Goal: Task Accomplishment & Management: Manage account settings

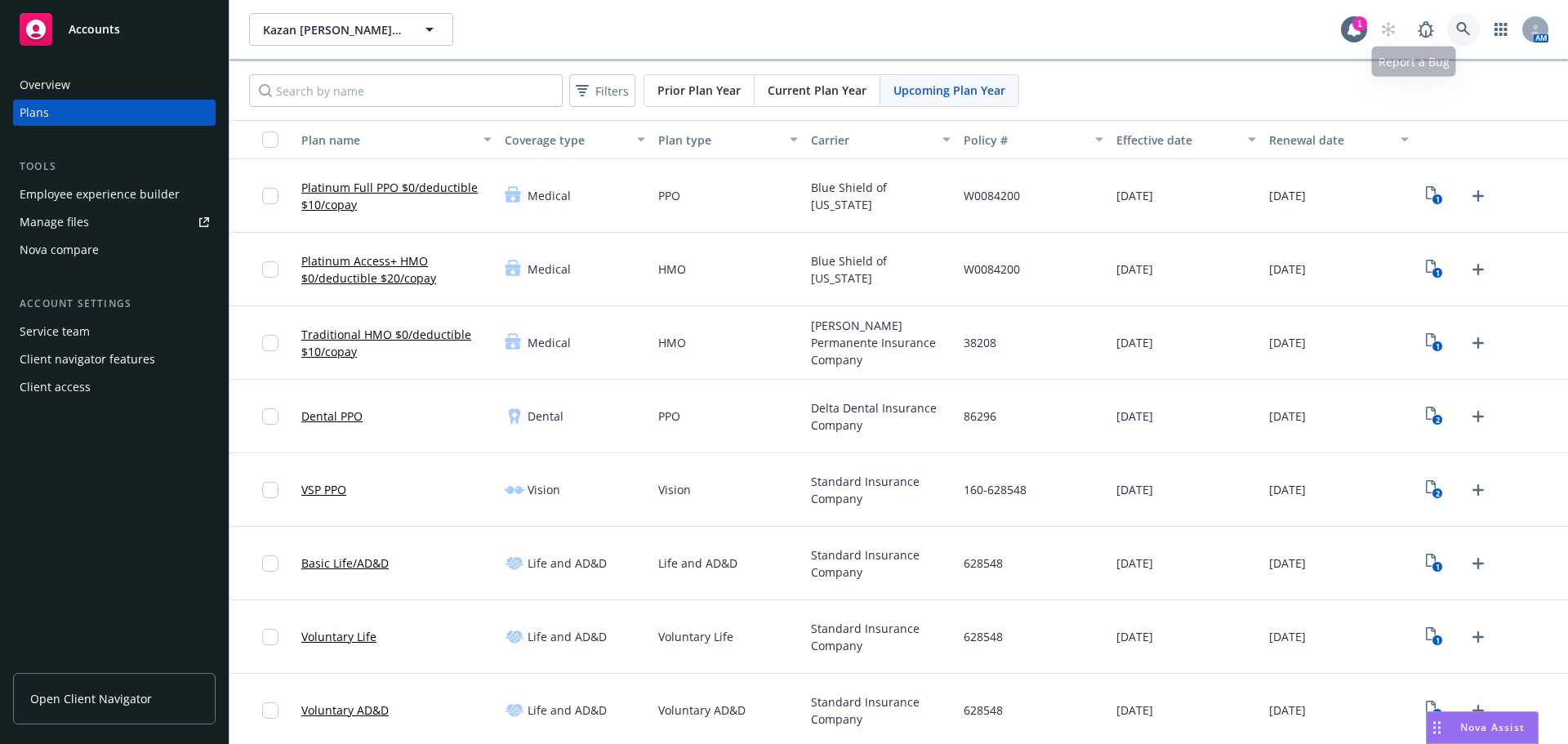
click at [1458, 35] on link at bounding box center [1463, 29] width 33 height 33
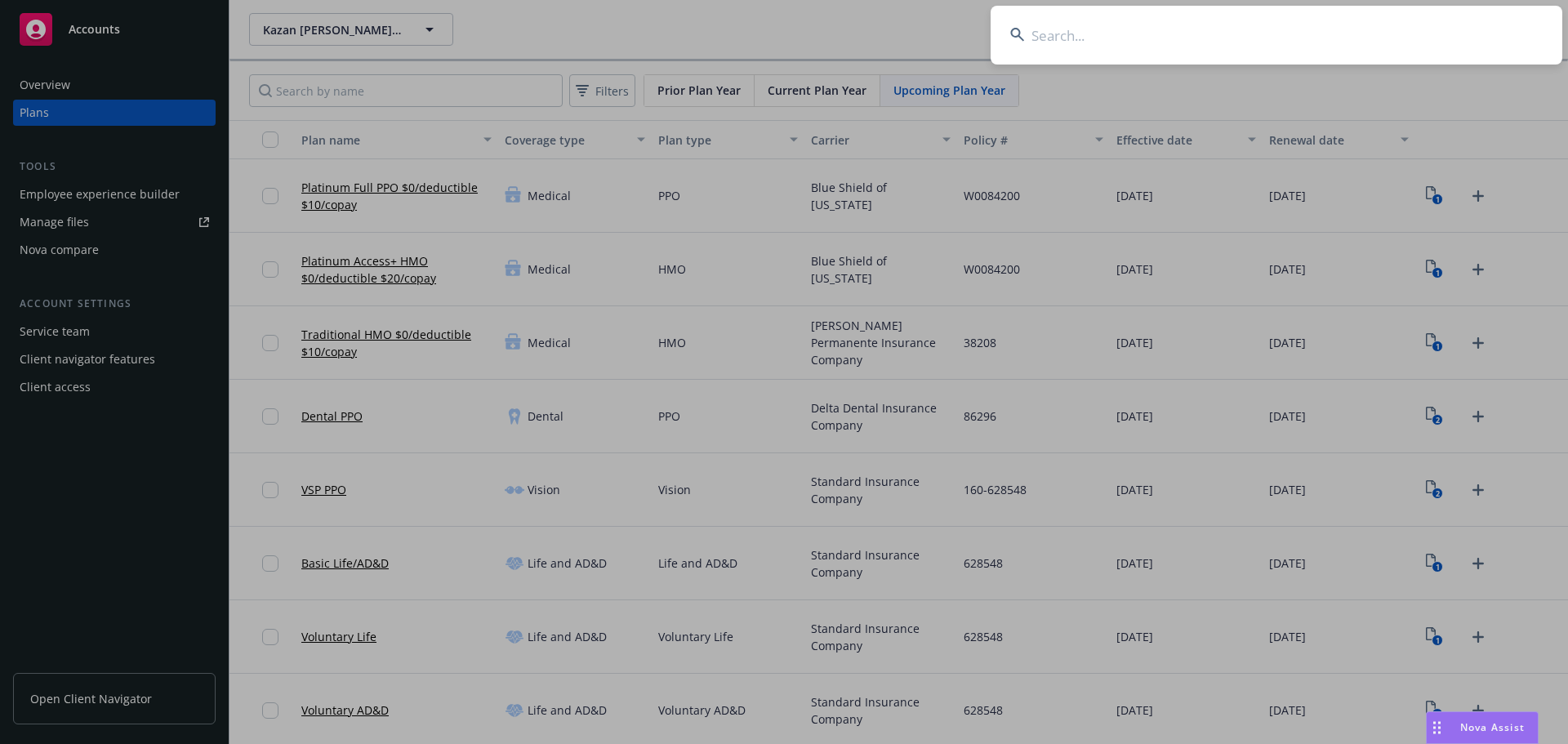
drag, startPoint x: 1199, startPoint y: 44, endPoint x: 1175, endPoint y: 44, distance: 24.0
click at [1193, 44] on input at bounding box center [1276, 34] width 571 height 59
paste input "[PERSON_NAME][GEOGRAPHIC_DATA]"
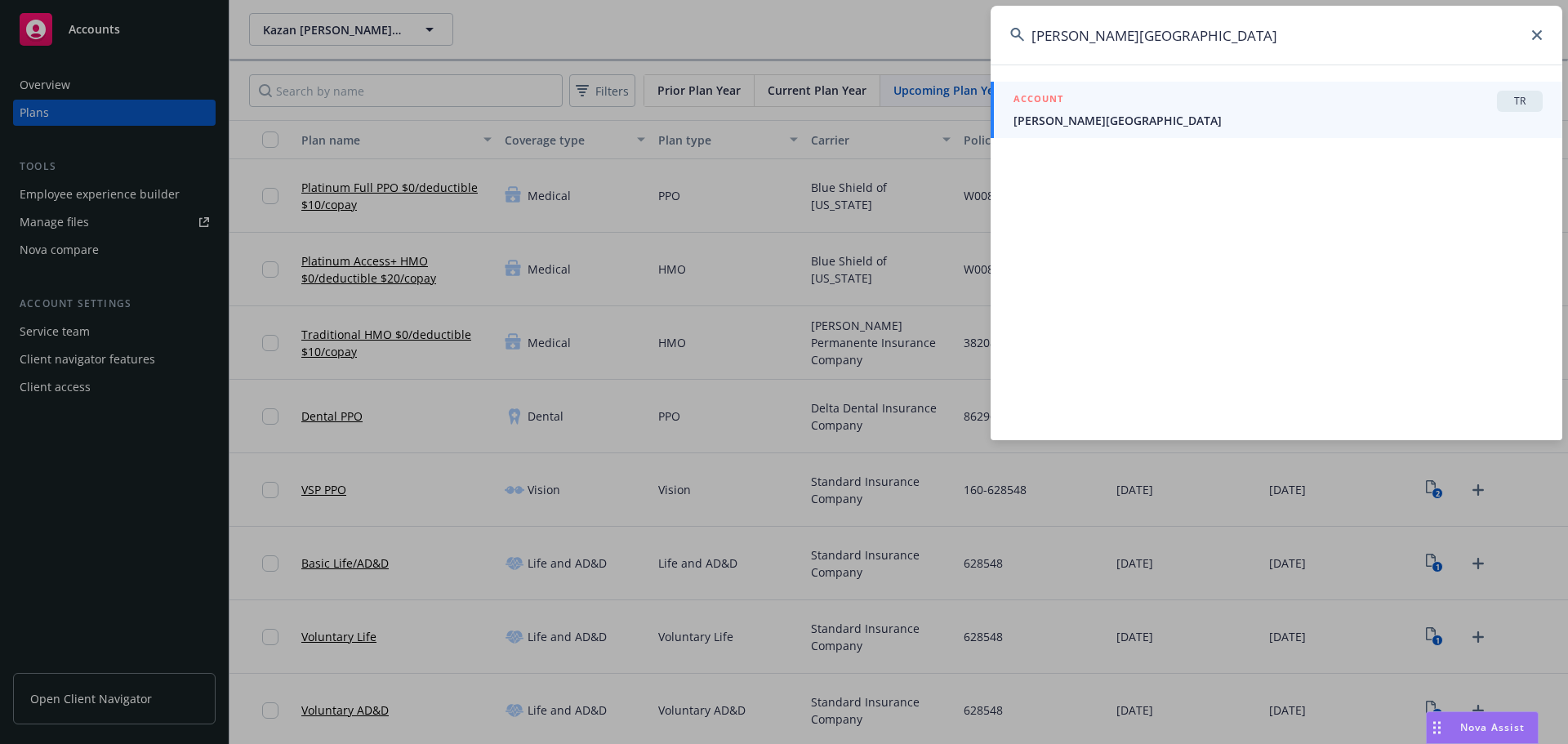
type input "[PERSON_NAME][GEOGRAPHIC_DATA]"
click at [1149, 93] on div "ACCOUNT TR" at bounding box center [1277, 101] width 529 height 21
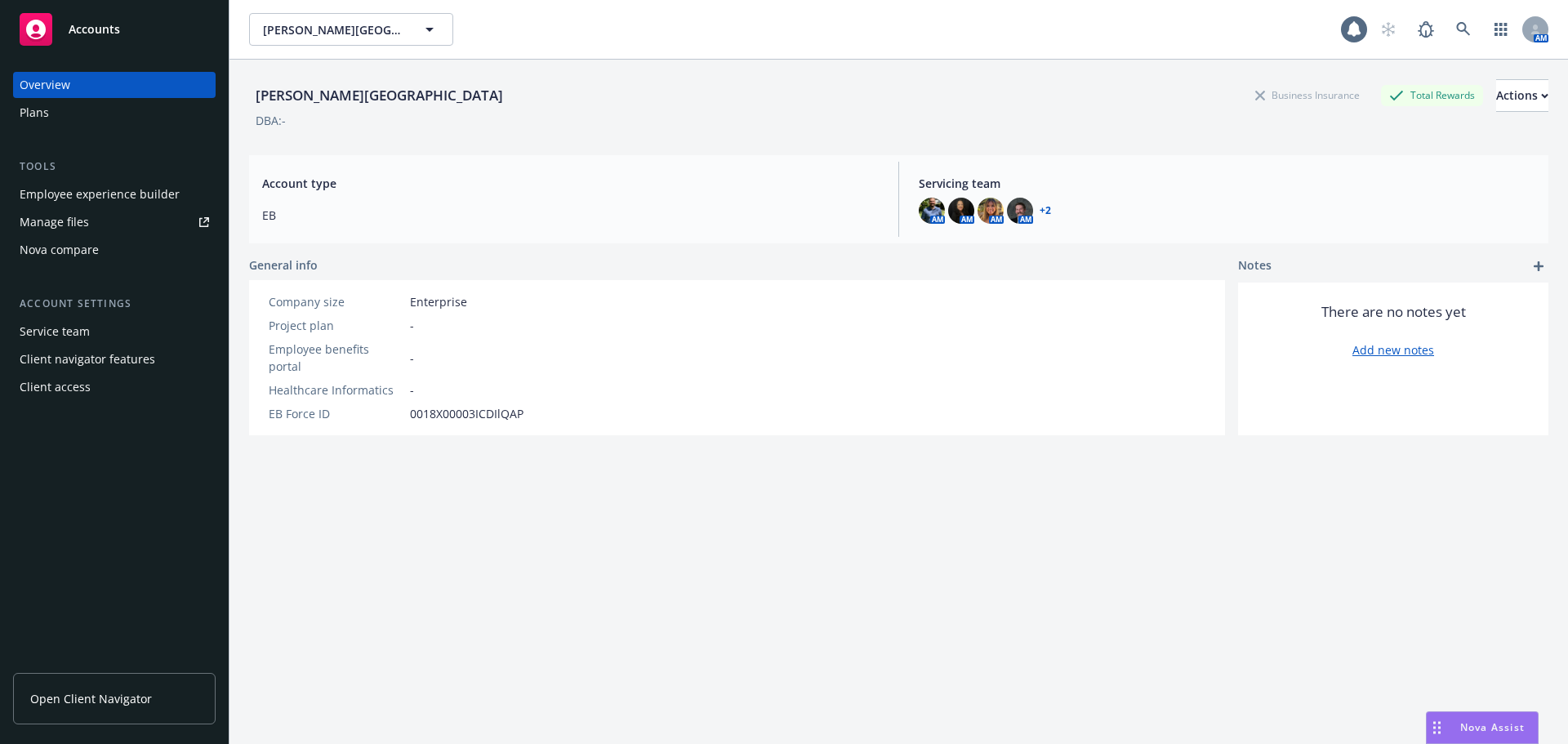
click at [94, 98] on div "Overview Plans" at bounding box center [113, 98] width 202 height 54
click at [91, 122] on div "Plans" at bounding box center [114, 113] width 190 height 26
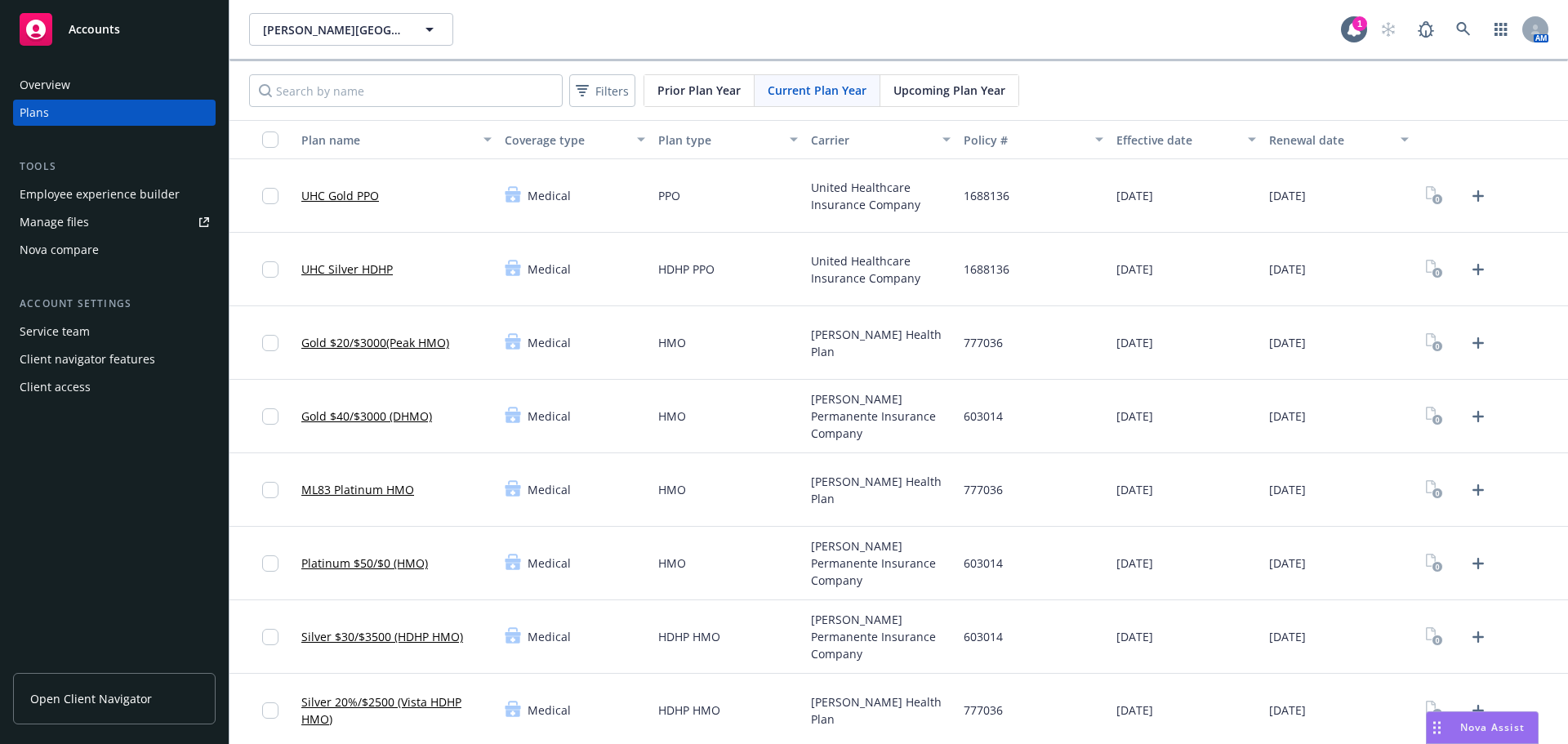
click at [945, 99] on div "Upcoming Plan Year" at bounding box center [950, 91] width 138 height 31
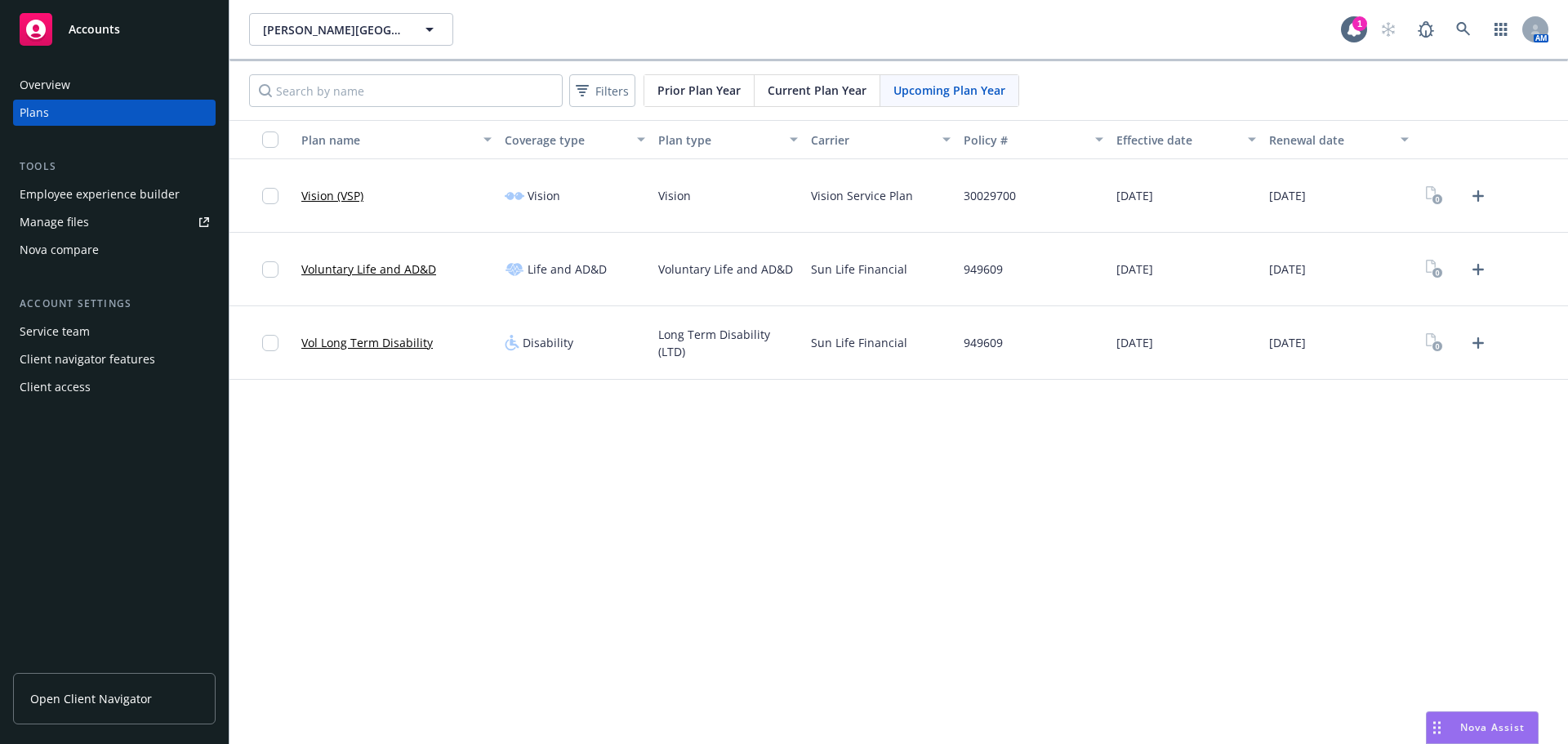
click at [827, 88] on span "Current Plan Year" at bounding box center [816, 90] width 99 height 17
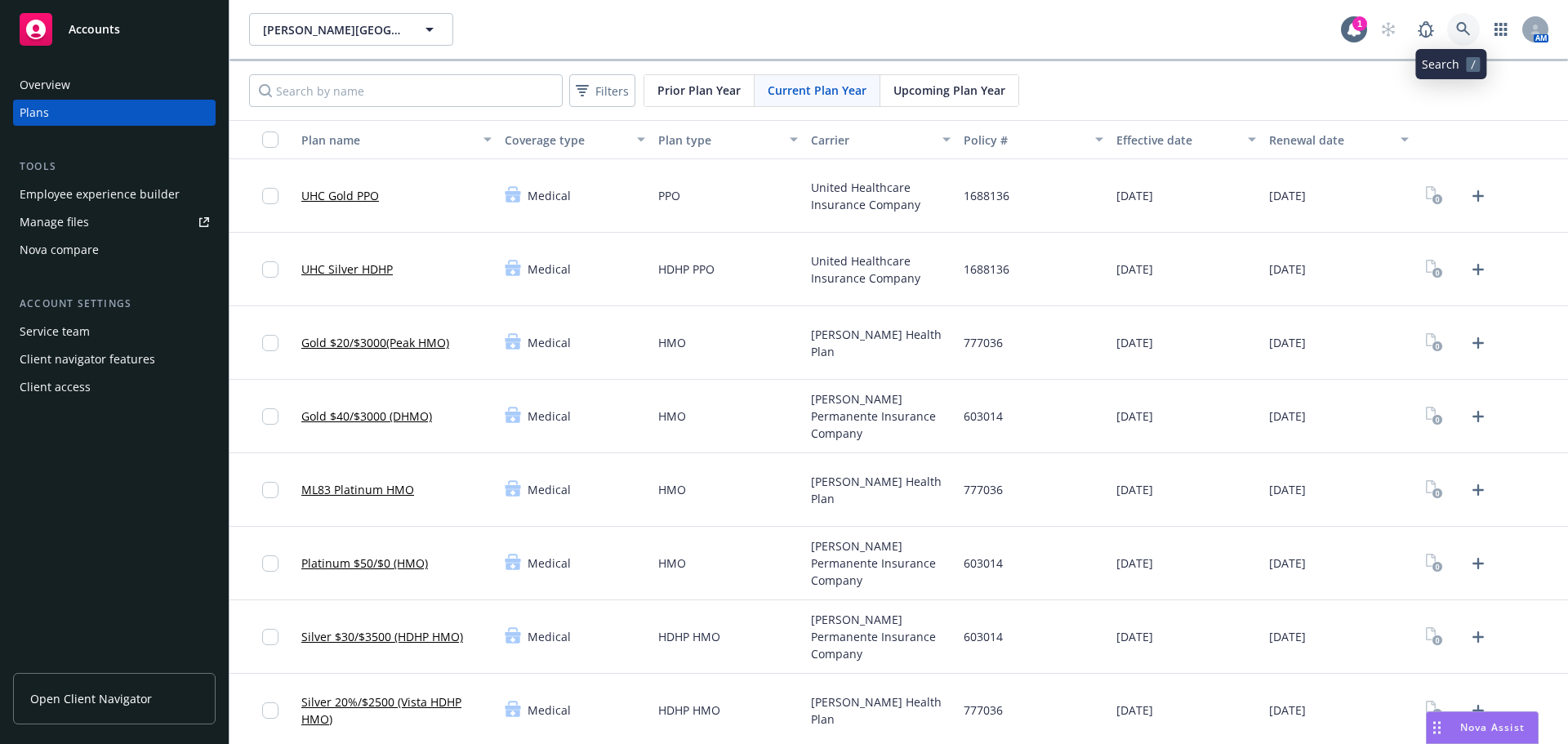
click at [1456, 33] on icon at bounding box center [1463, 29] width 15 height 15
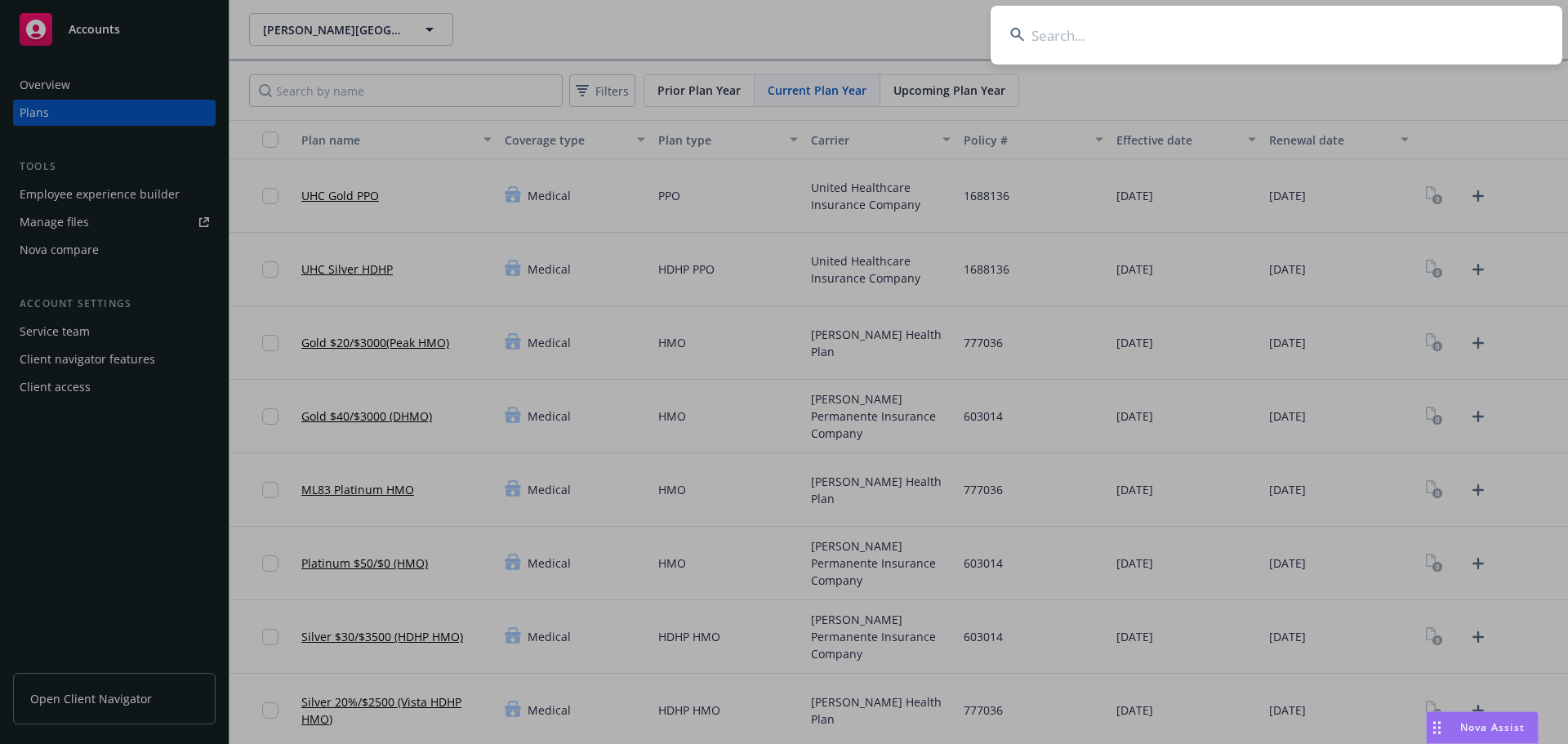
click at [1211, 34] on input at bounding box center [1276, 34] width 571 height 59
paste input "Del Grande Dealer"
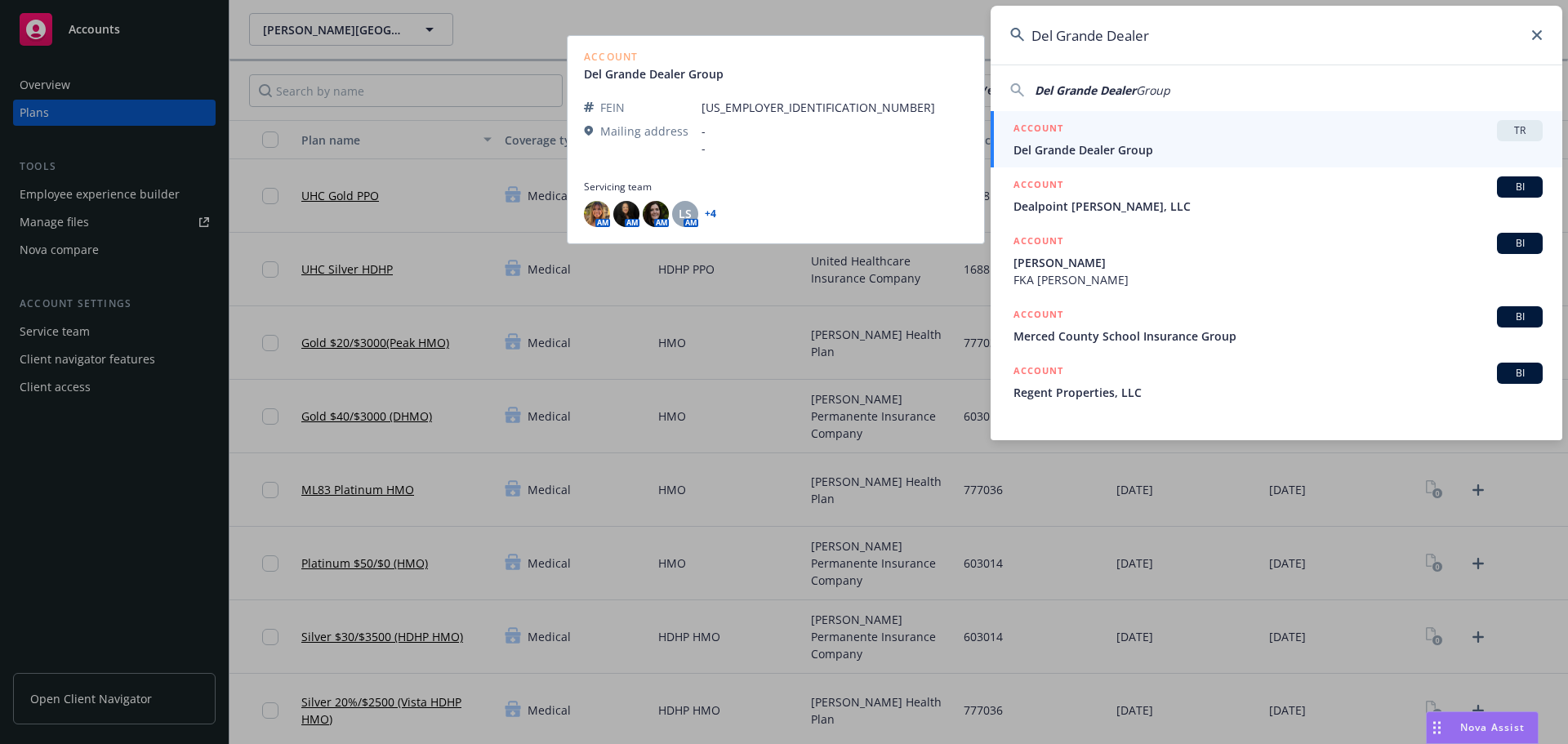
type input "Del Grande Dealer"
click at [1171, 142] on span "Del Grande Dealer Group" at bounding box center [1277, 150] width 529 height 17
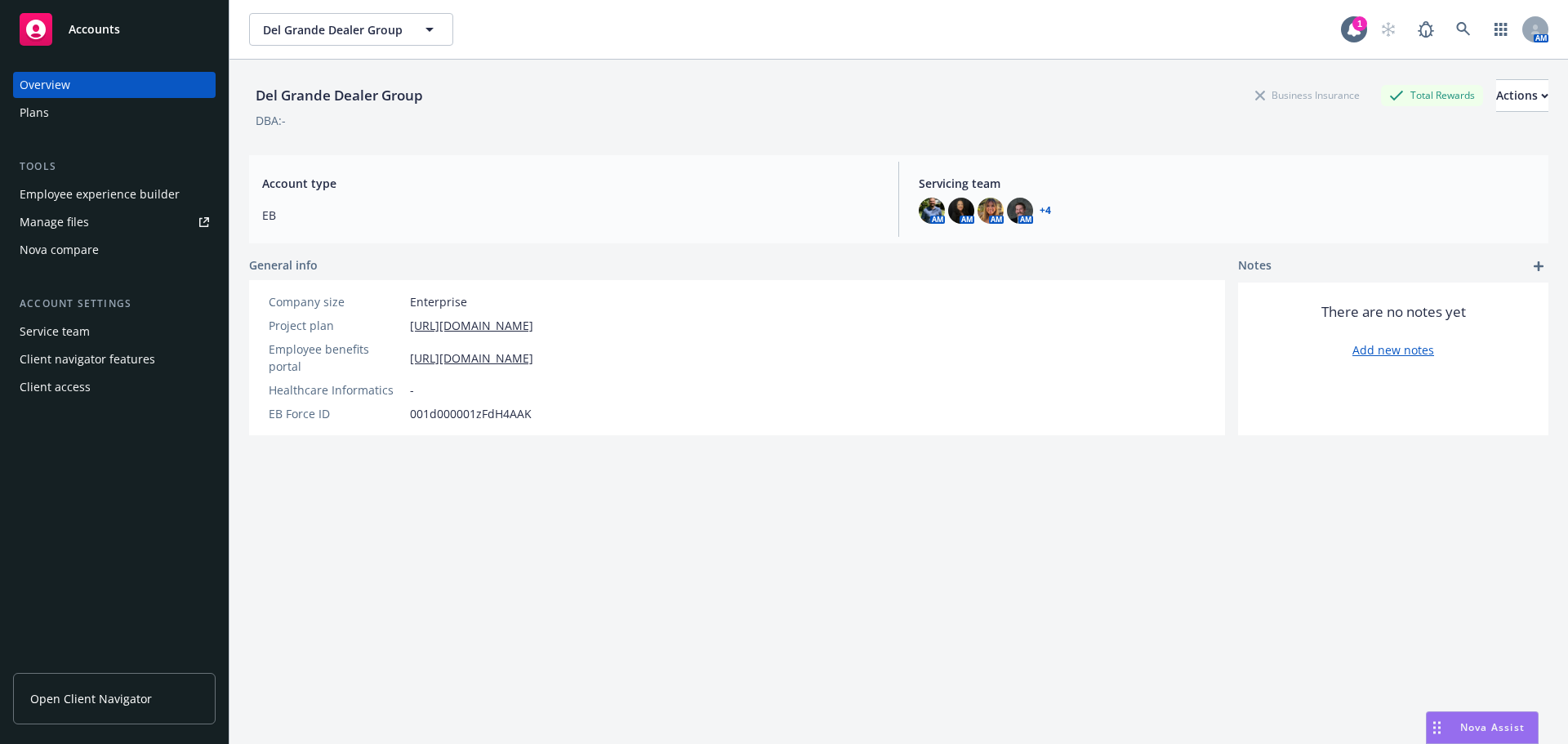
click at [119, 113] on div "Plans" at bounding box center [114, 113] width 190 height 26
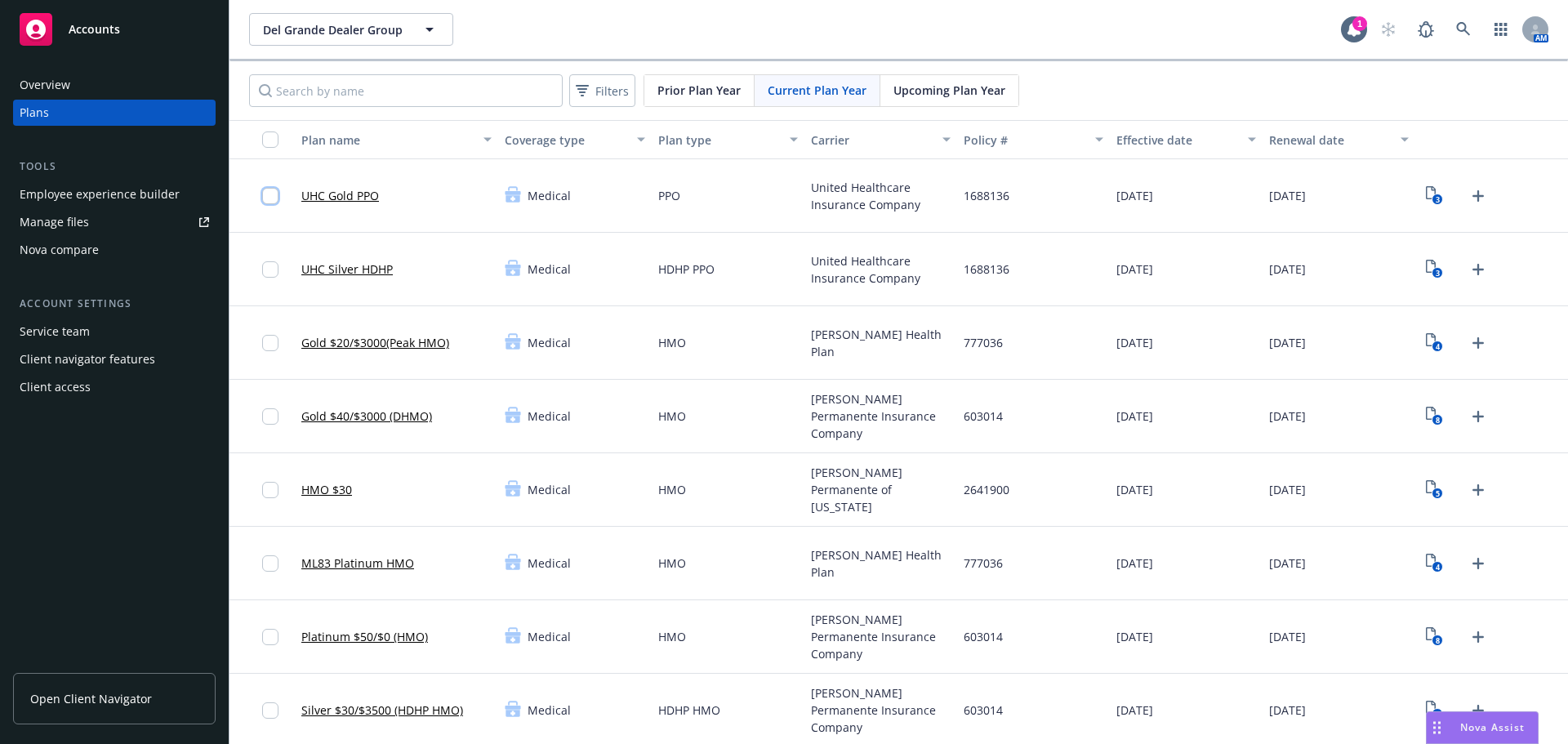
click at [265, 192] on input "checkbox" at bounding box center [270, 196] width 16 height 16
click at [266, 279] on div at bounding box center [275, 269] width 26 height 54
click at [274, 273] on input "checkbox" at bounding box center [270, 269] width 16 height 16
click at [273, 347] on input "checkbox" at bounding box center [270, 343] width 16 height 16
click at [268, 426] on div at bounding box center [275, 416] width 26 height 54
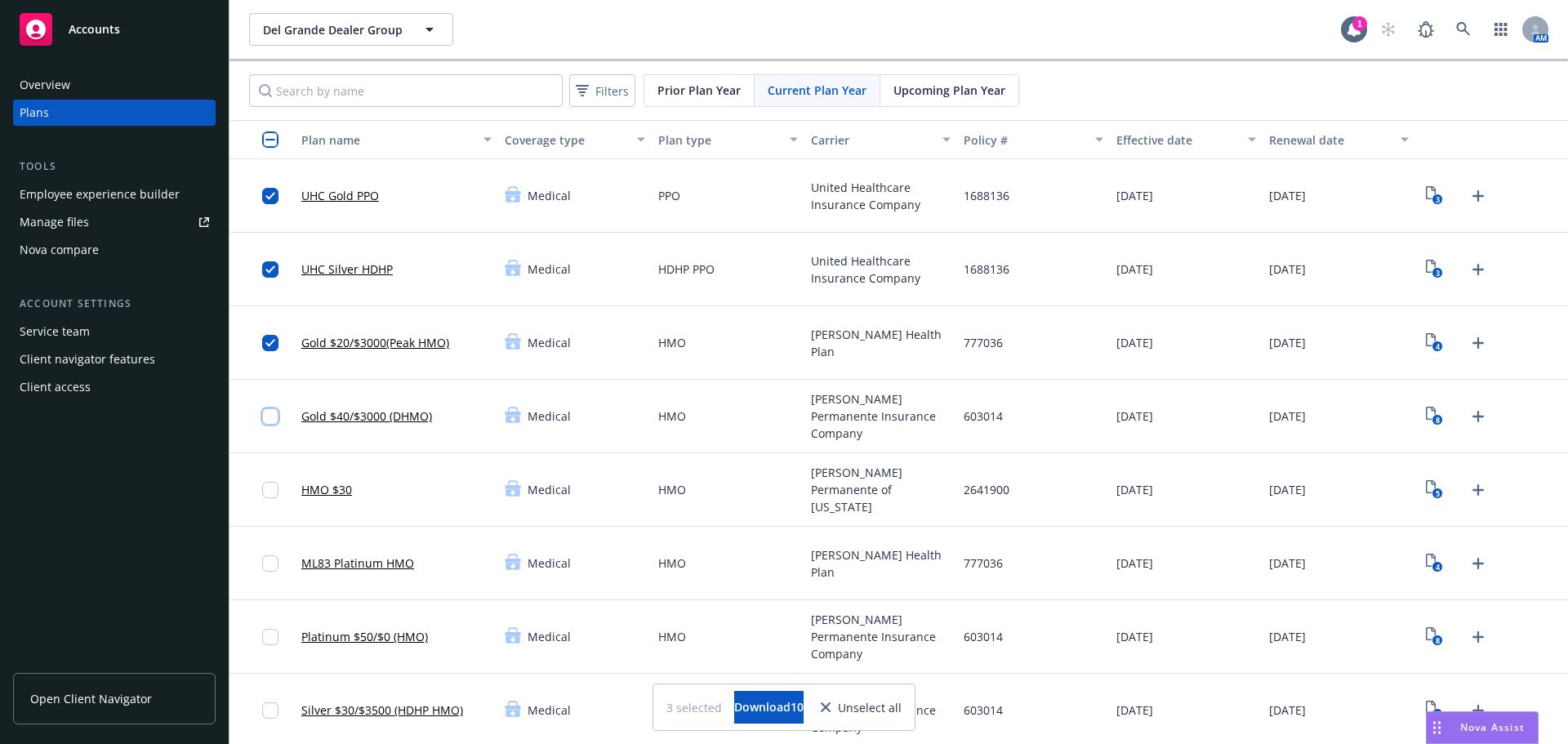
click at [269, 420] on input "checkbox" at bounding box center [270, 416] width 16 height 16
click at [268, 494] on input "checkbox" at bounding box center [270, 490] width 16 height 16
drag, startPoint x: 273, startPoint y: 563, endPoint x: 622, endPoint y: 600, distance: 351.0
click at [272, 563] on input "checkbox" at bounding box center [270, 563] width 16 height 16
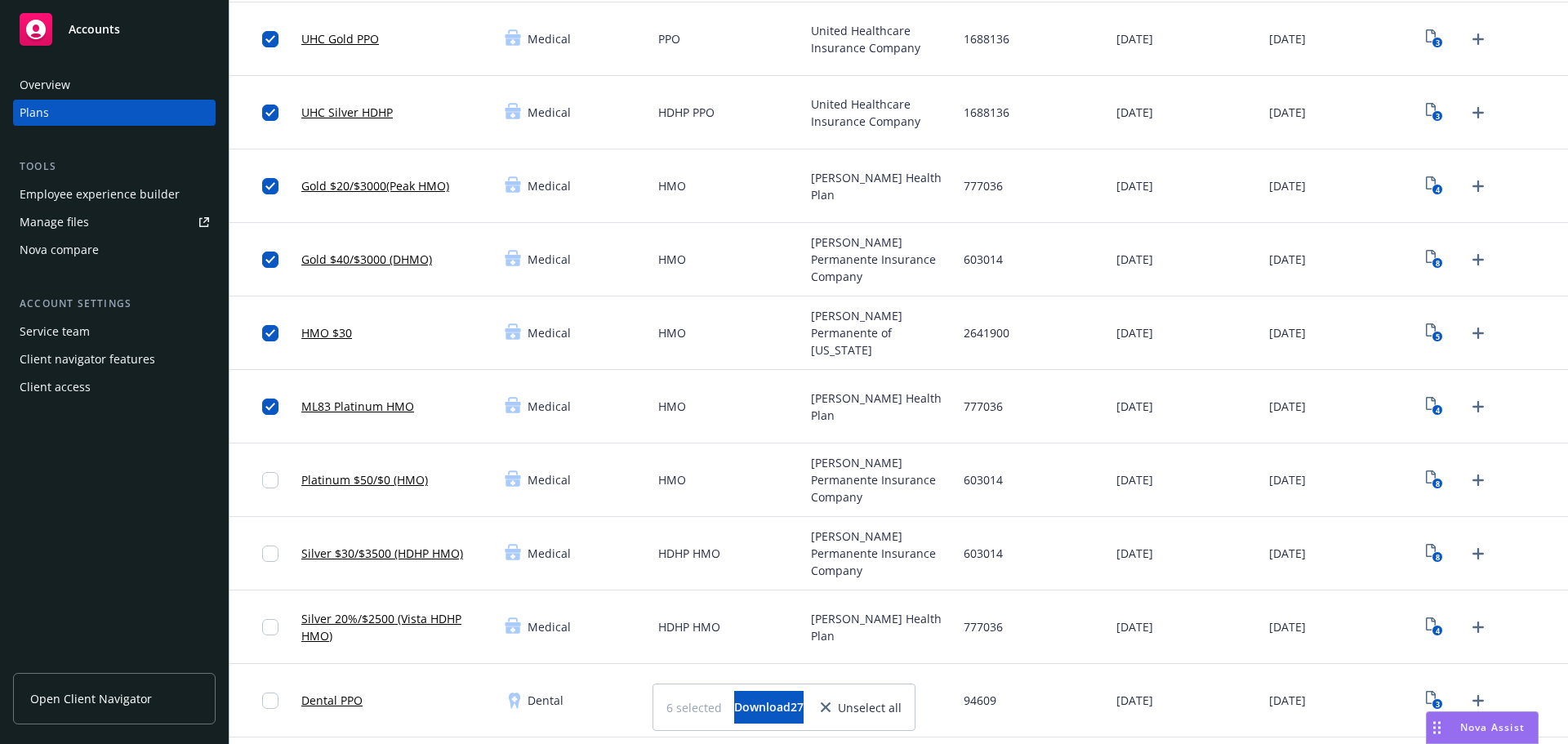
scroll to position [163, 0]
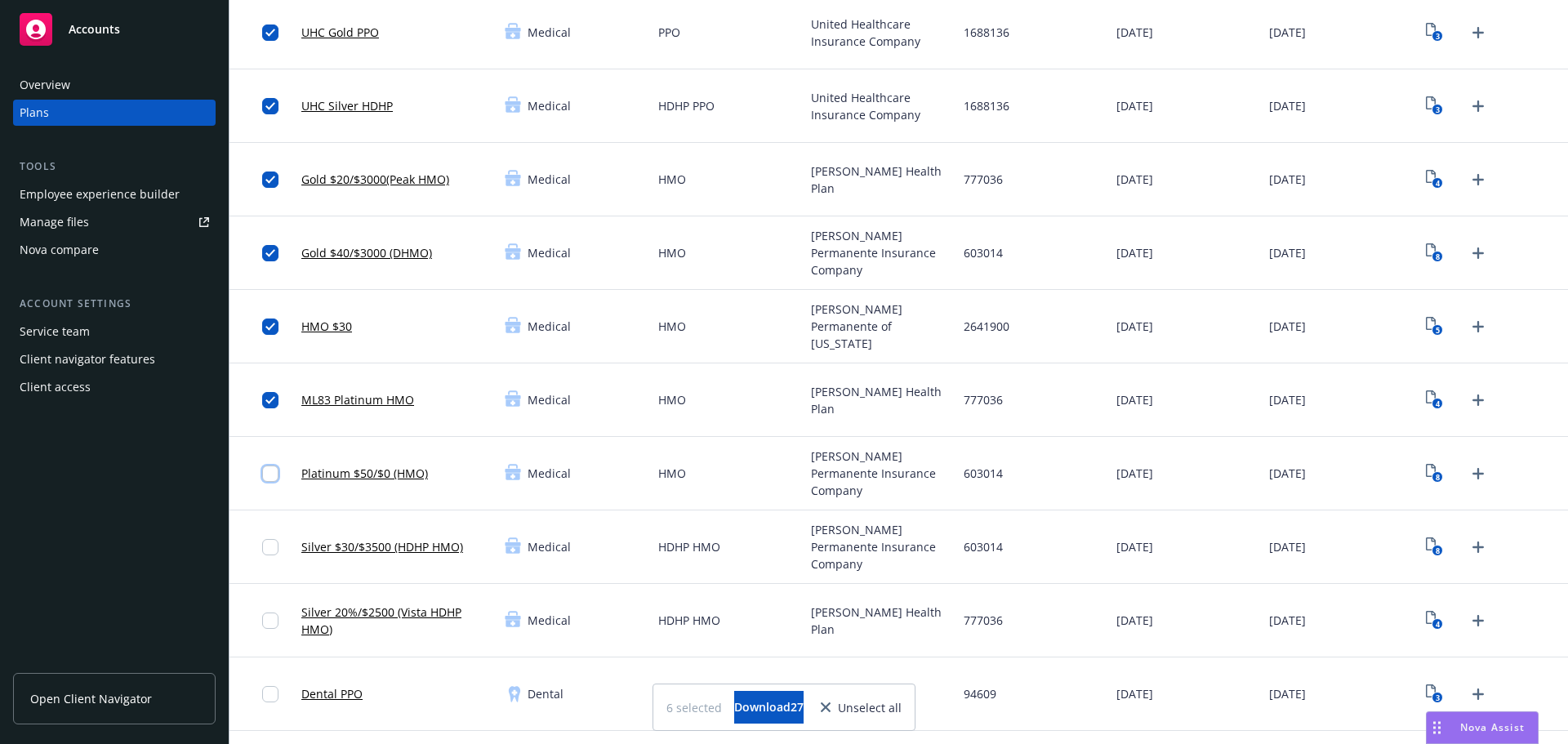
click at [273, 473] on input "checkbox" at bounding box center [270, 474] width 16 height 16
click at [274, 547] on input "checkbox" at bounding box center [270, 547] width 16 height 16
click at [266, 613] on input "checkbox" at bounding box center [270, 621] width 16 height 16
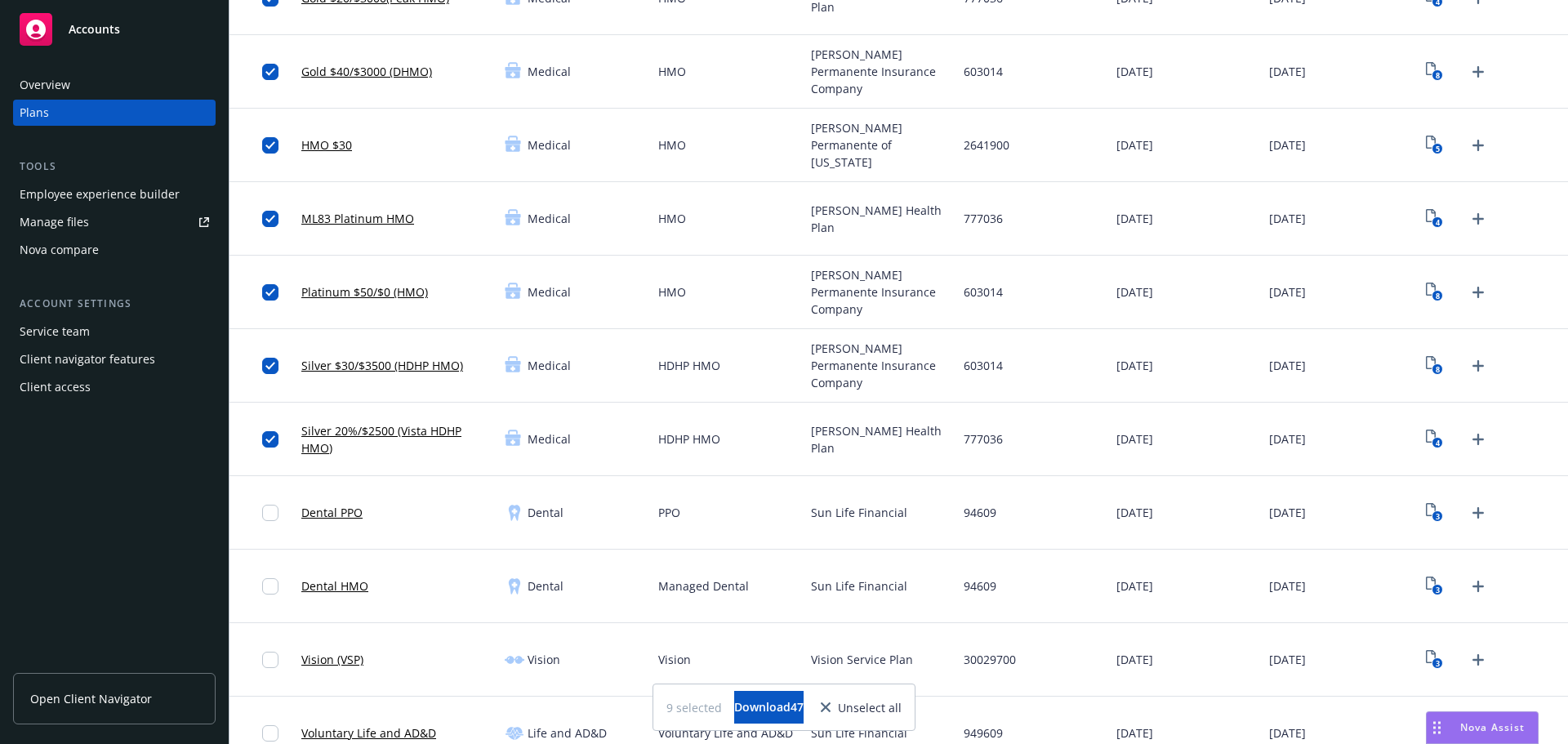
scroll to position [408, 0]
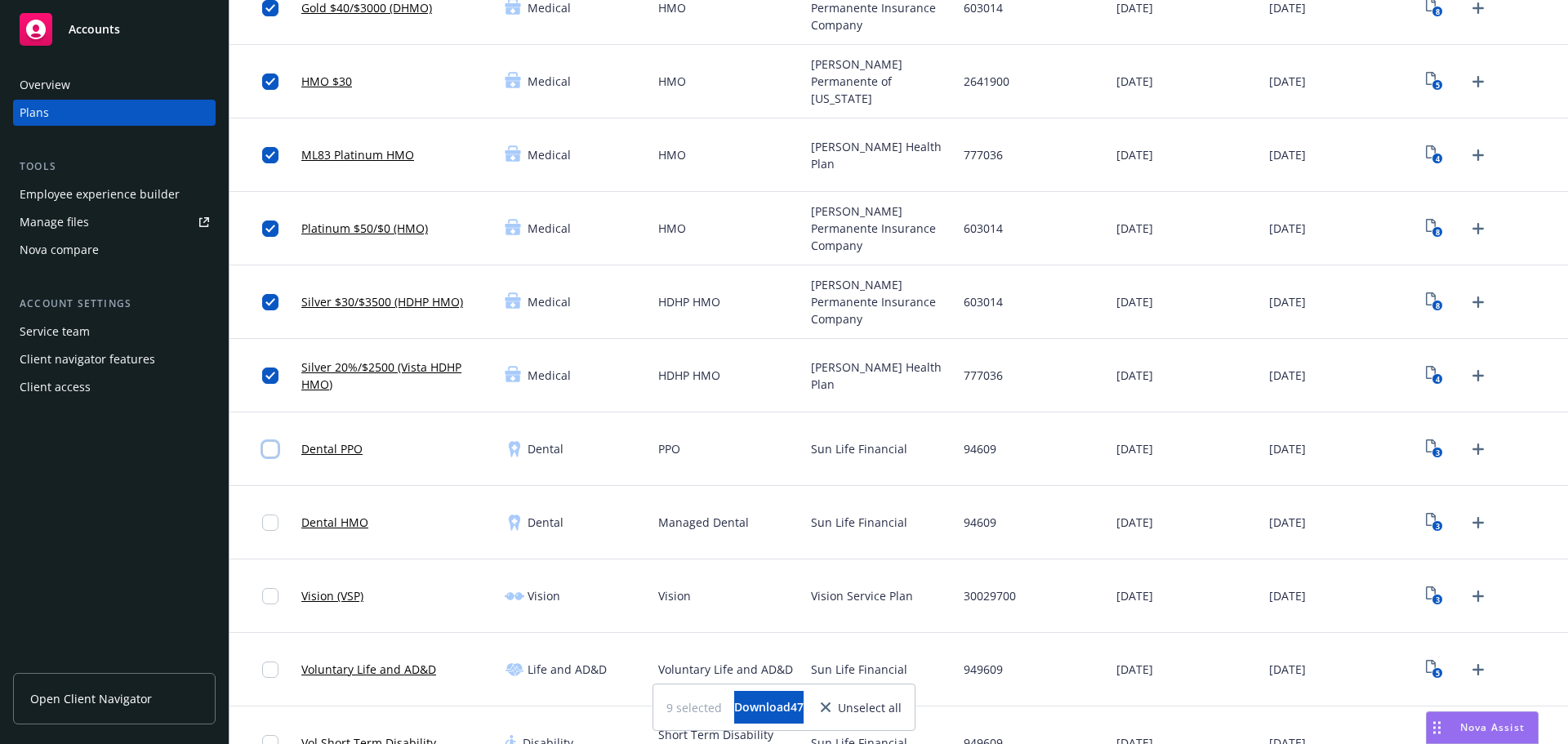
click at [274, 446] on input "checkbox" at bounding box center [270, 449] width 16 height 16
click at [269, 524] on input "checkbox" at bounding box center [270, 523] width 16 height 16
click at [266, 605] on div at bounding box center [275, 595] width 26 height 54
click at [270, 595] on input "checkbox" at bounding box center [270, 596] width 16 height 16
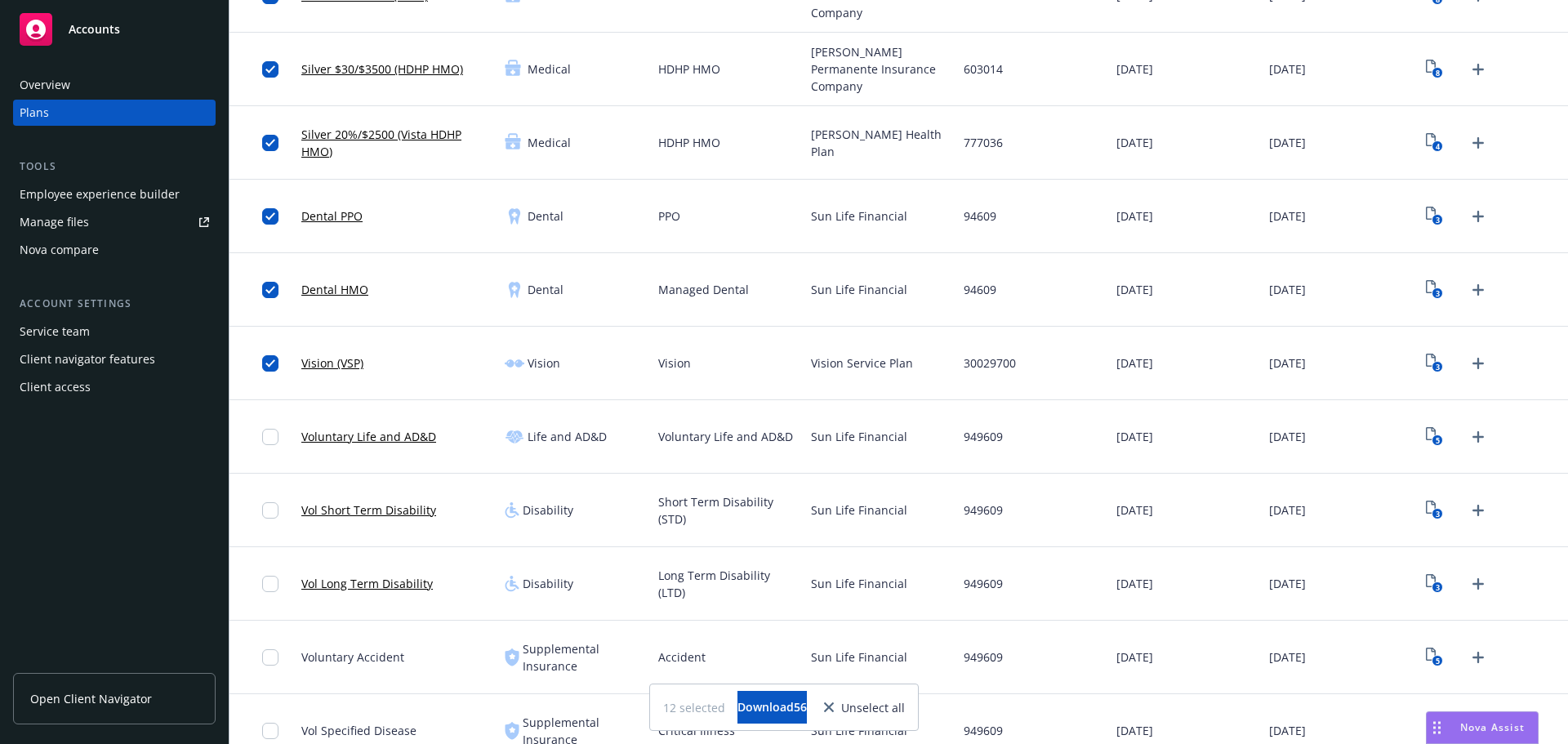
scroll to position [653, 0]
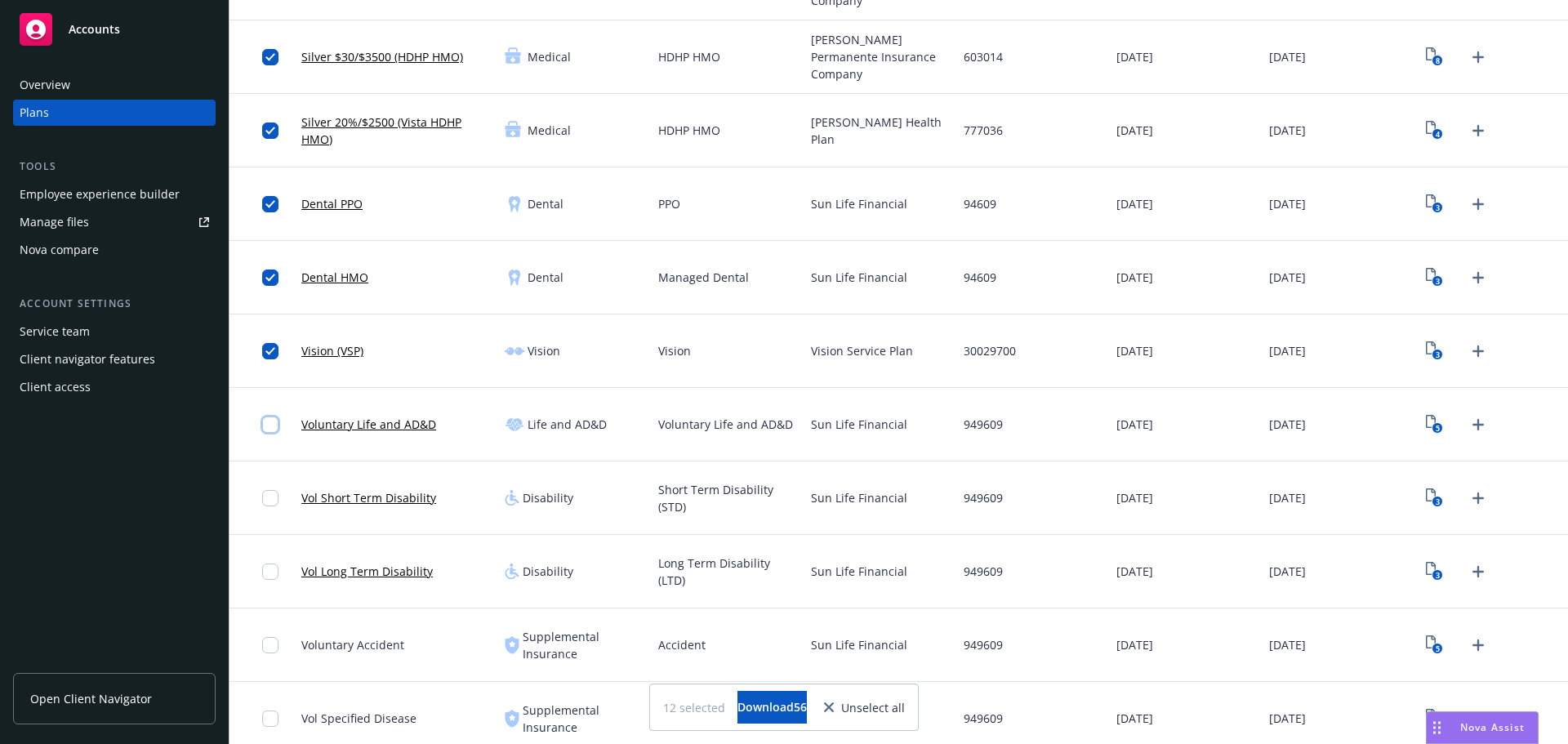
click at [268, 426] on input "checkbox" at bounding box center [270, 425] width 16 height 16
click at [275, 502] on input "checkbox" at bounding box center [270, 498] width 16 height 16
click at [272, 571] on input "checkbox" at bounding box center [270, 572] width 16 height 16
click at [270, 643] on input "checkbox" at bounding box center [270, 645] width 16 height 16
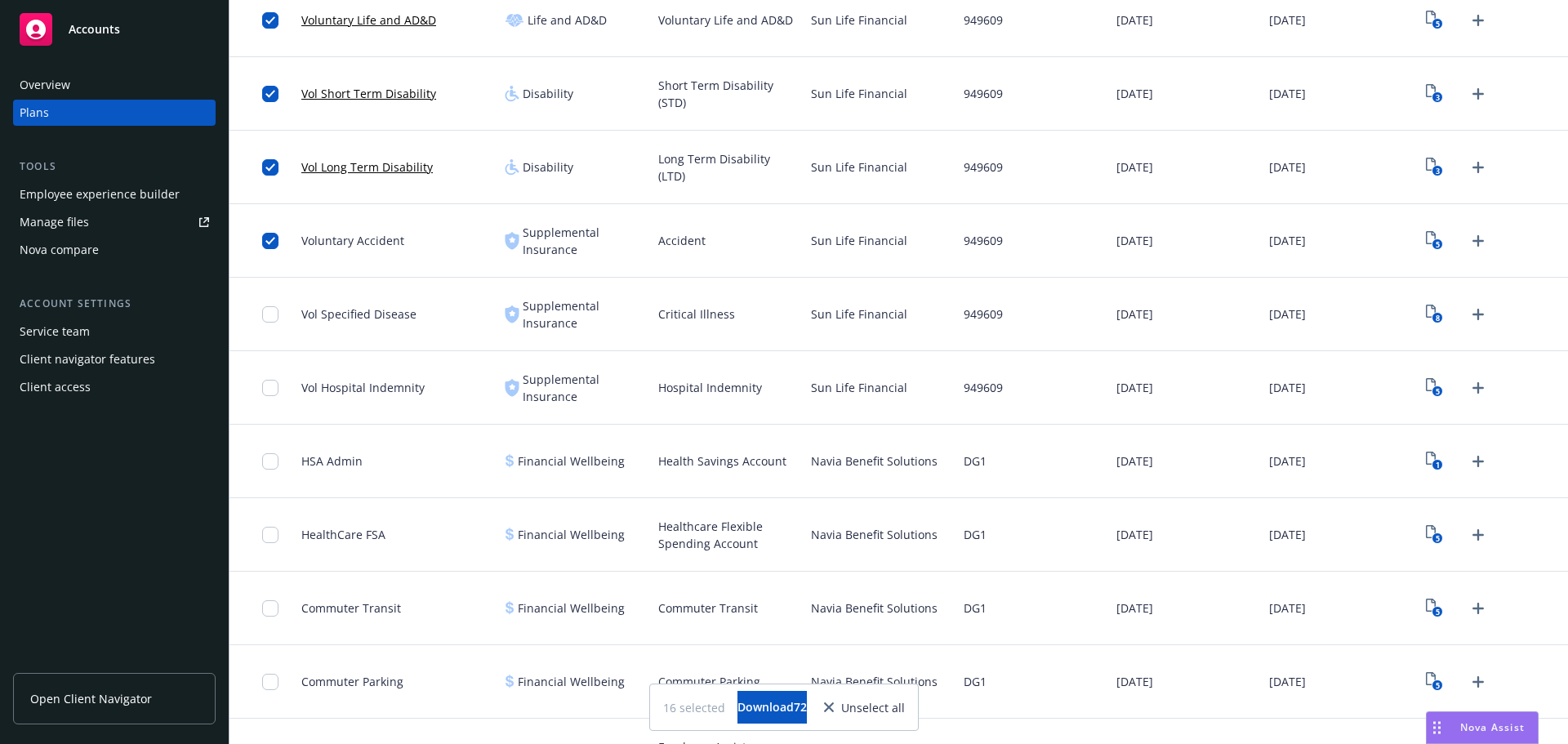
scroll to position [1062, 0]
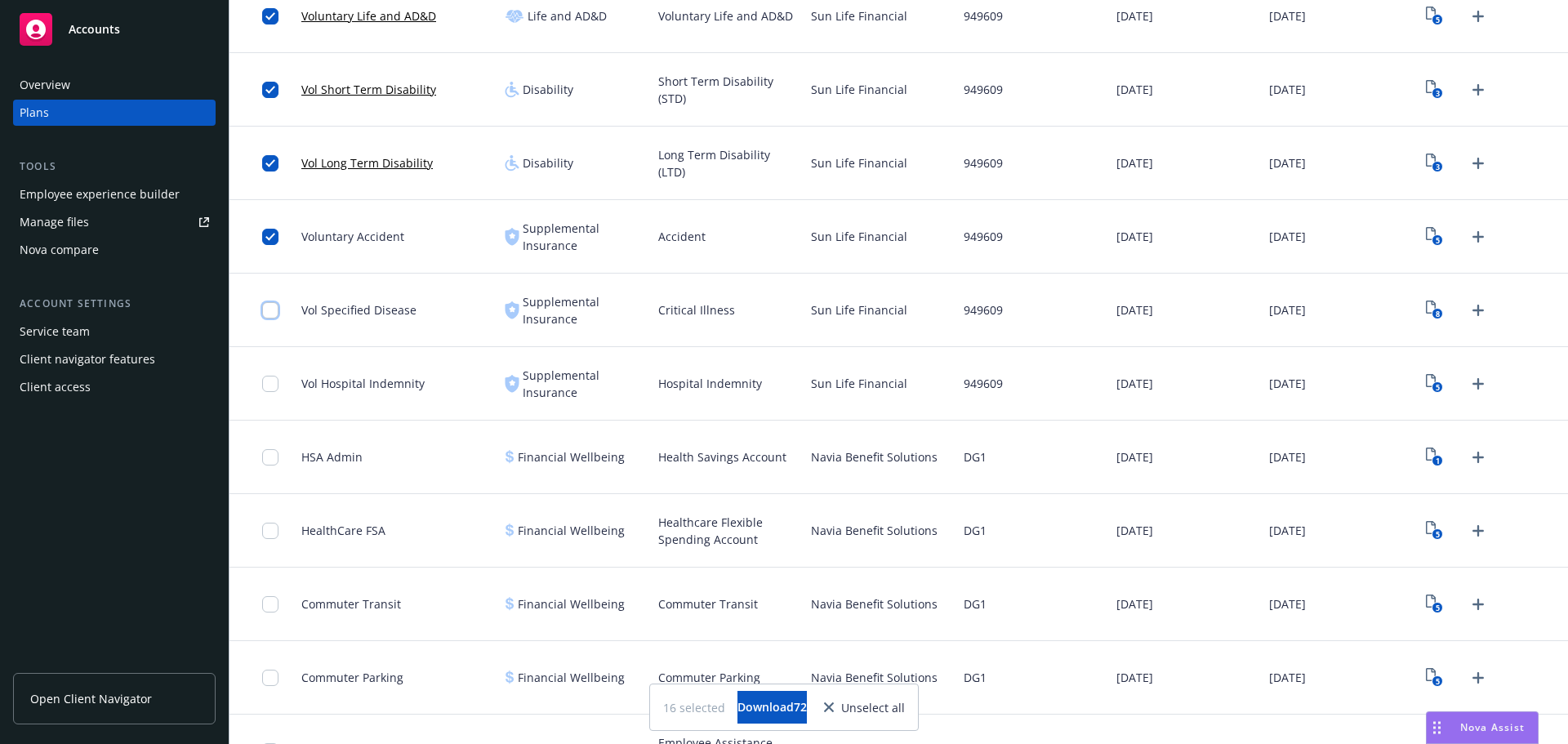
click at [274, 306] on input "checkbox" at bounding box center [270, 310] width 16 height 16
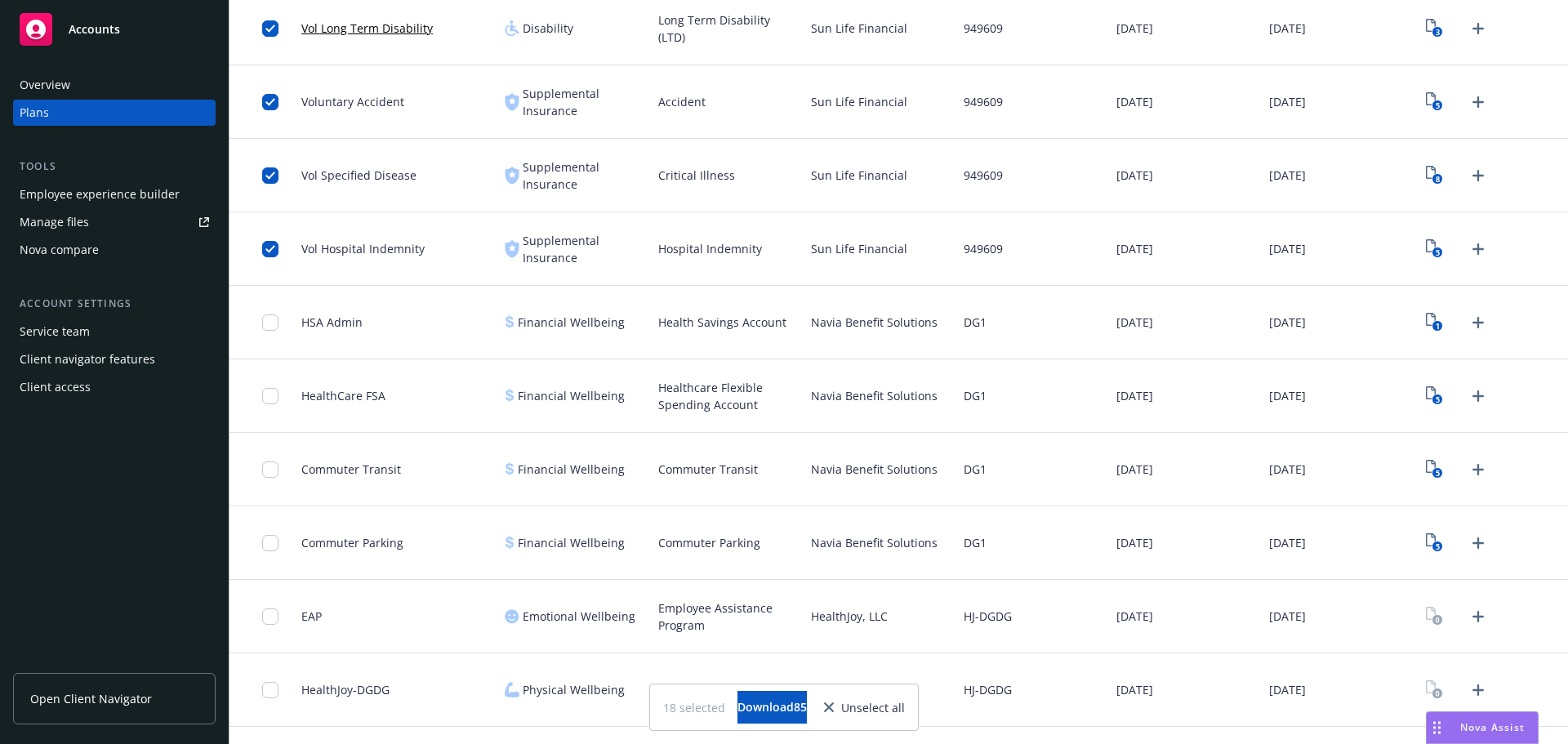
scroll to position [1253, 0]
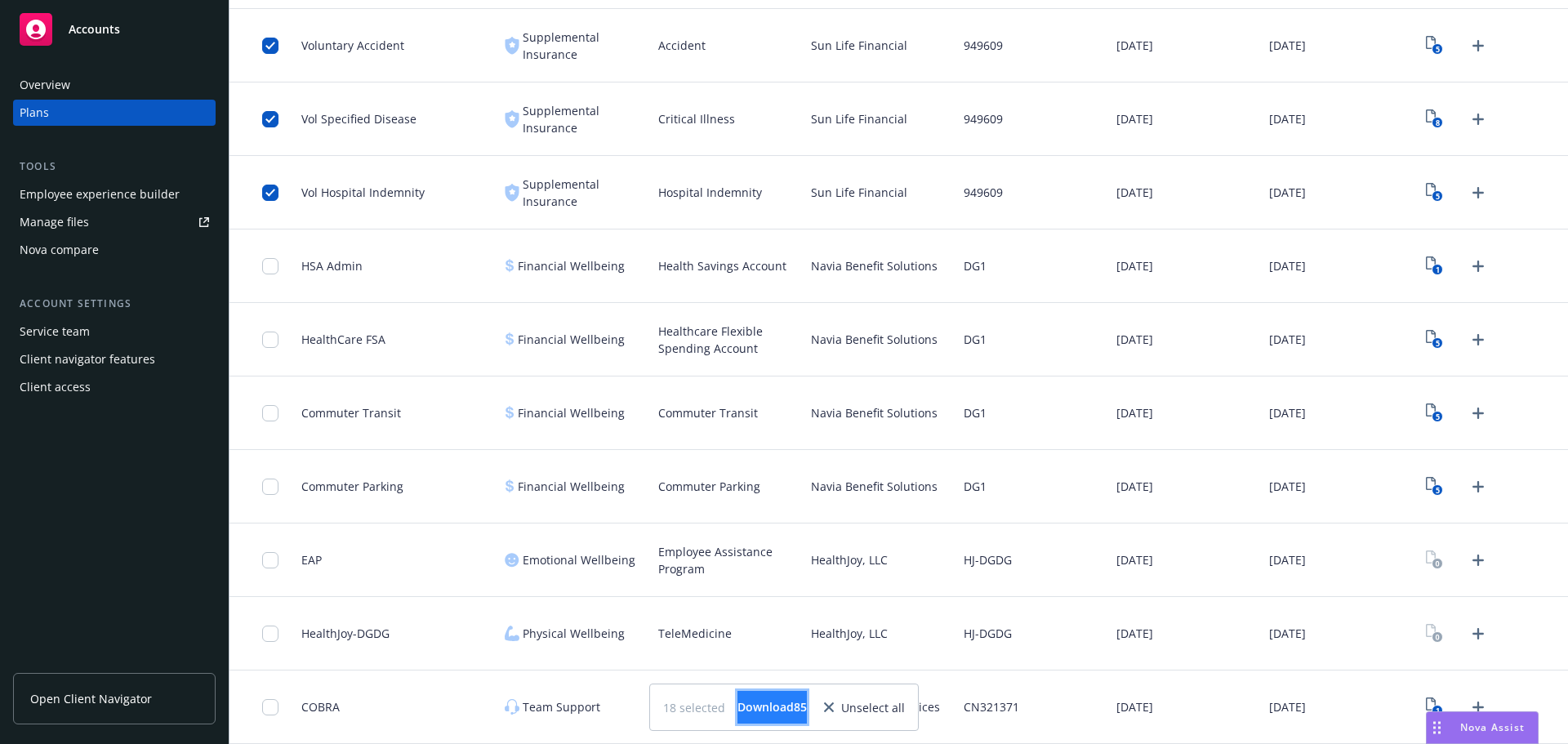
click at [797, 712] on span "Download 85" at bounding box center [772, 707] width 70 height 15
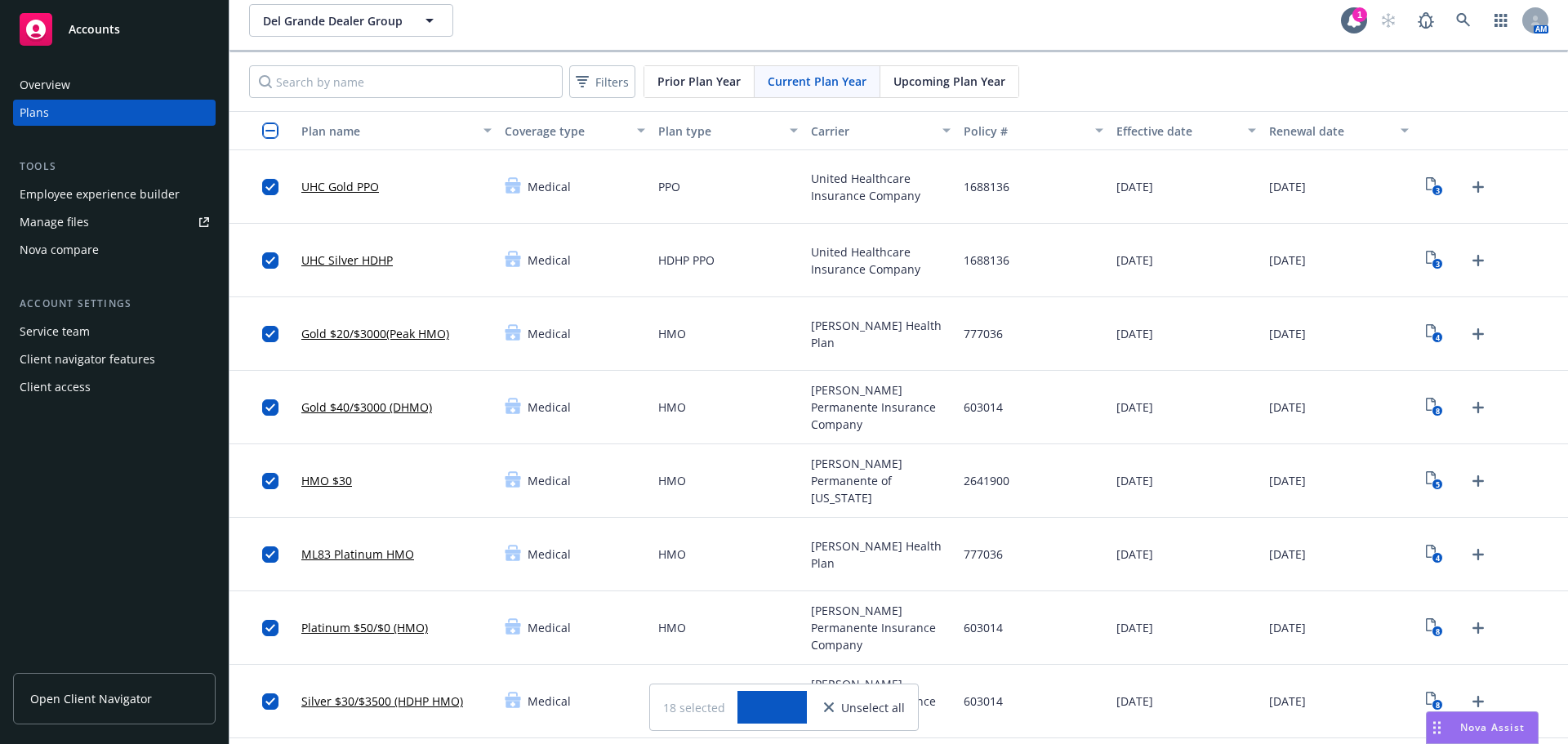
scroll to position [0, 0]
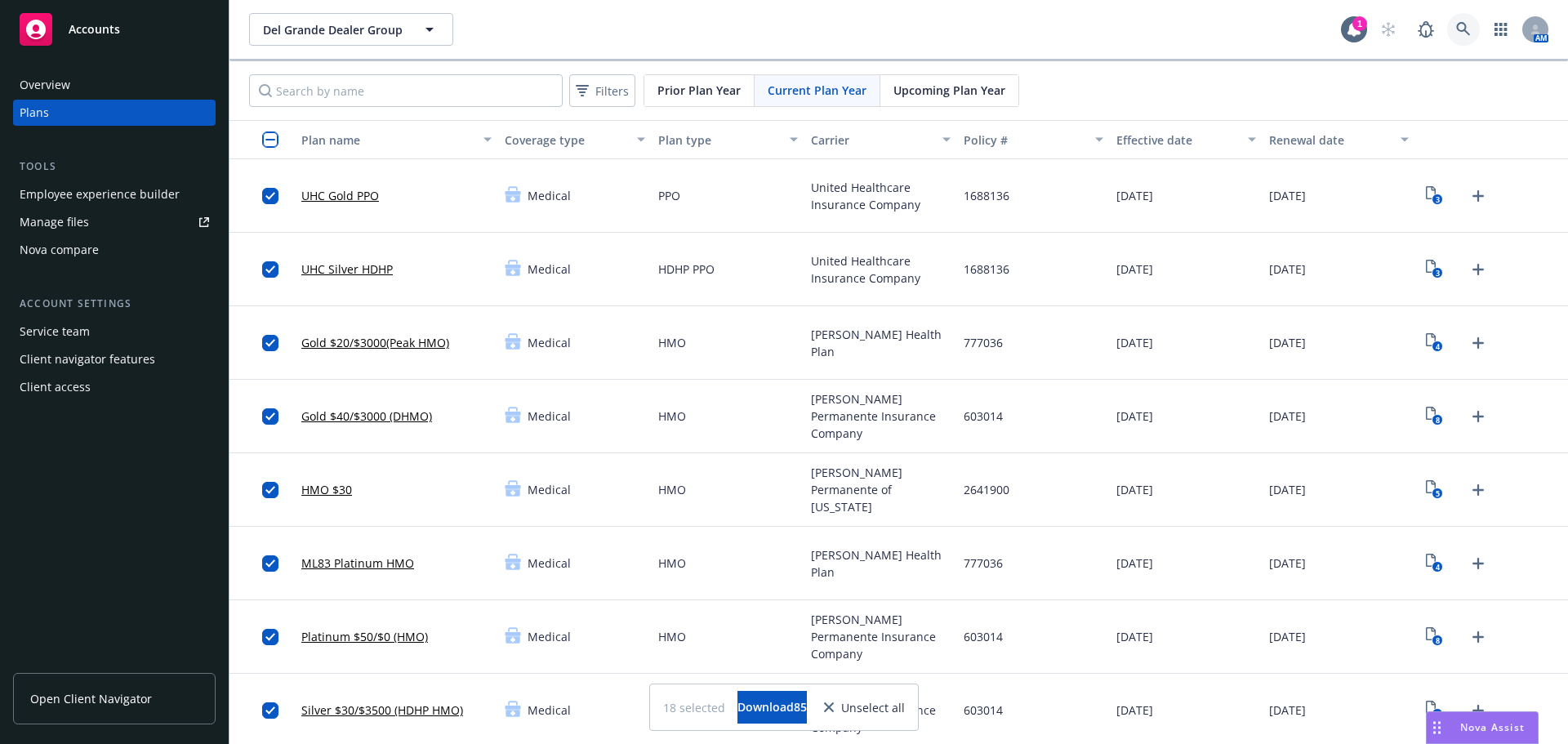
click at [1456, 31] on icon at bounding box center [1463, 29] width 15 height 15
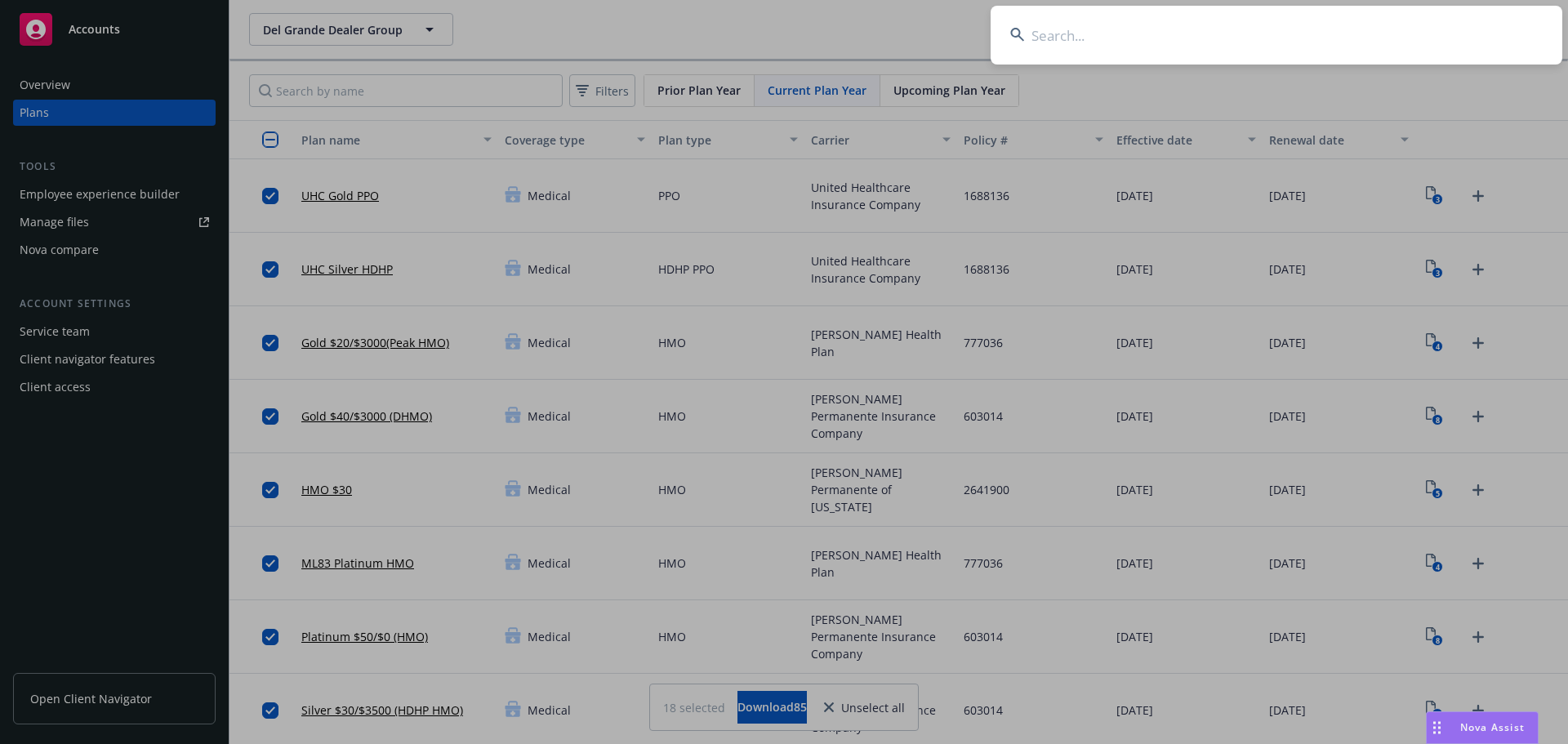
click at [1138, 45] on input at bounding box center [1276, 34] width 571 height 59
paste input "[PERSON_NAME] Auto Cente"
type input "[PERSON_NAME] Auto Cente"
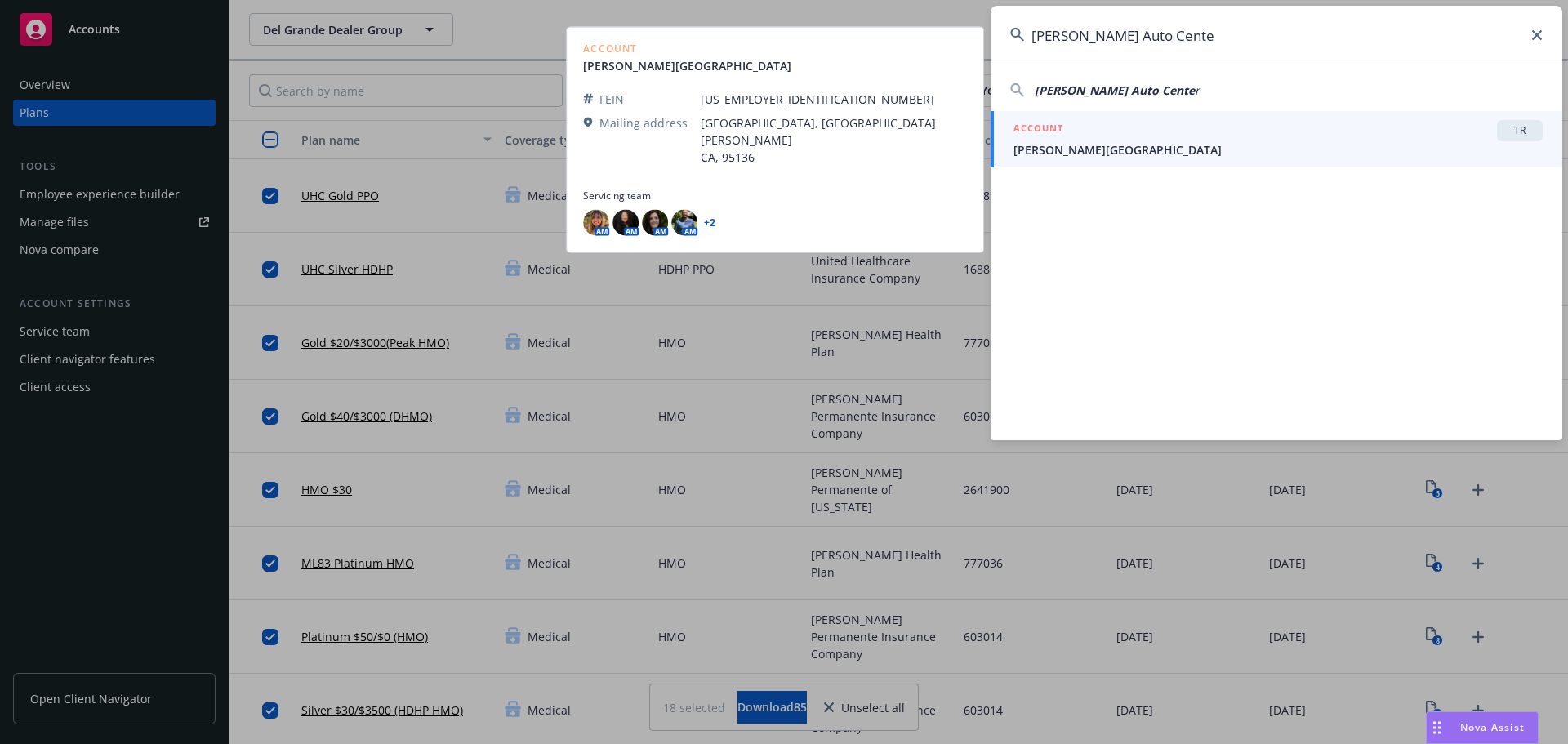
click at [1145, 142] on span "[PERSON_NAME][GEOGRAPHIC_DATA]" at bounding box center [1277, 150] width 529 height 17
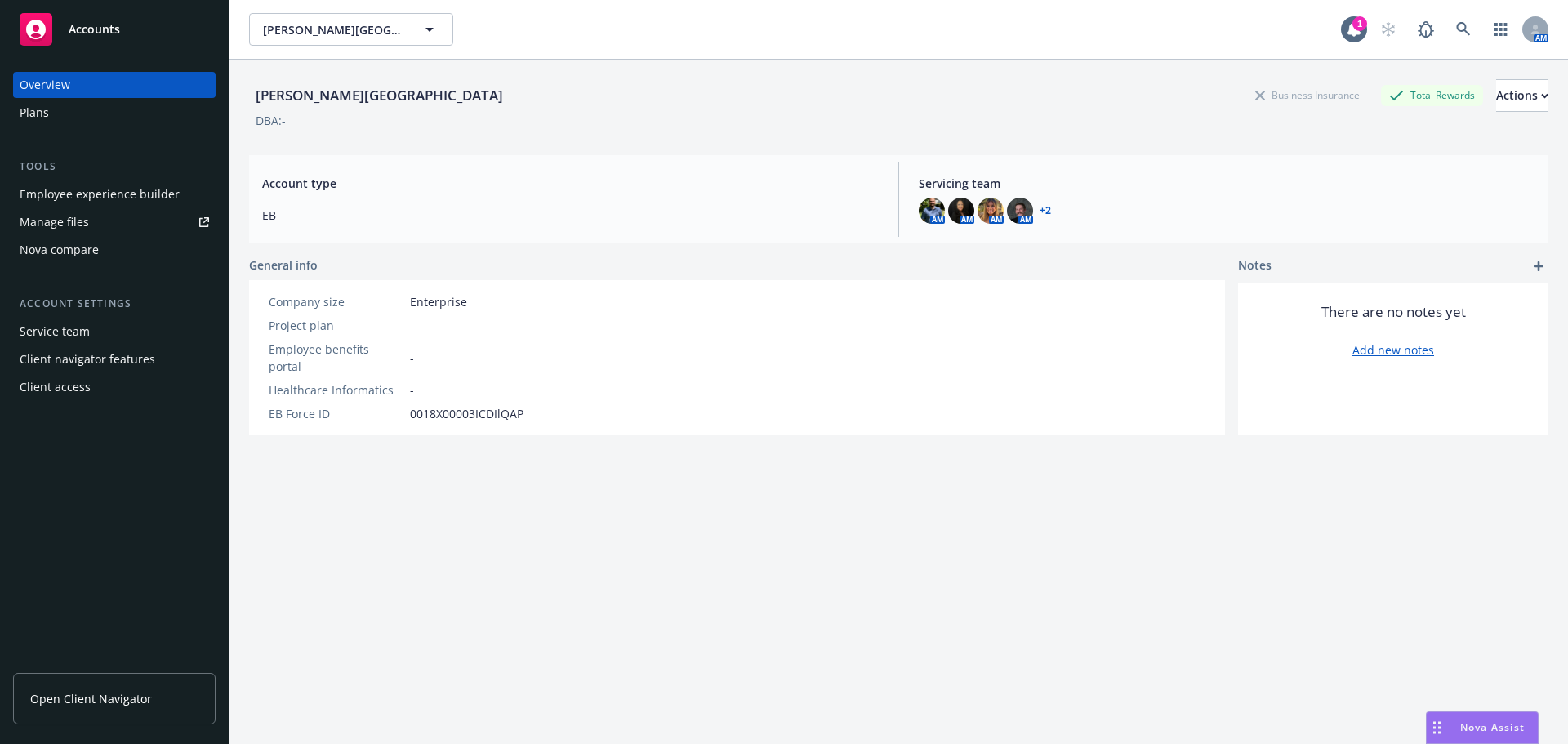
click at [54, 119] on div "Plans" at bounding box center [114, 113] width 190 height 26
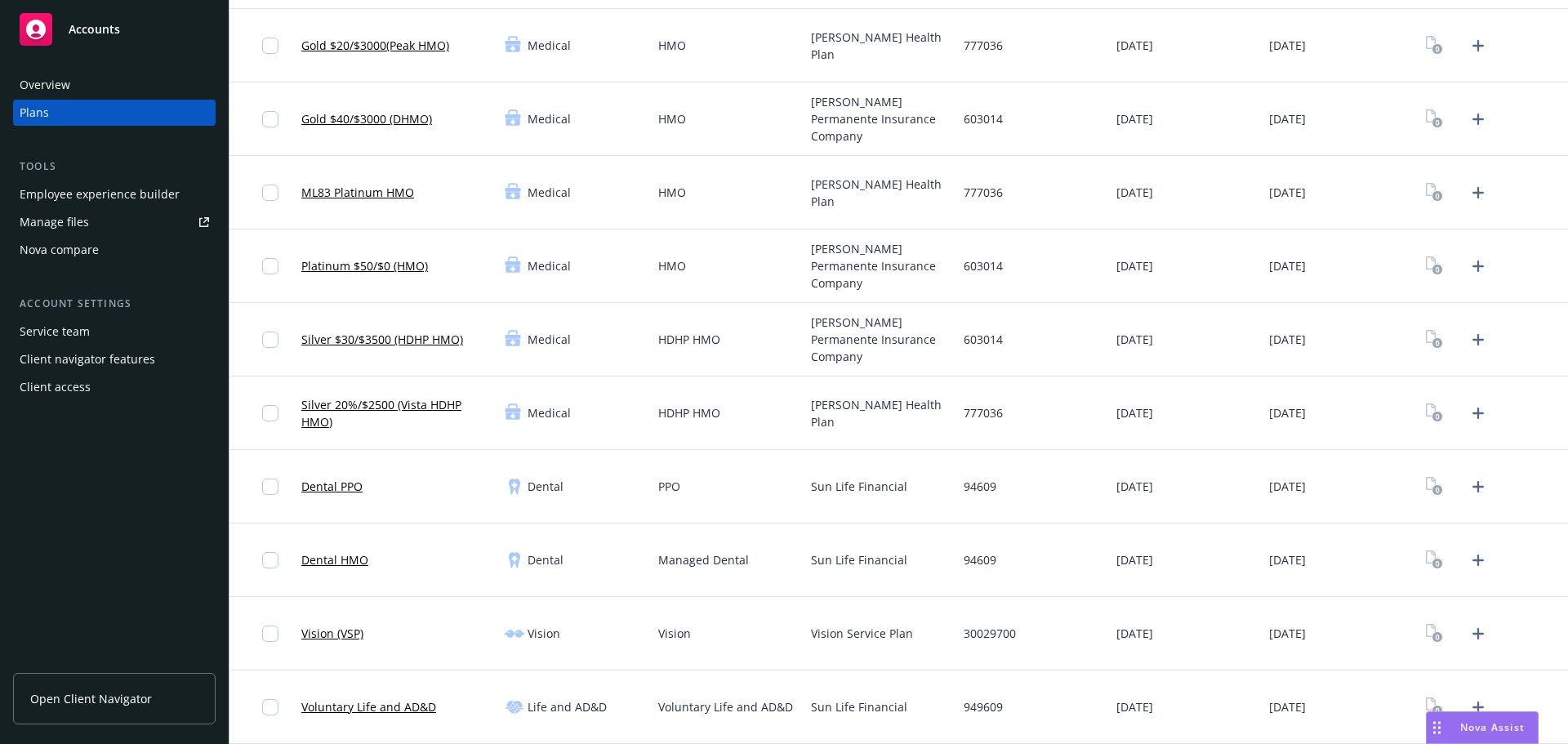
scroll to position [327, 0]
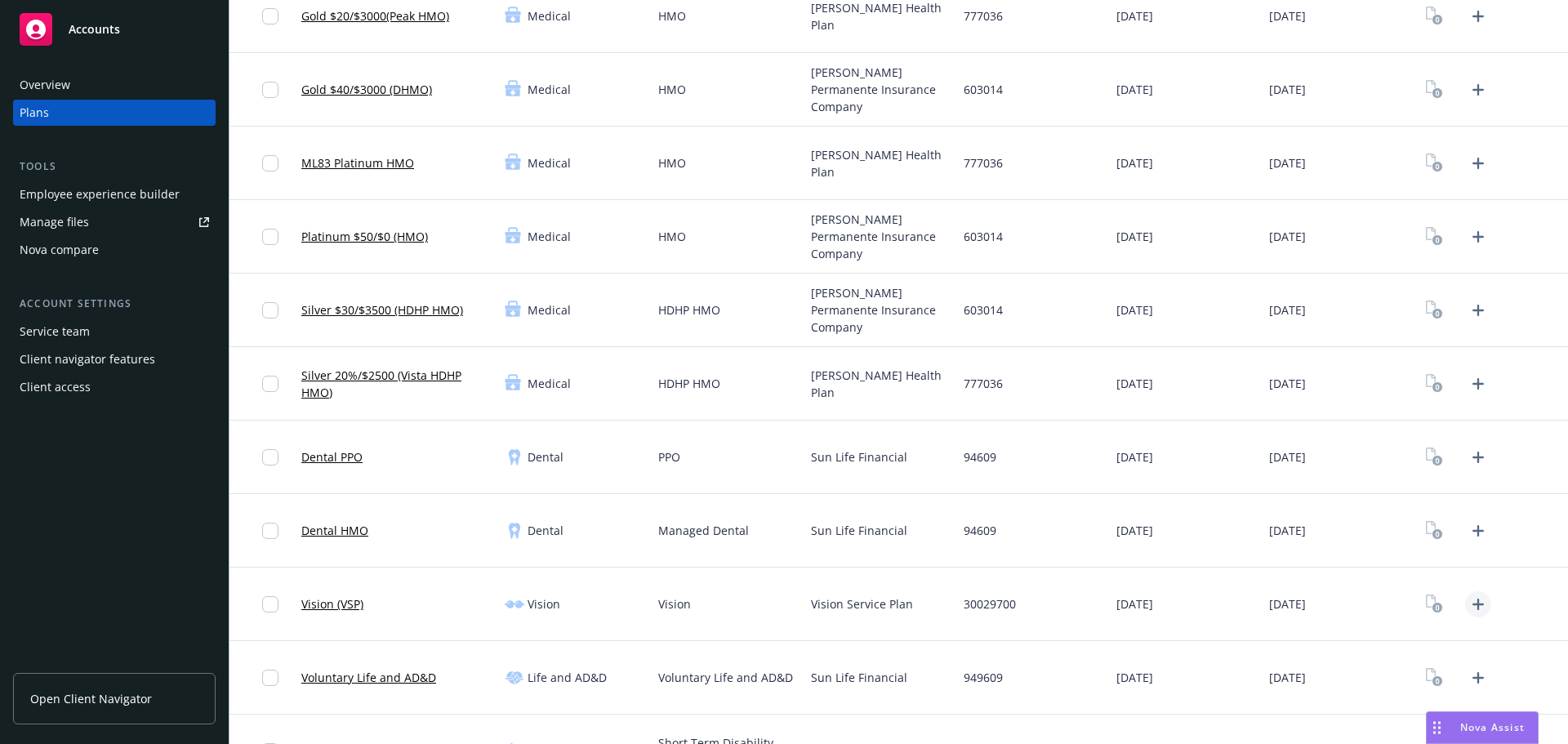
click at [1473, 605] on icon "Upload Plan Documents" at bounding box center [1478, 604] width 20 height 20
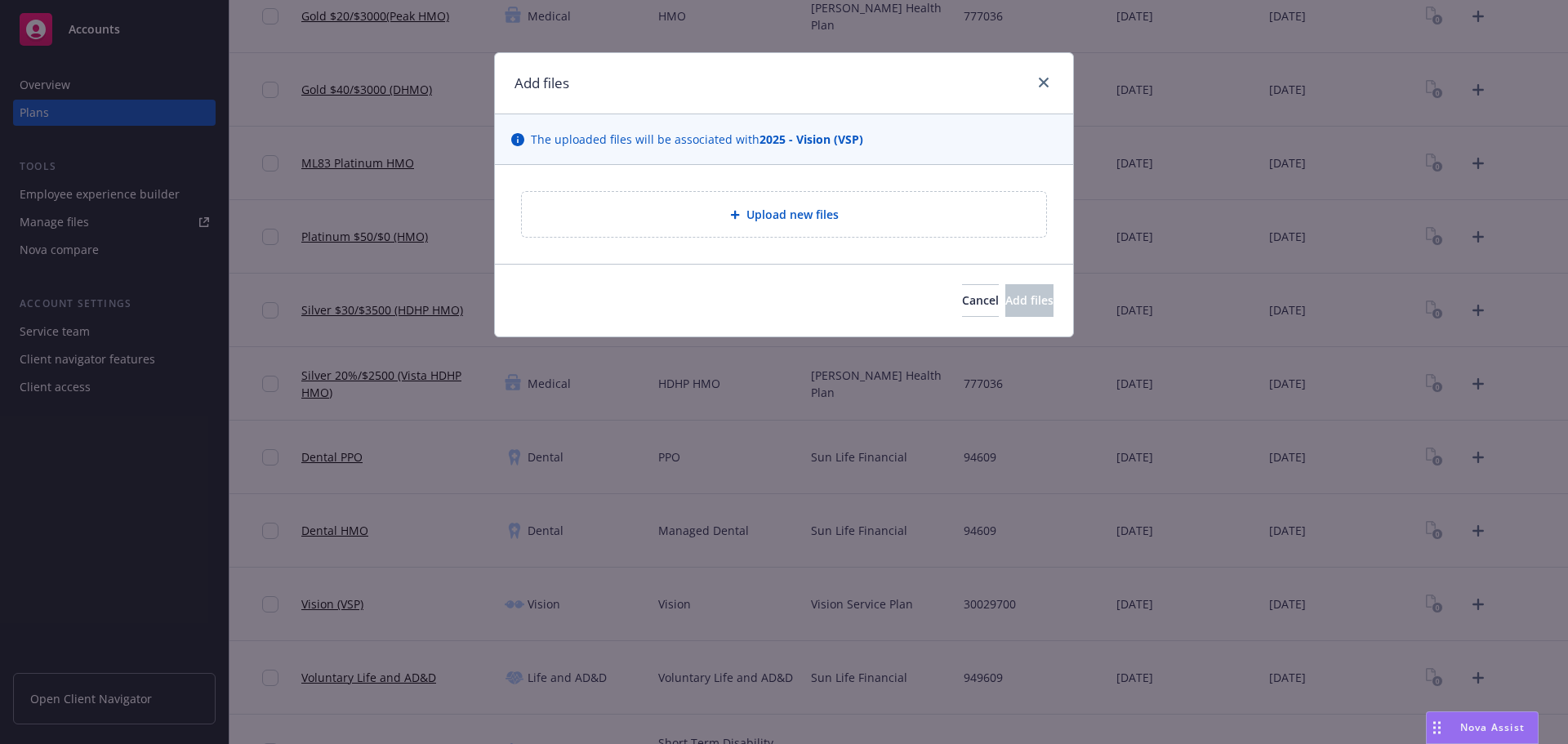
click at [819, 202] on div "Upload new files" at bounding box center [784, 215] width 524 height 45
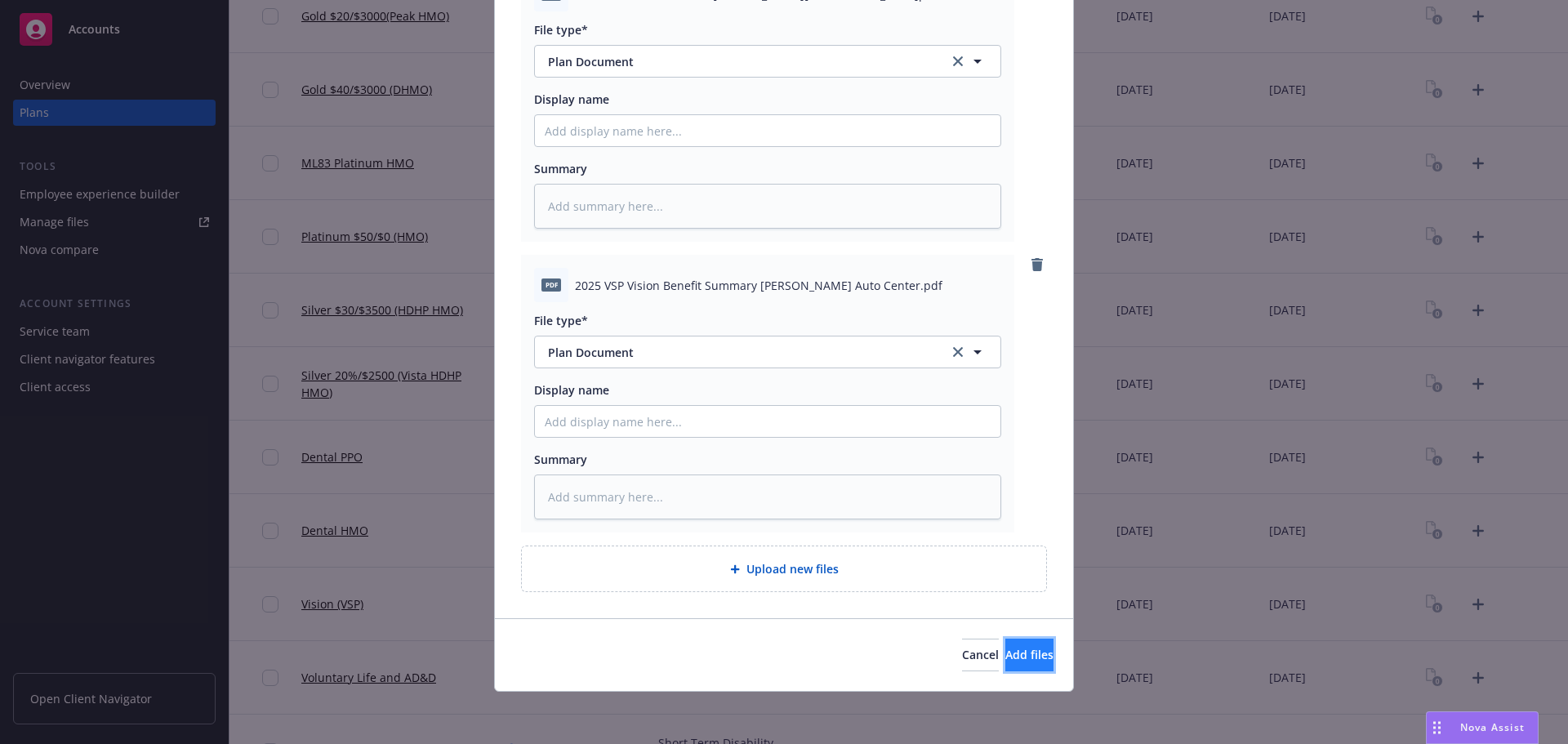
click at [1023, 661] on button "Add files" at bounding box center [1028, 655] width 48 height 33
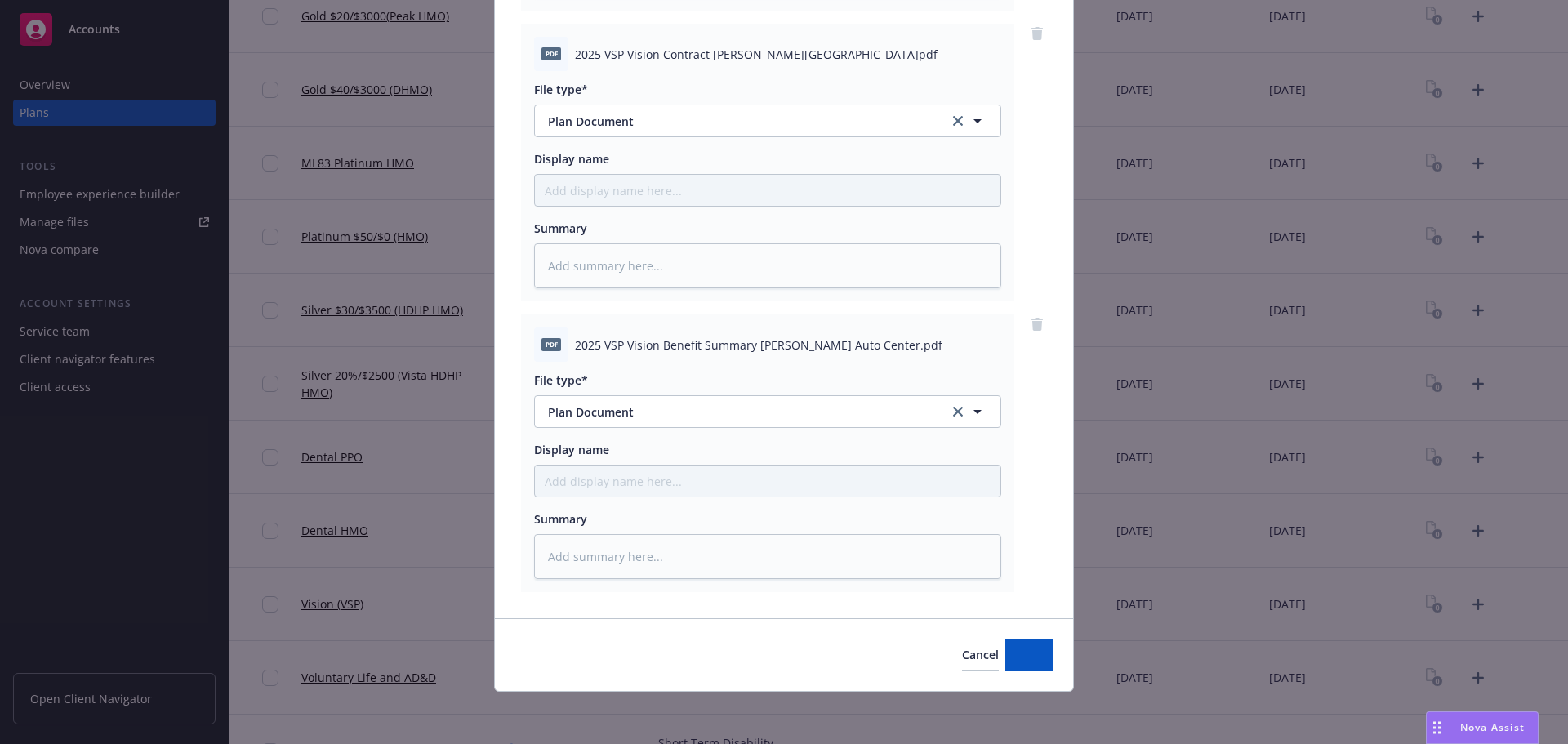
scroll to position [458, 0]
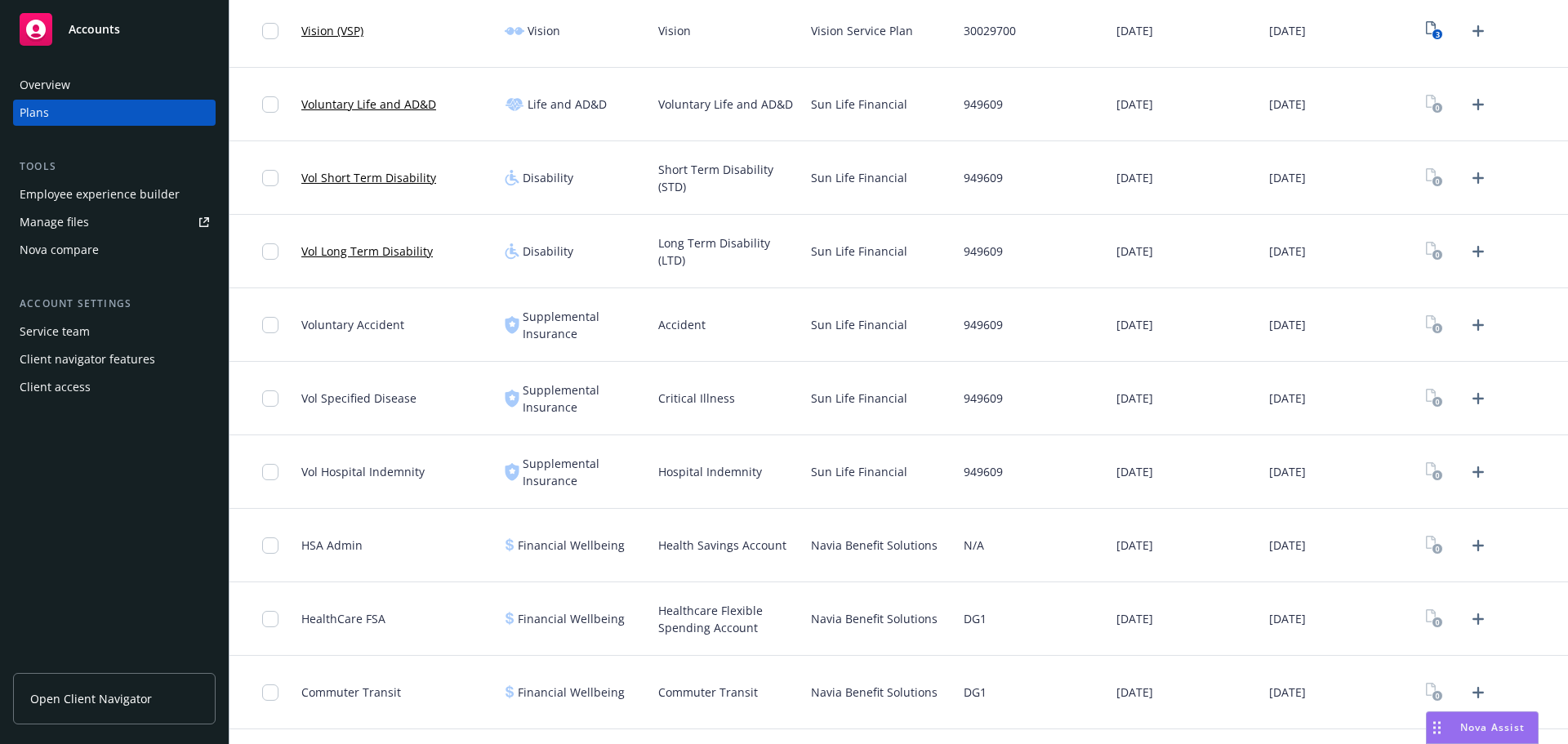
scroll to position [698, 0]
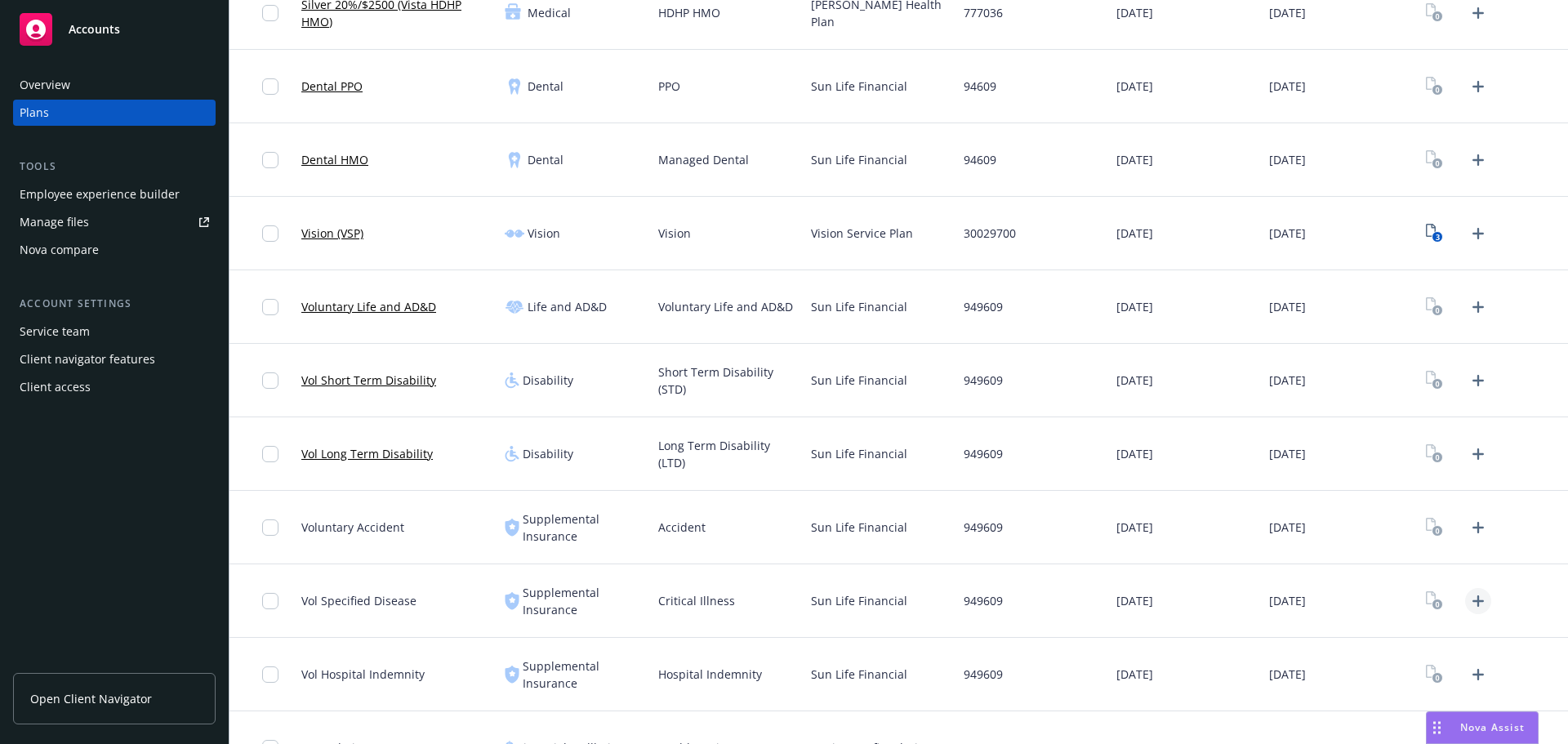
click at [1473, 604] on icon "Upload Plan Documents" at bounding box center [1478, 602] width 20 height 20
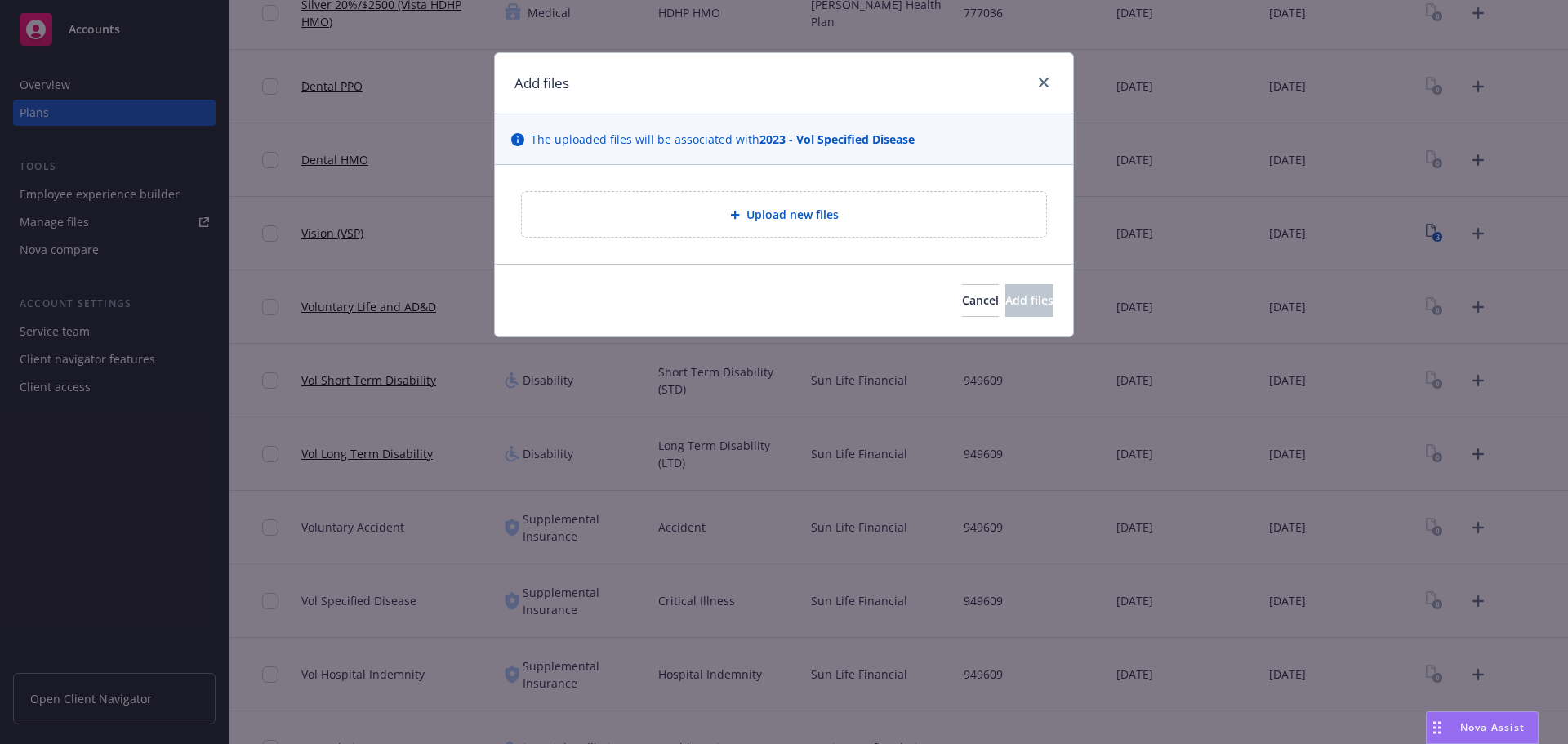
click at [758, 214] on span "Upload new files" at bounding box center [793, 214] width 93 height 17
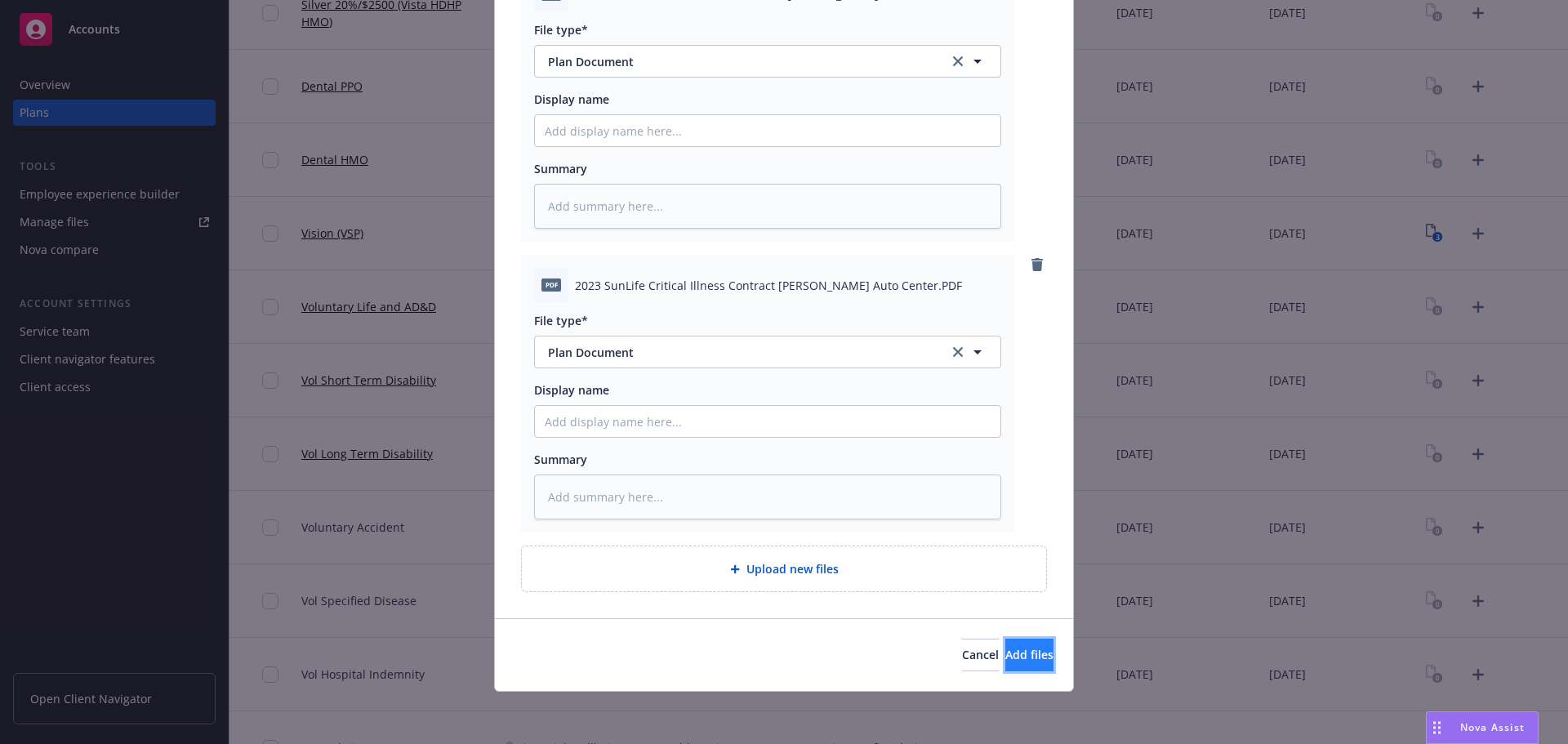
click at [1005, 667] on button "Add files" at bounding box center [1028, 655] width 48 height 33
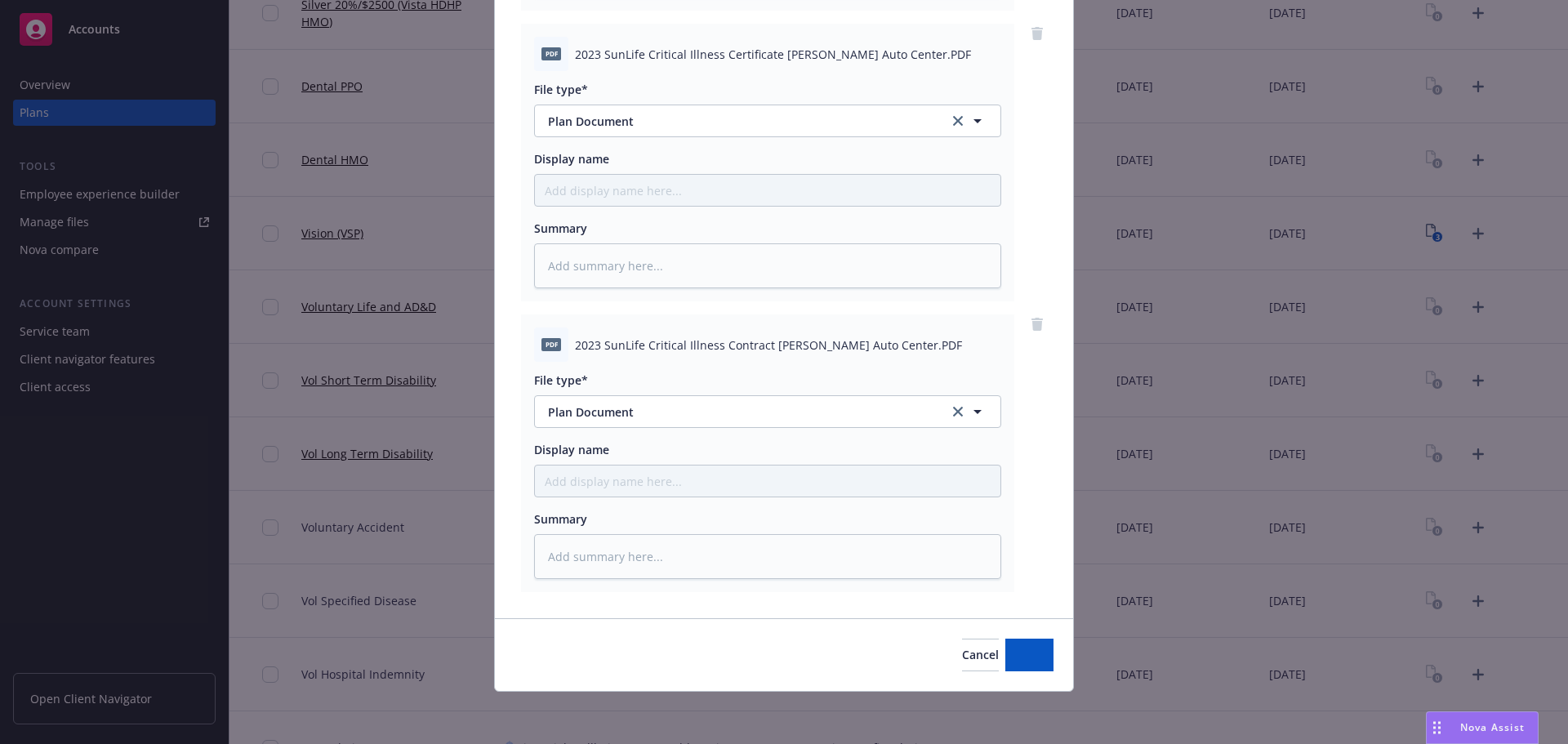
scroll to position [458, 0]
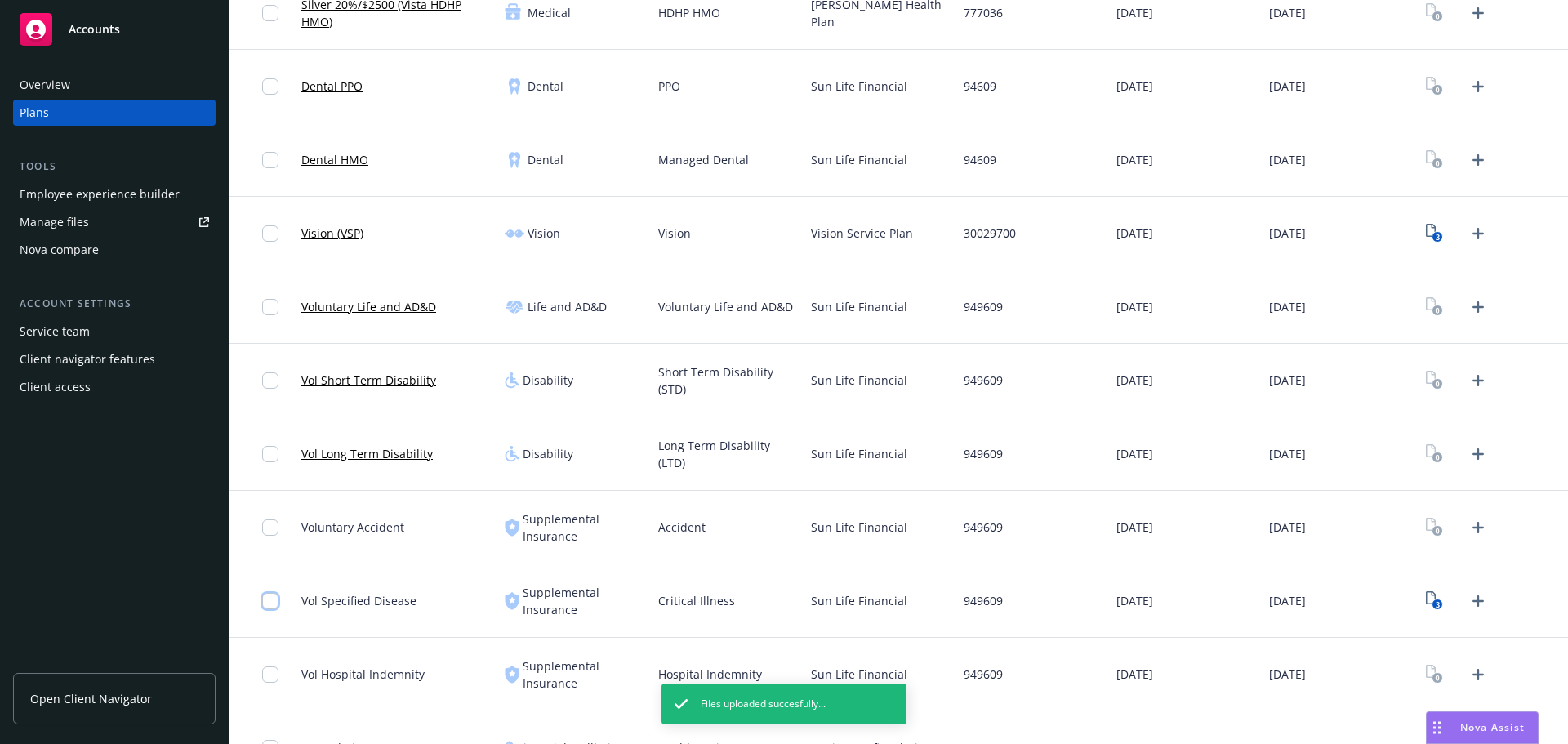
click at [268, 608] on input "checkbox" at bounding box center [270, 602] width 16 height 16
click at [1470, 522] on icon "Upload Plan Documents" at bounding box center [1478, 528] width 20 height 20
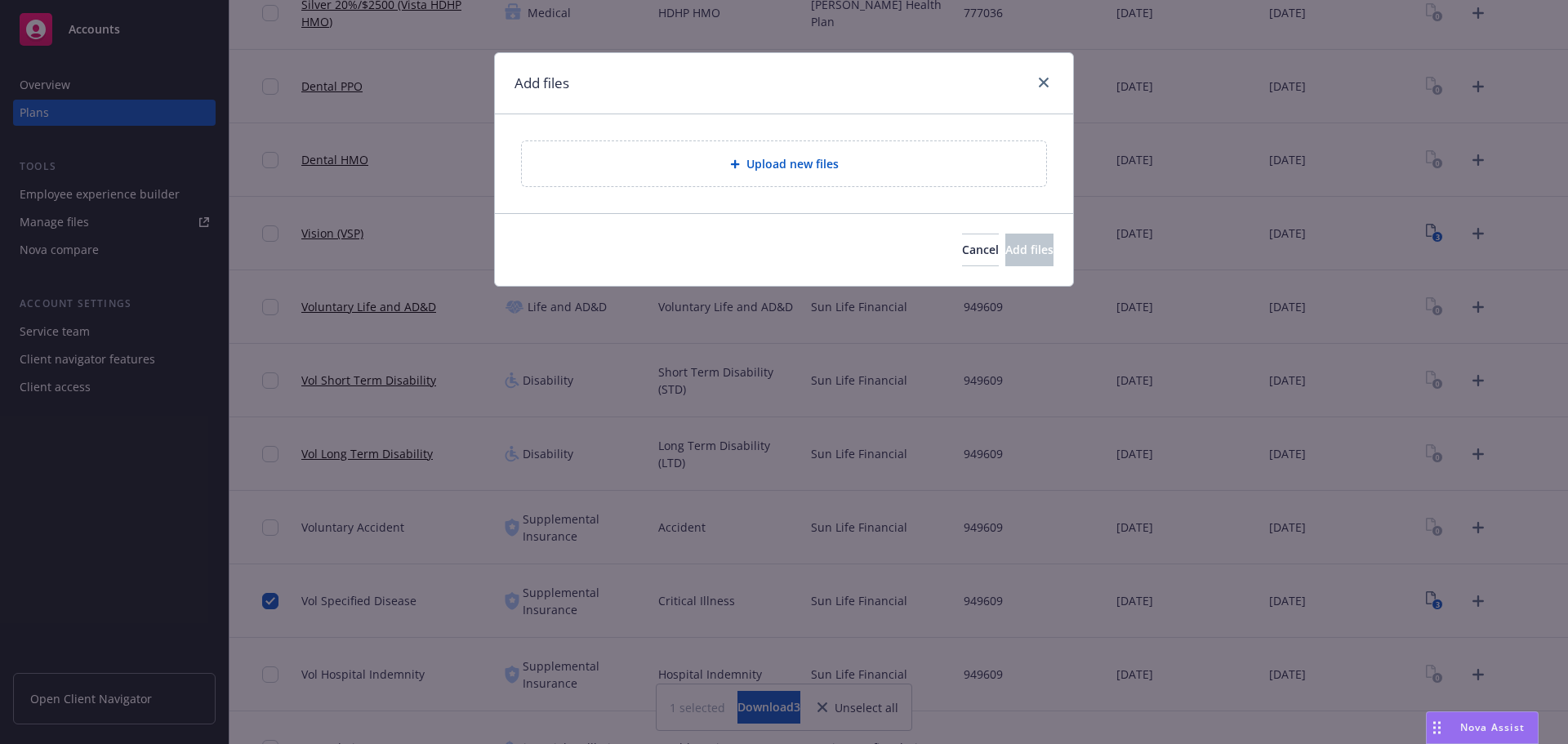
click at [762, 173] on div "Upload new files" at bounding box center [784, 163] width 498 height 19
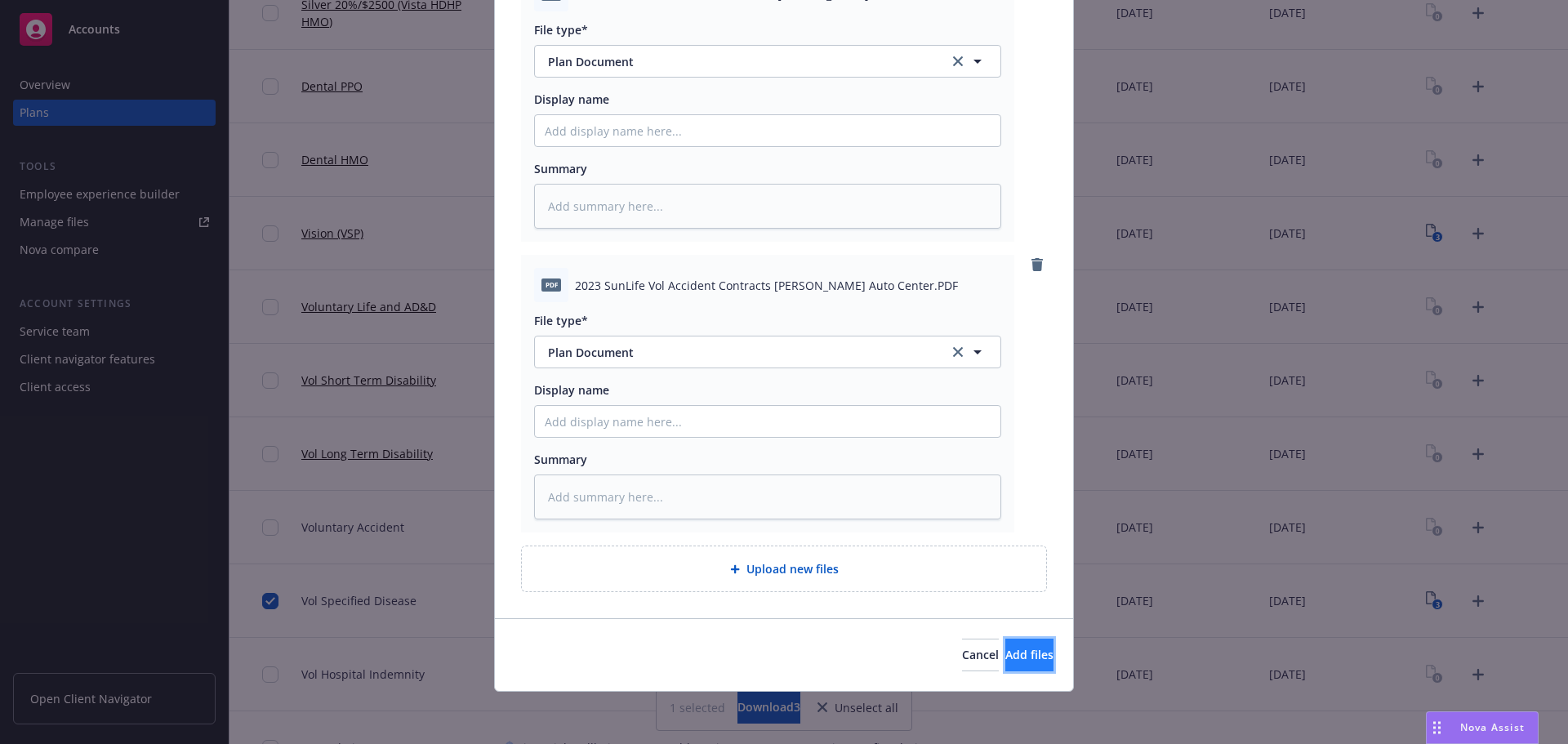
click at [1028, 648] on button "Add files" at bounding box center [1028, 655] width 48 height 33
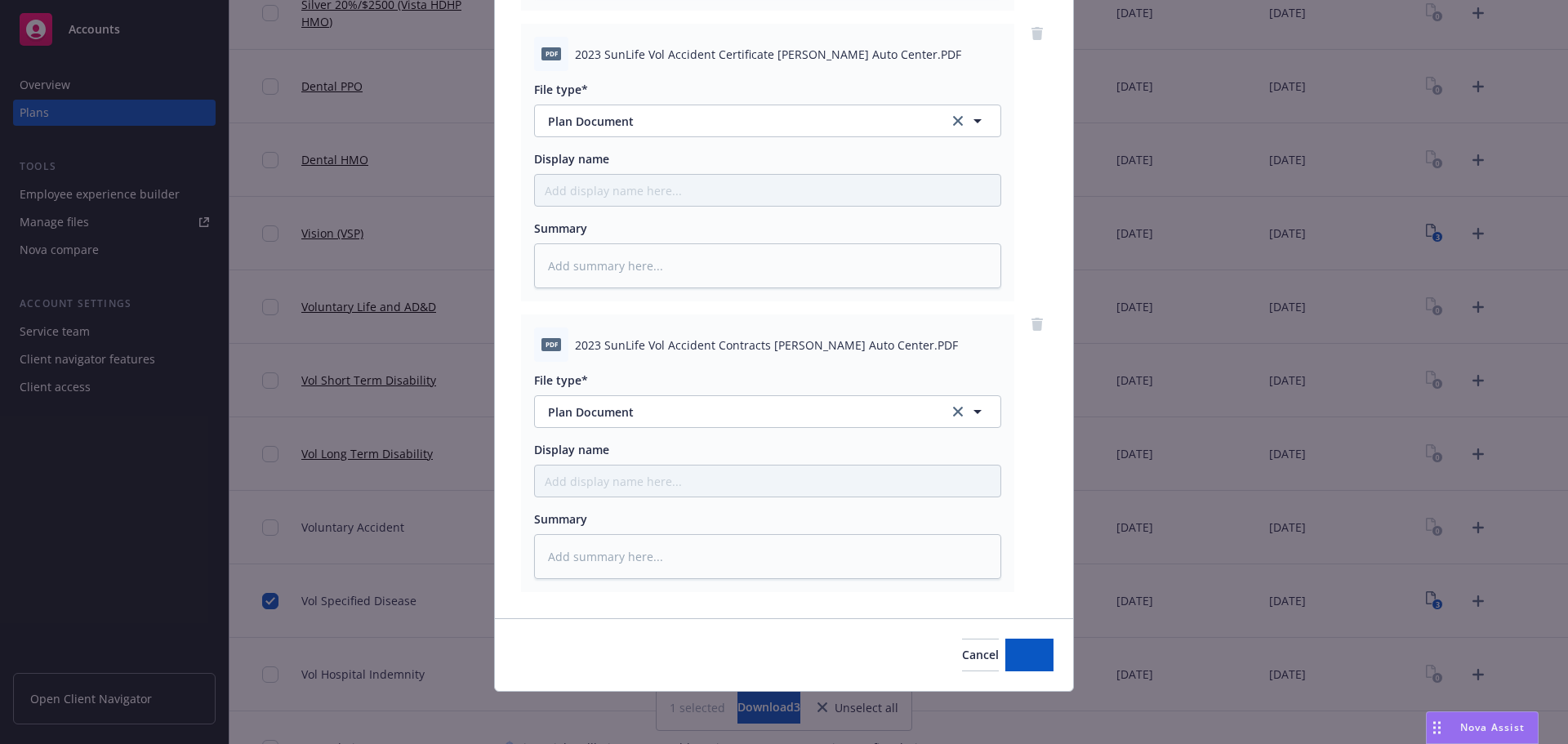
scroll to position [458, 0]
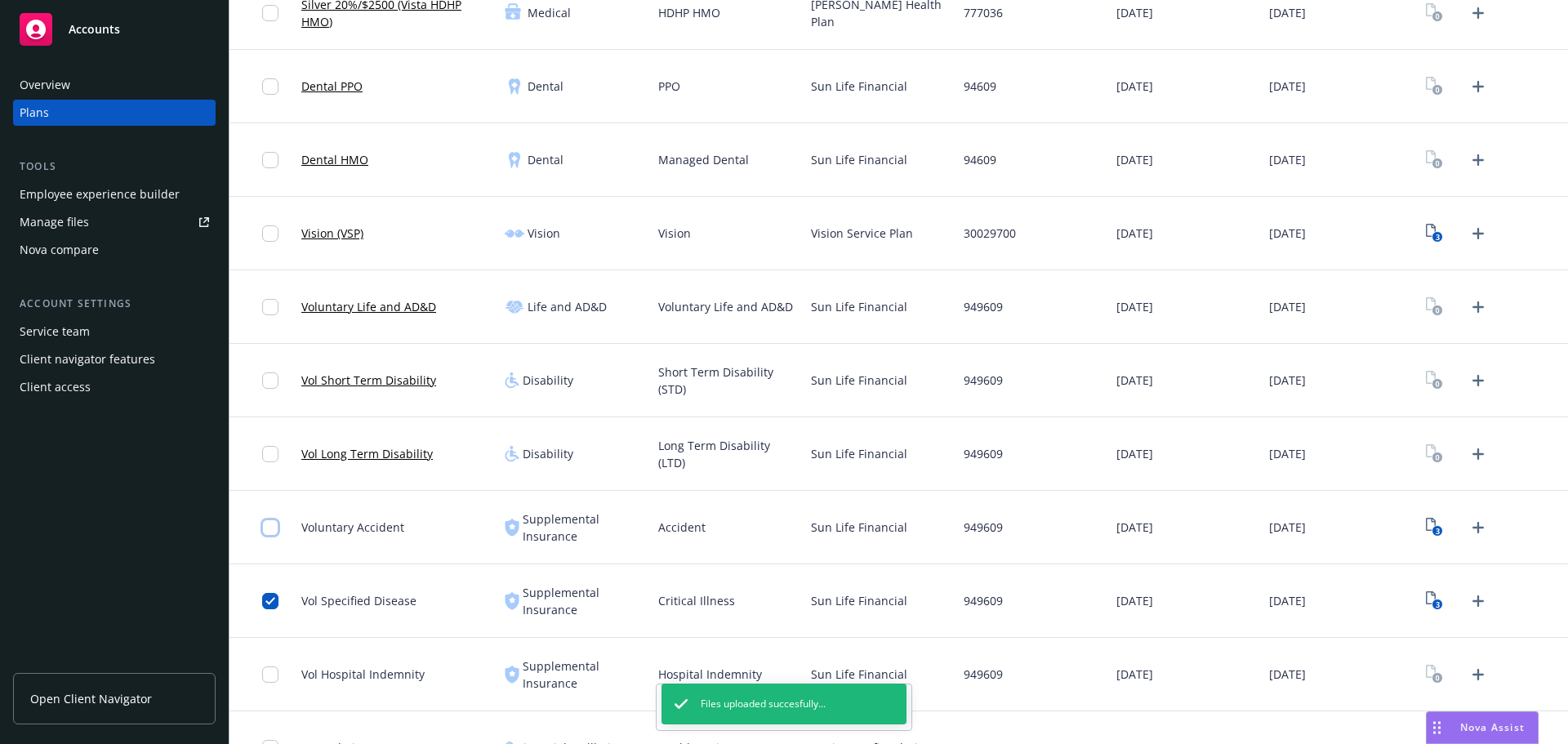
click at [266, 526] on input "checkbox" at bounding box center [270, 528] width 16 height 16
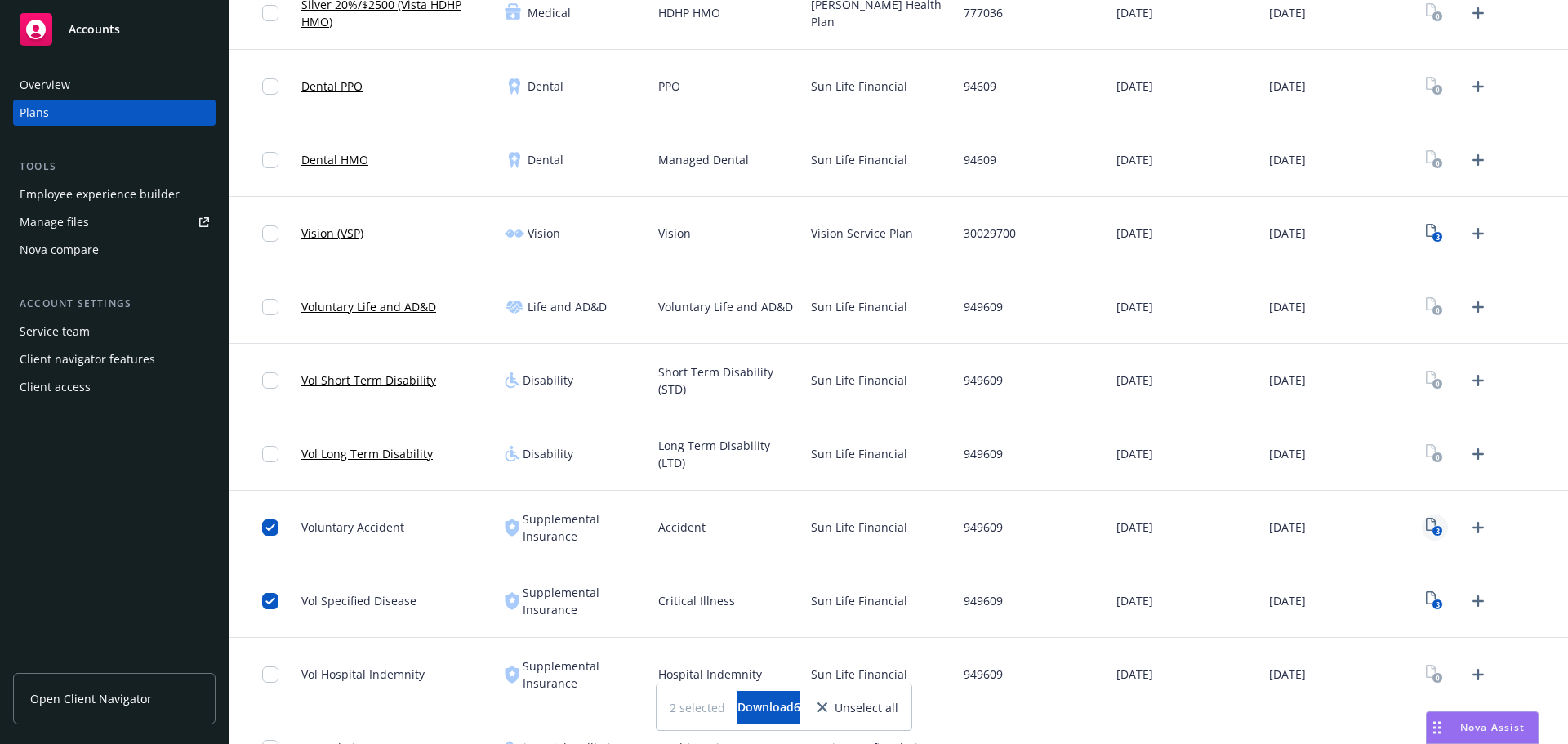
click at [1426, 534] on icon "3" at bounding box center [1434, 527] width 17 height 19
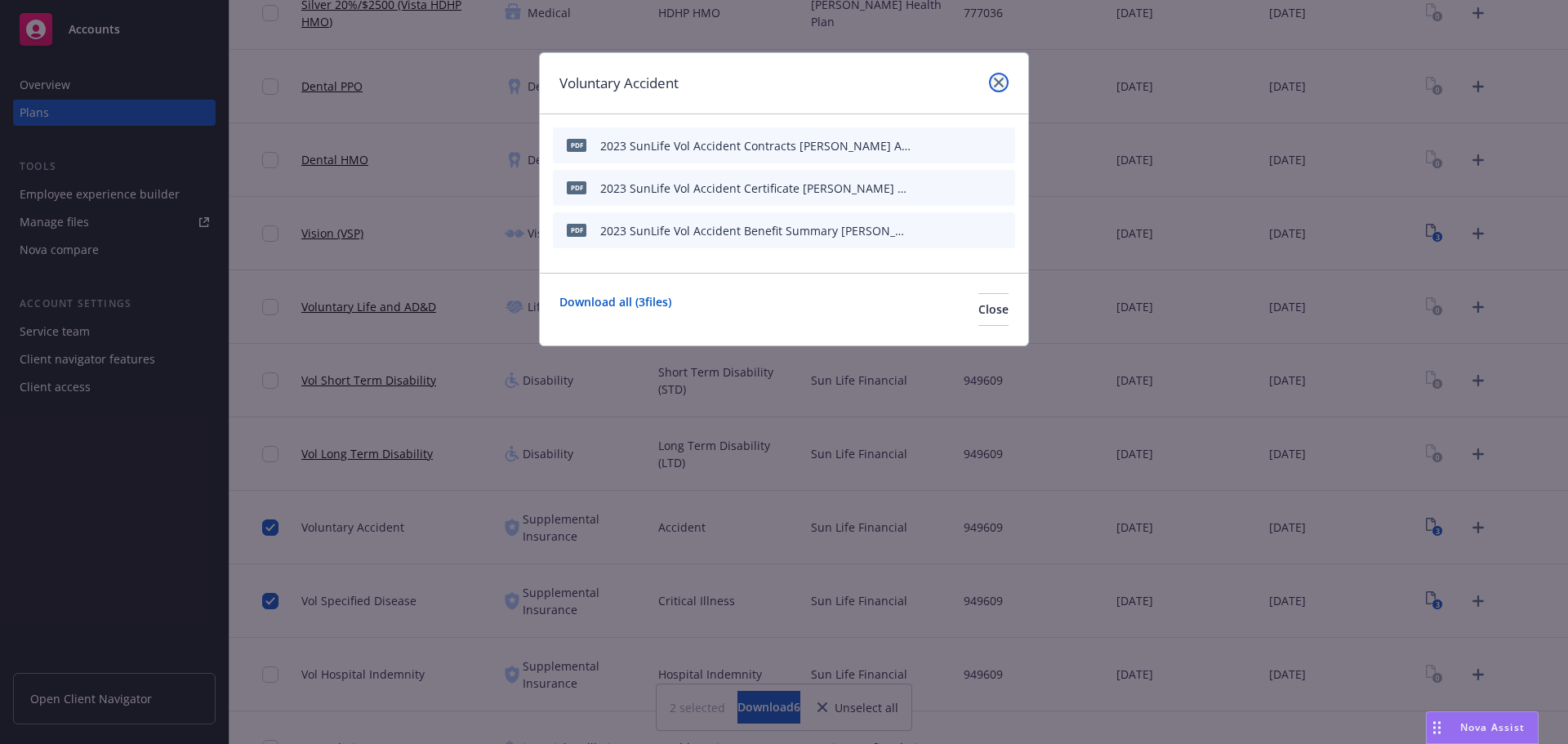
click at [995, 83] on icon "close" at bounding box center [998, 83] width 10 height 10
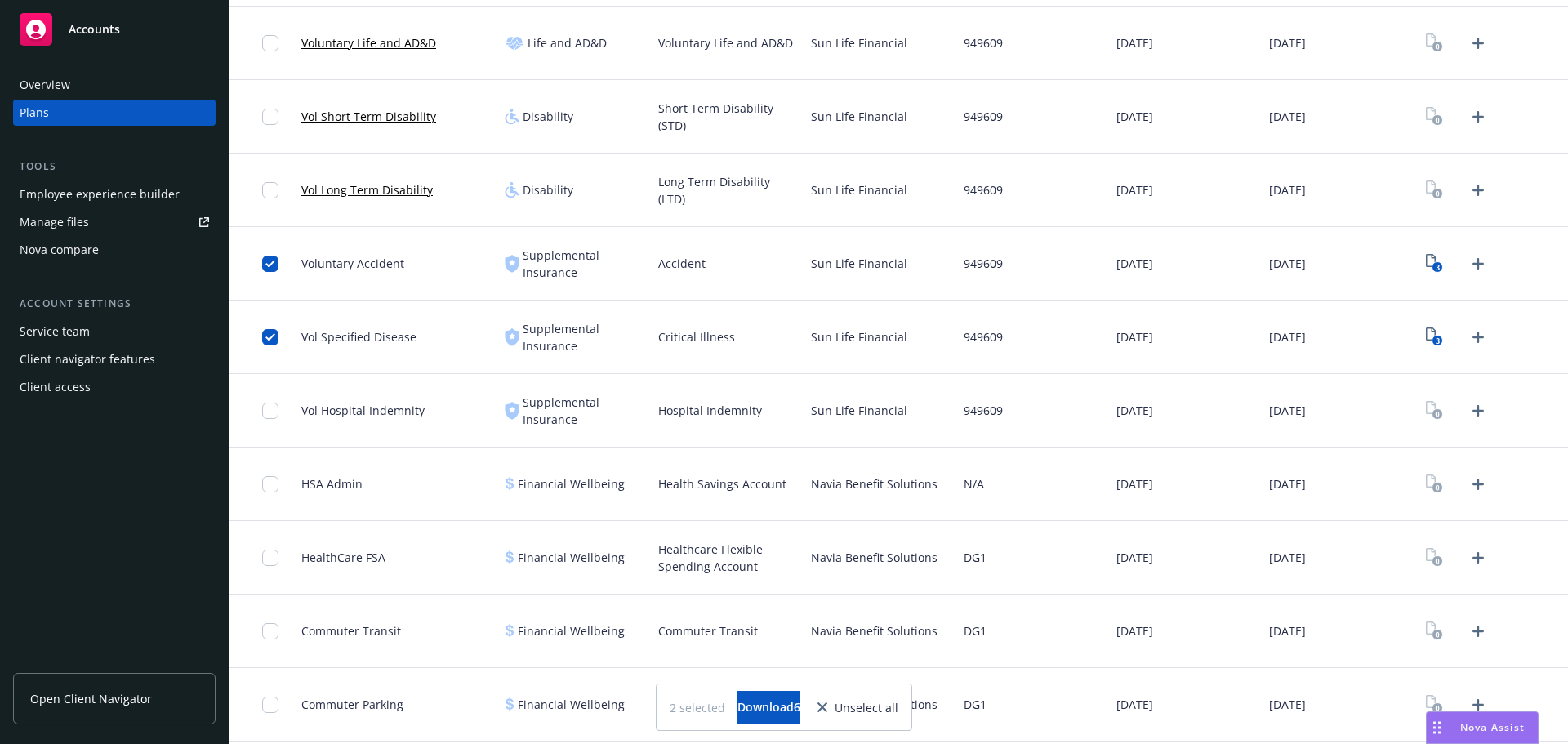
scroll to position [698, 0]
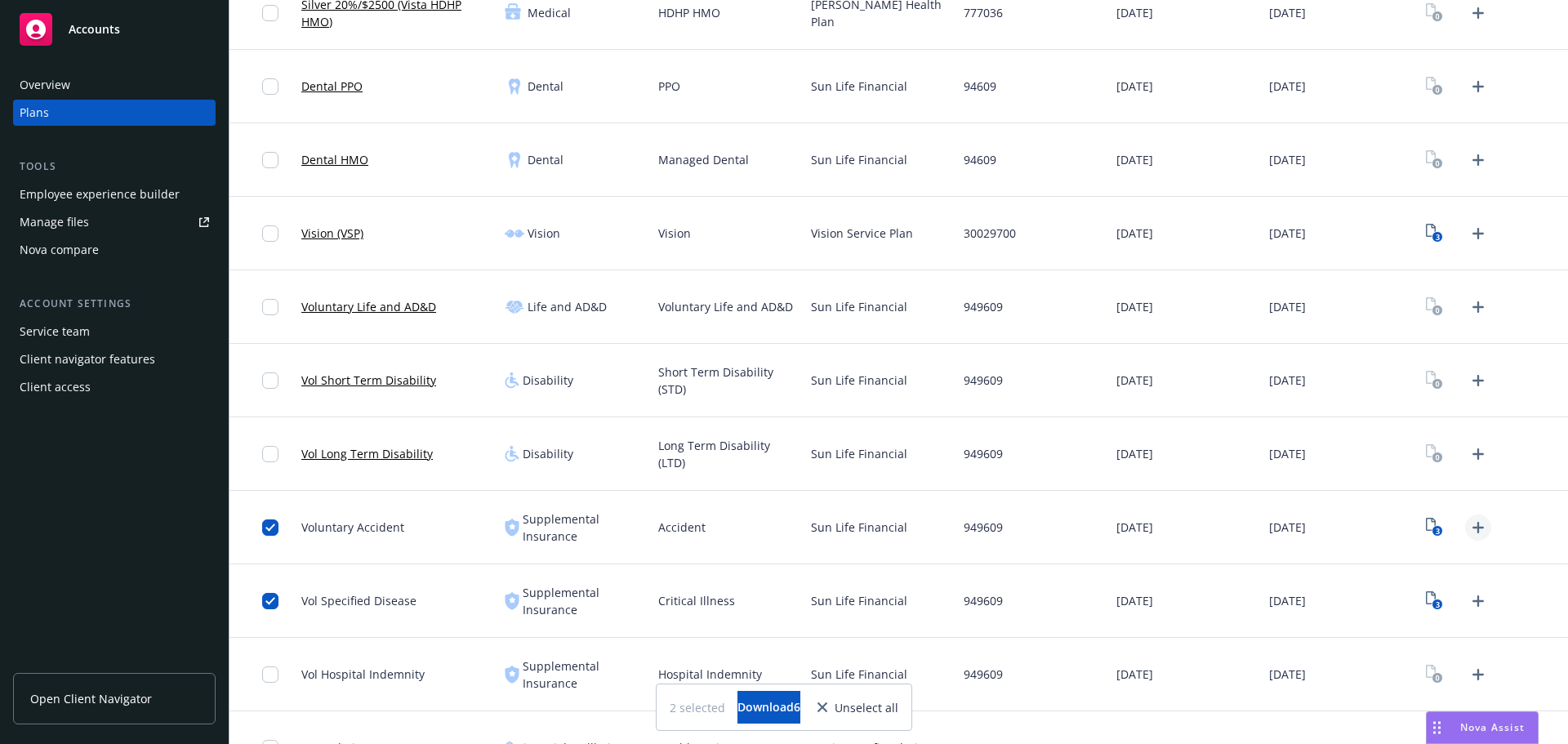
click at [1468, 525] on icon "Upload Plan Documents" at bounding box center [1478, 528] width 20 height 20
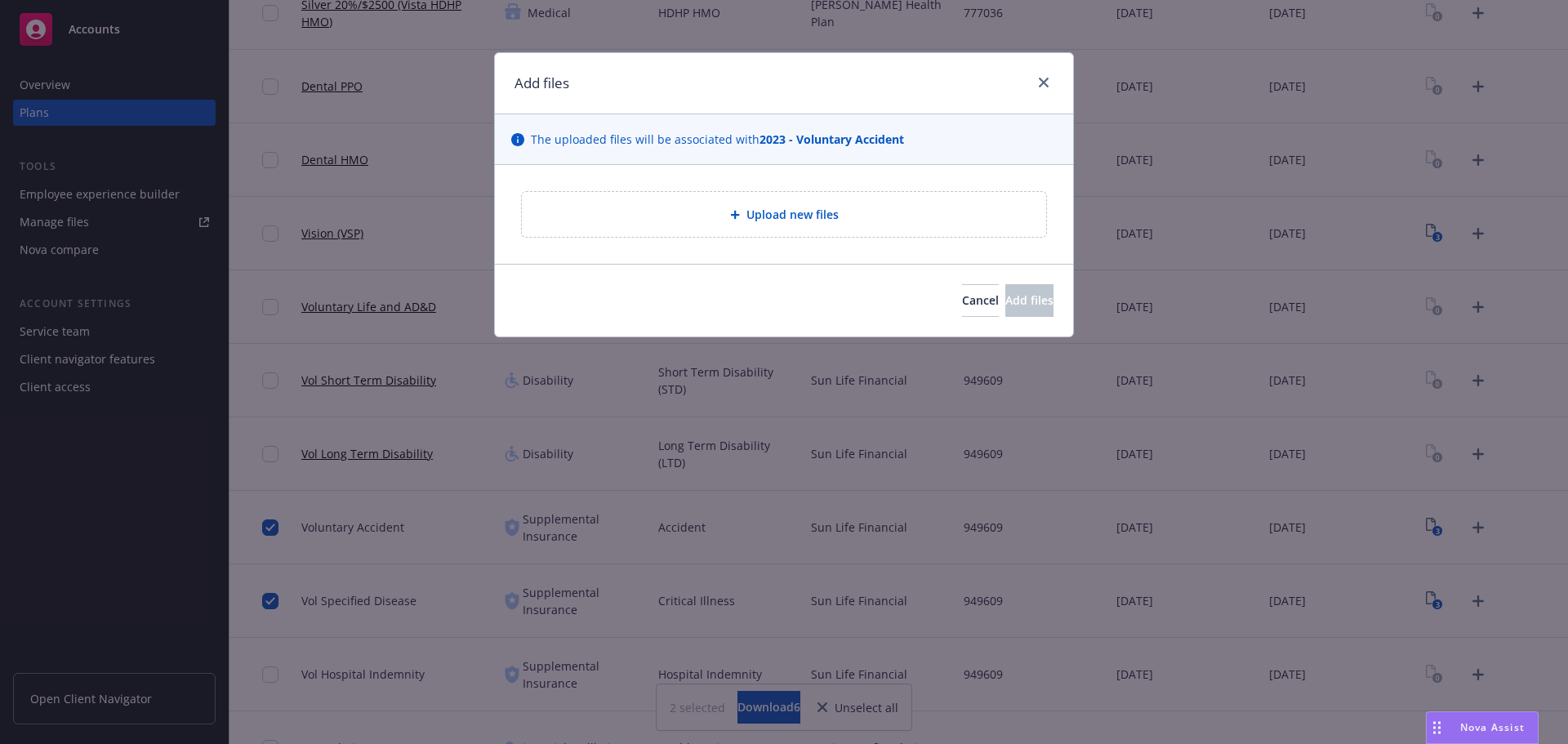
click at [752, 225] on div "Upload new files" at bounding box center [784, 215] width 524 height 45
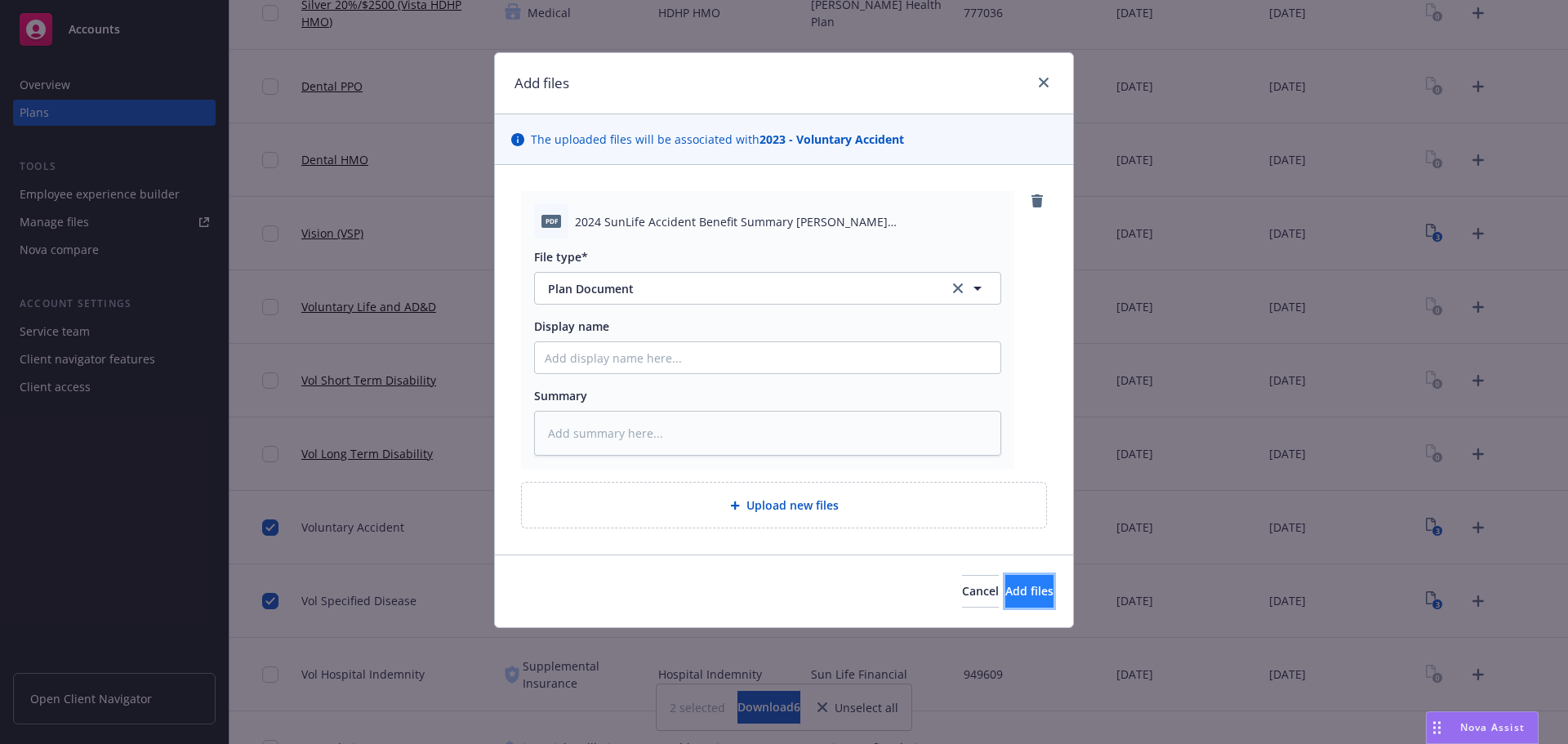
click at [1018, 585] on span "Add files" at bounding box center [1028, 591] width 48 height 15
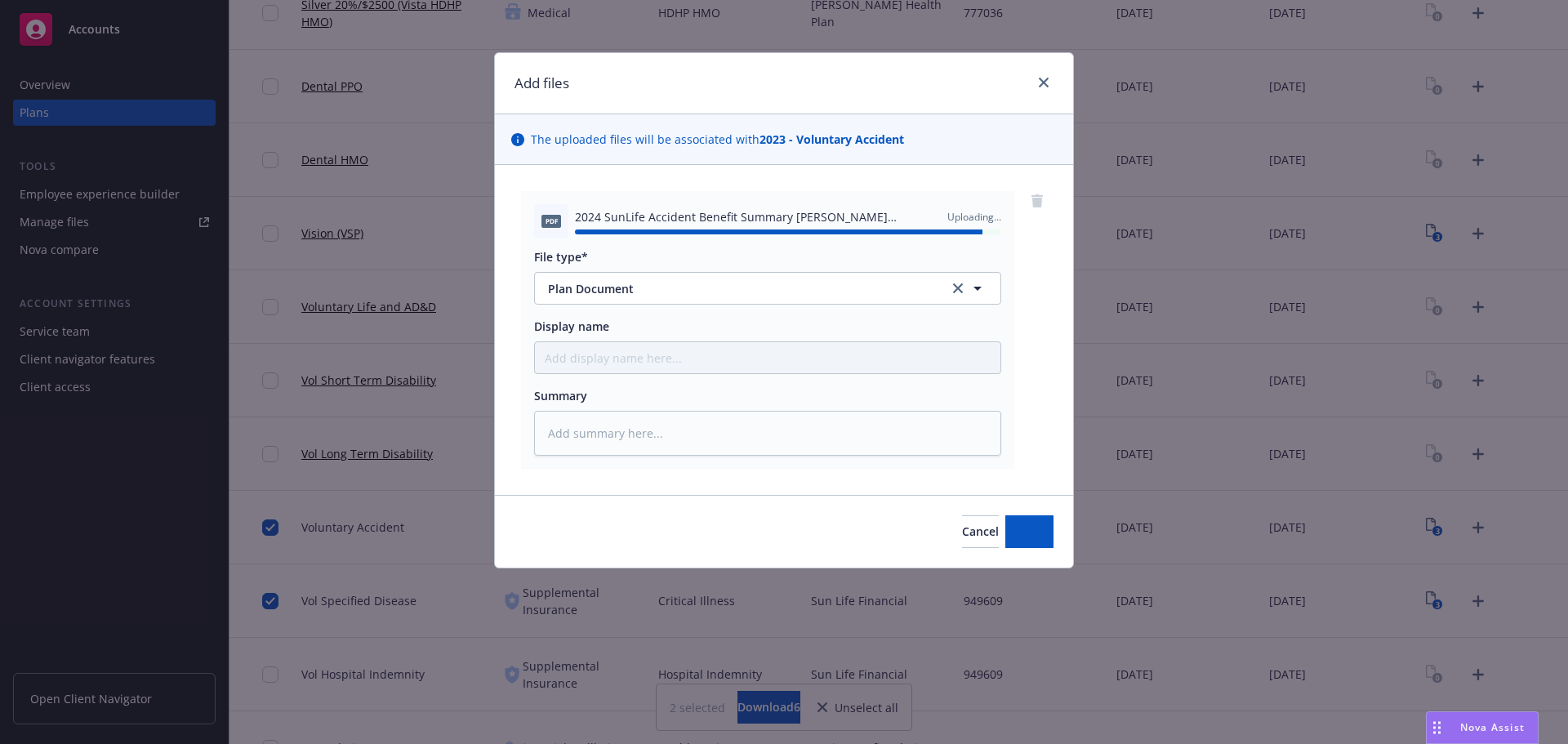
type textarea "x"
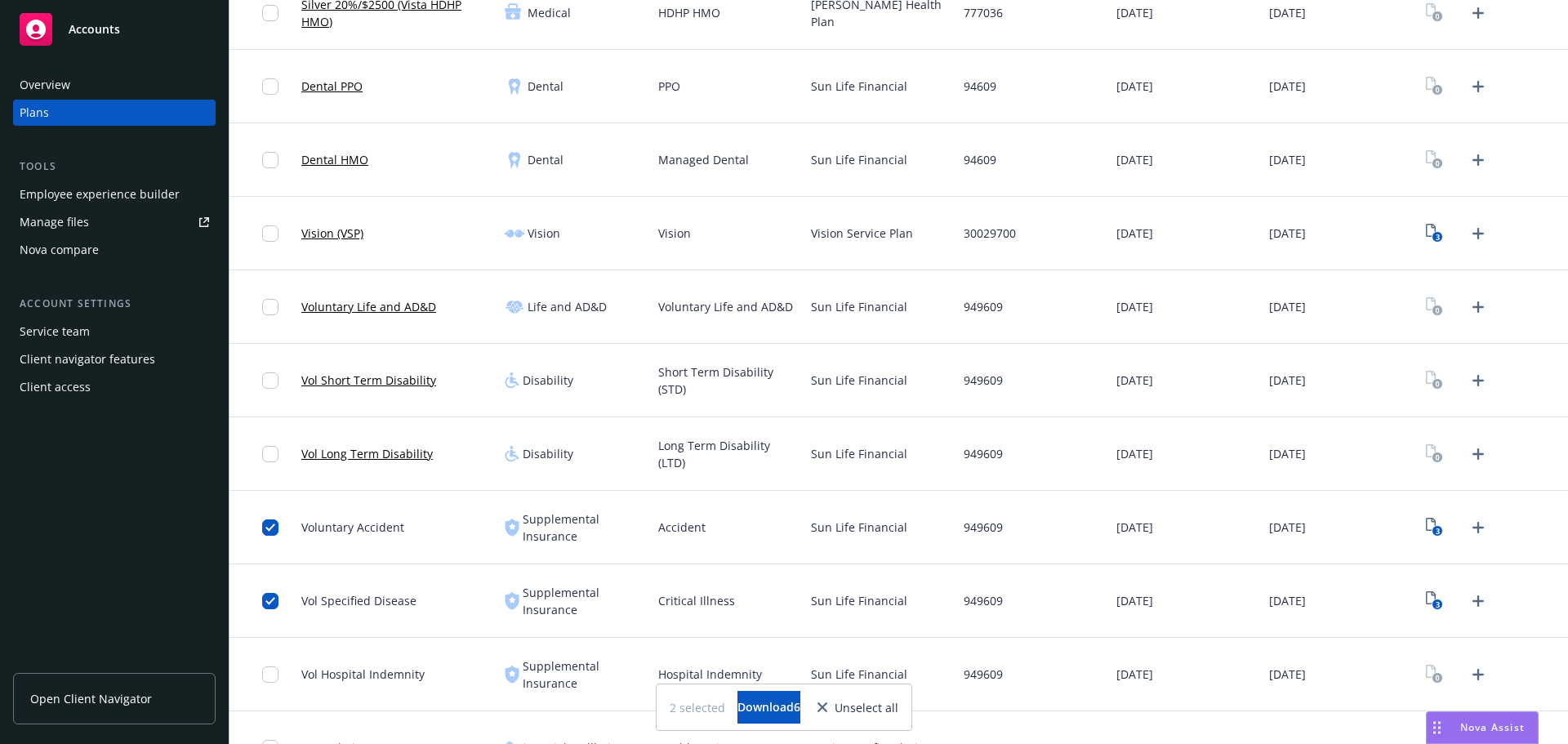
click at [1432, 536] on rect "View Plan Documents" at bounding box center [1437, 532] width 11 height 11
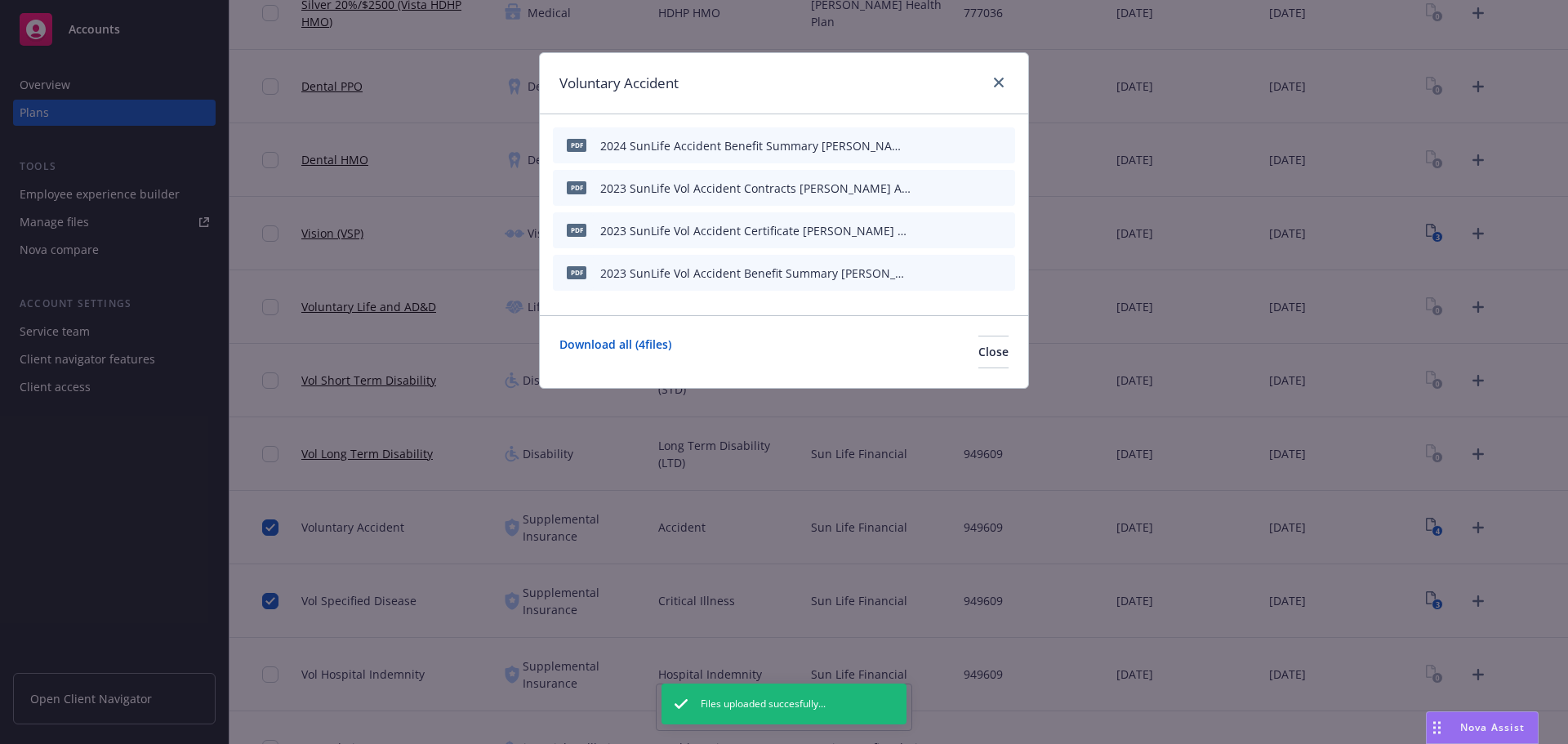
click at [924, 146] on icon "button" at bounding box center [921, 145] width 10 height 10
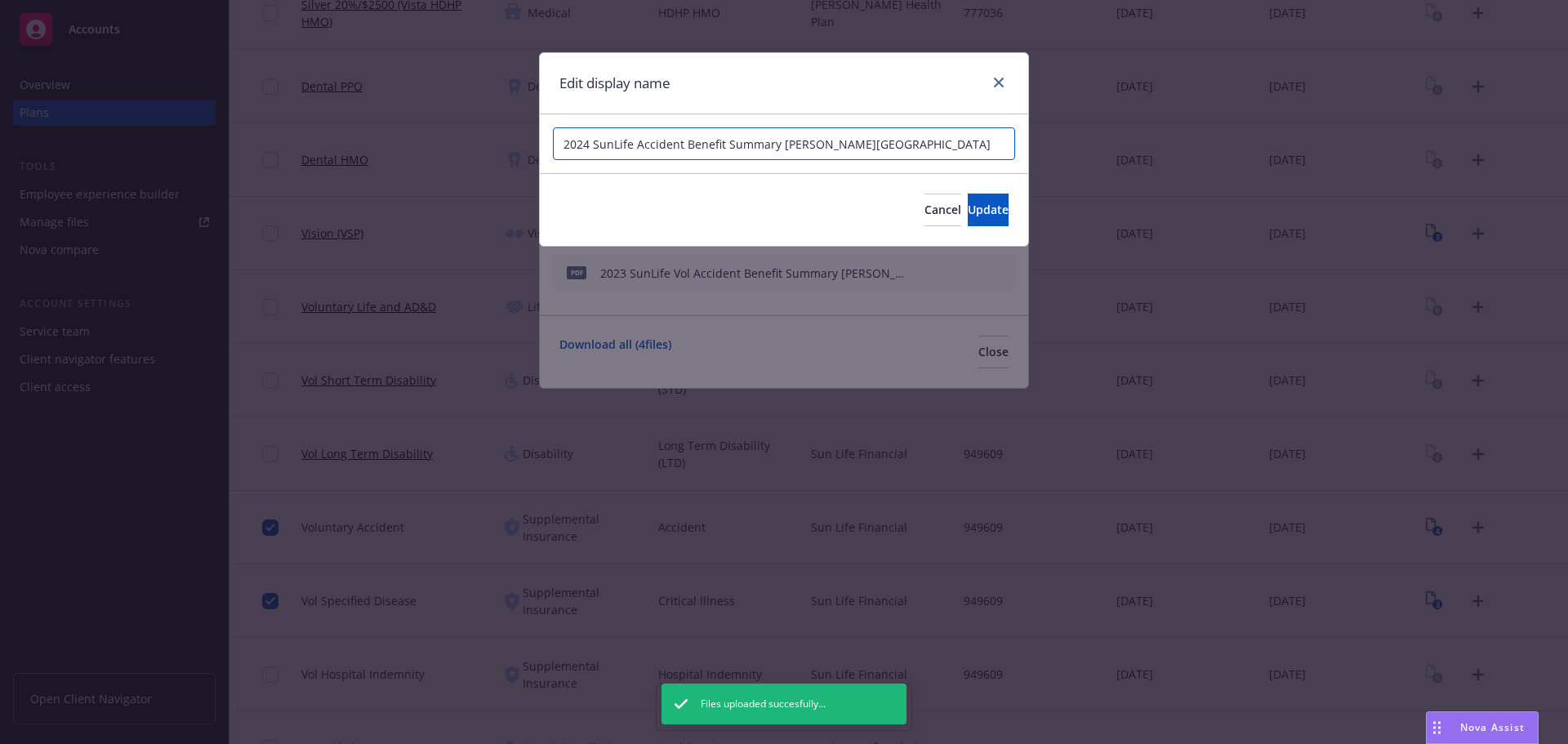
click at [639, 143] on input "2024 SunLife Accident Benefit Summary [PERSON_NAME][GEOGRAPHIC_DATA]" at bounding box center [784, 143] width 463 height 33
type input "2024 SunLife Vol Accident Benefit Summary [PERSON_NAME][GEOGRAPHIC_DATA]"
click at [971, 205] on span "Update" at bounding box center [988, 209] width 41 height 15
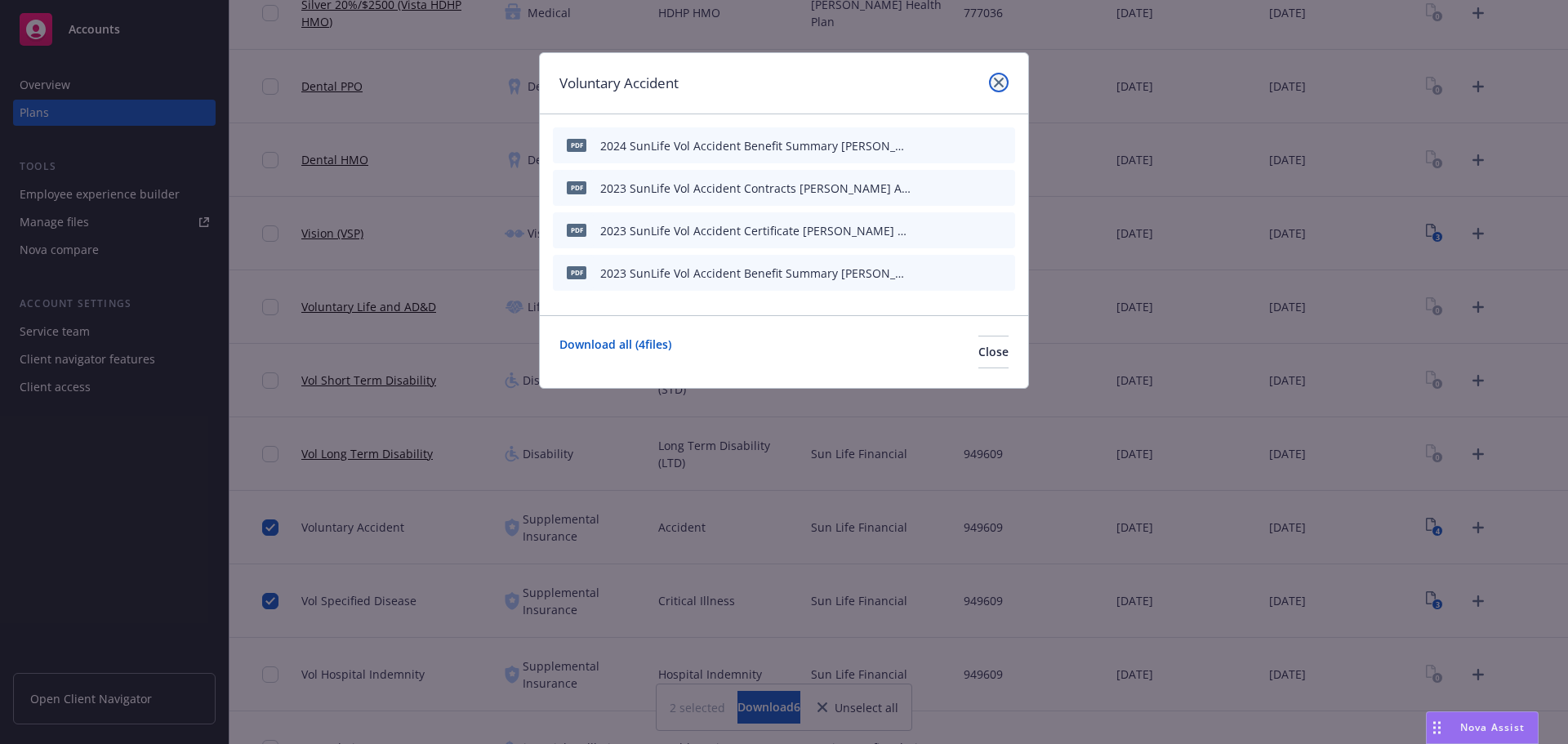
click at [998, 85] on icon "close" at bounding box center [998, 83] width 10 height 10
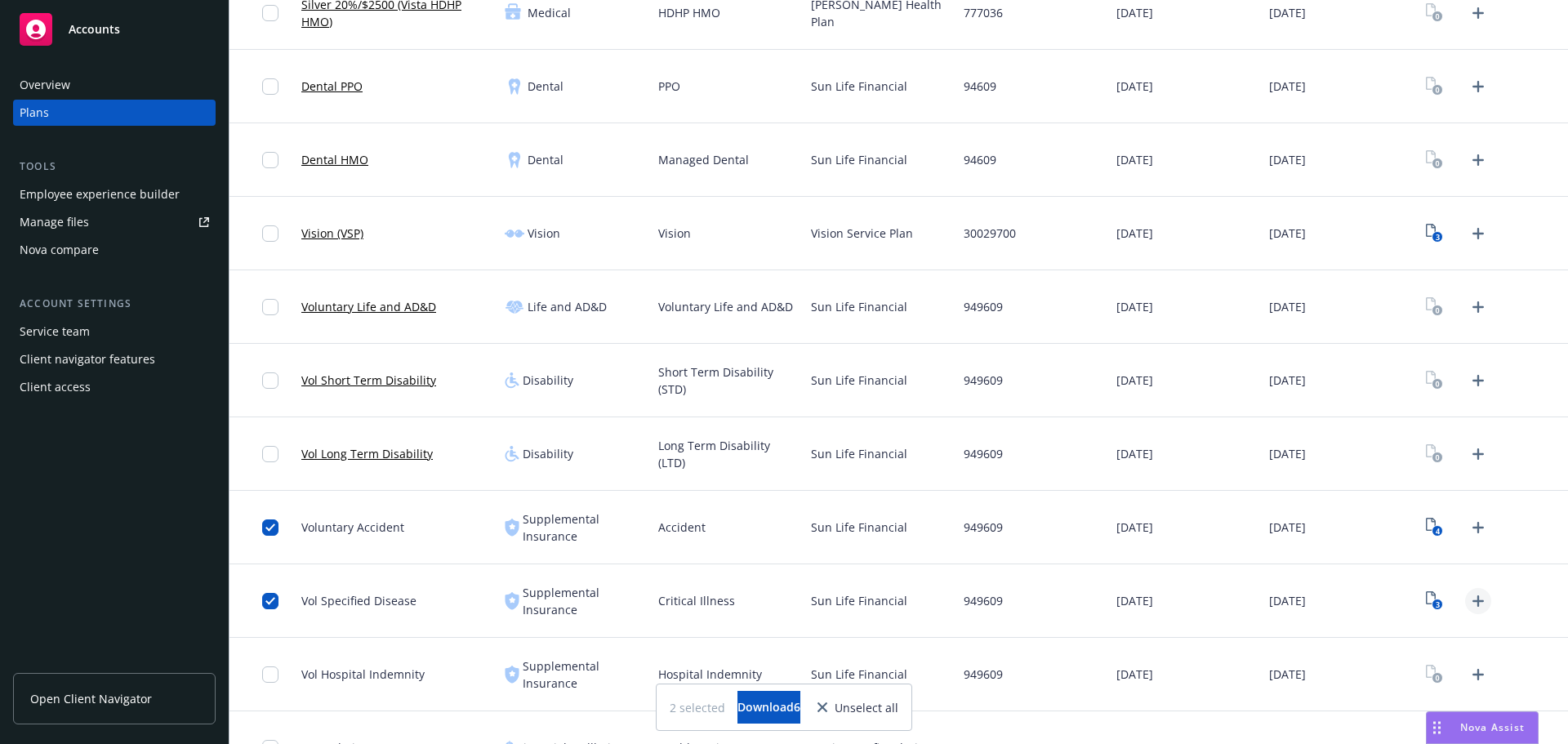
click at [1468, 609] on icon "Upload Plan Documents" at bounding box center [1478, 602] width 20 height 20
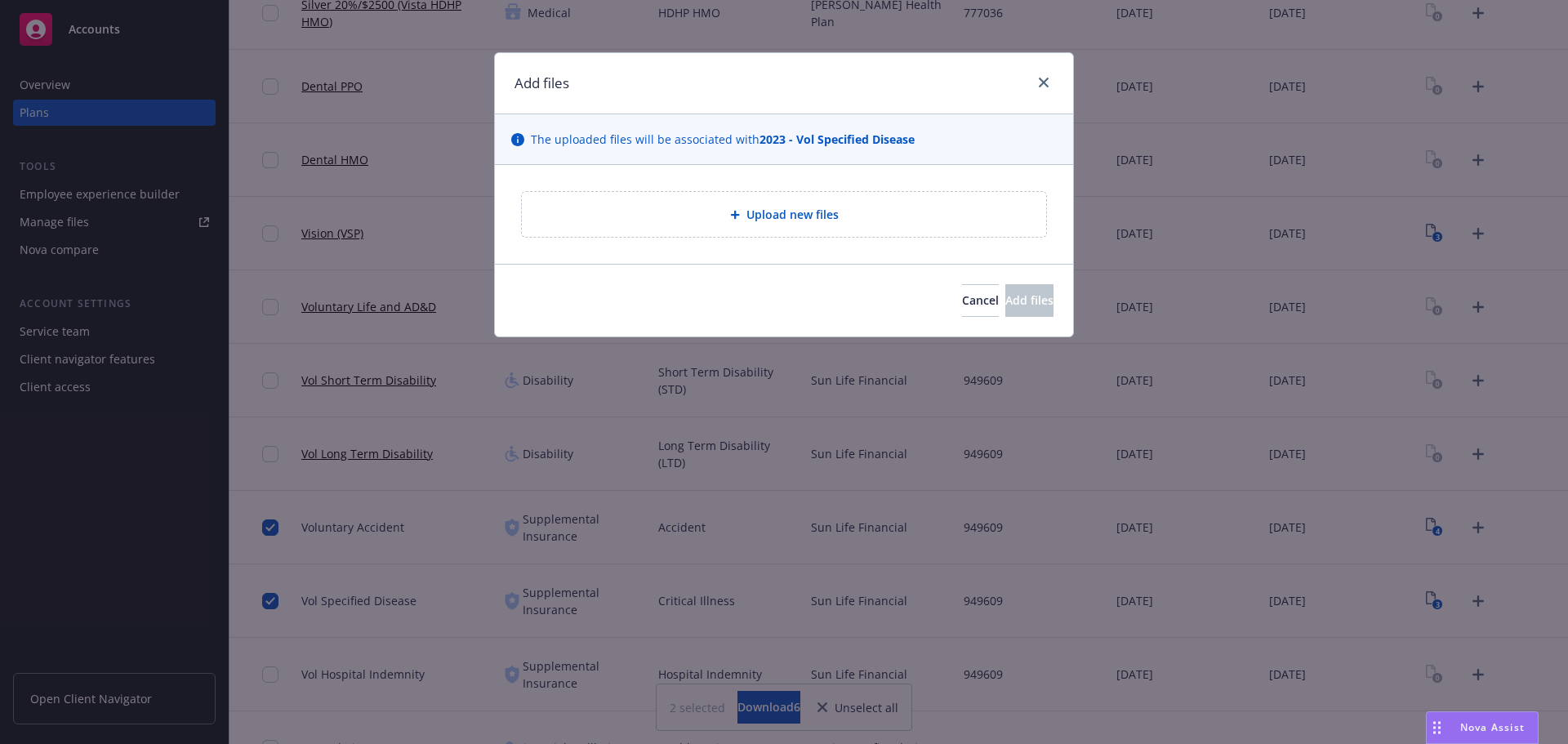
click at [756, 243] on div "Upload new files" at bounding box center [784, 214] width 578 height 99
click at [756, 225] on div "Upload new files" at bounding box center [784, 215] width 524 height 45
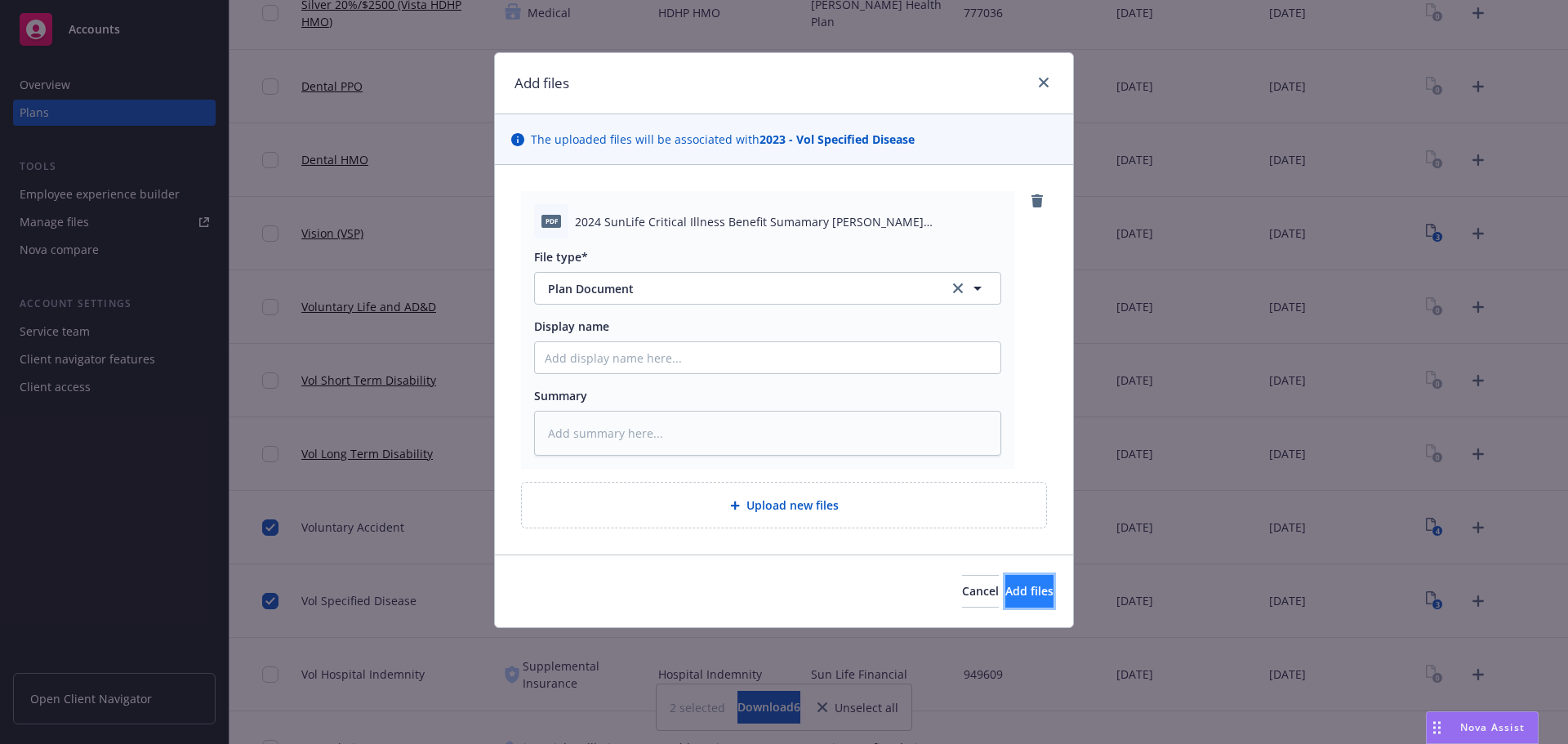
click at [1027, 602] on button "Add files" at bounding box center [1028, 592] width 48 height 33
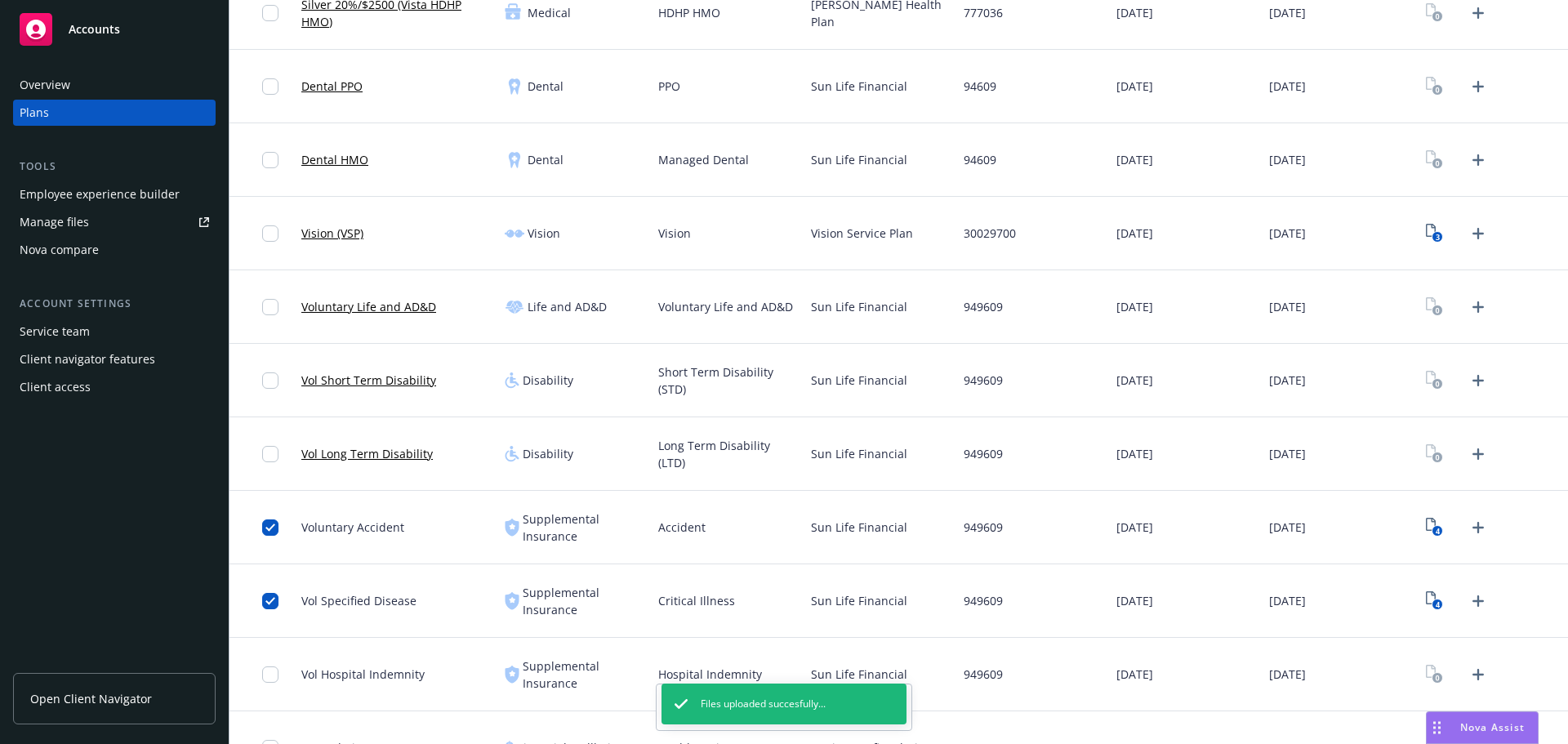
click at [1436, 604] on text "4" at bounding box center [1437, 605] width 5 height 11
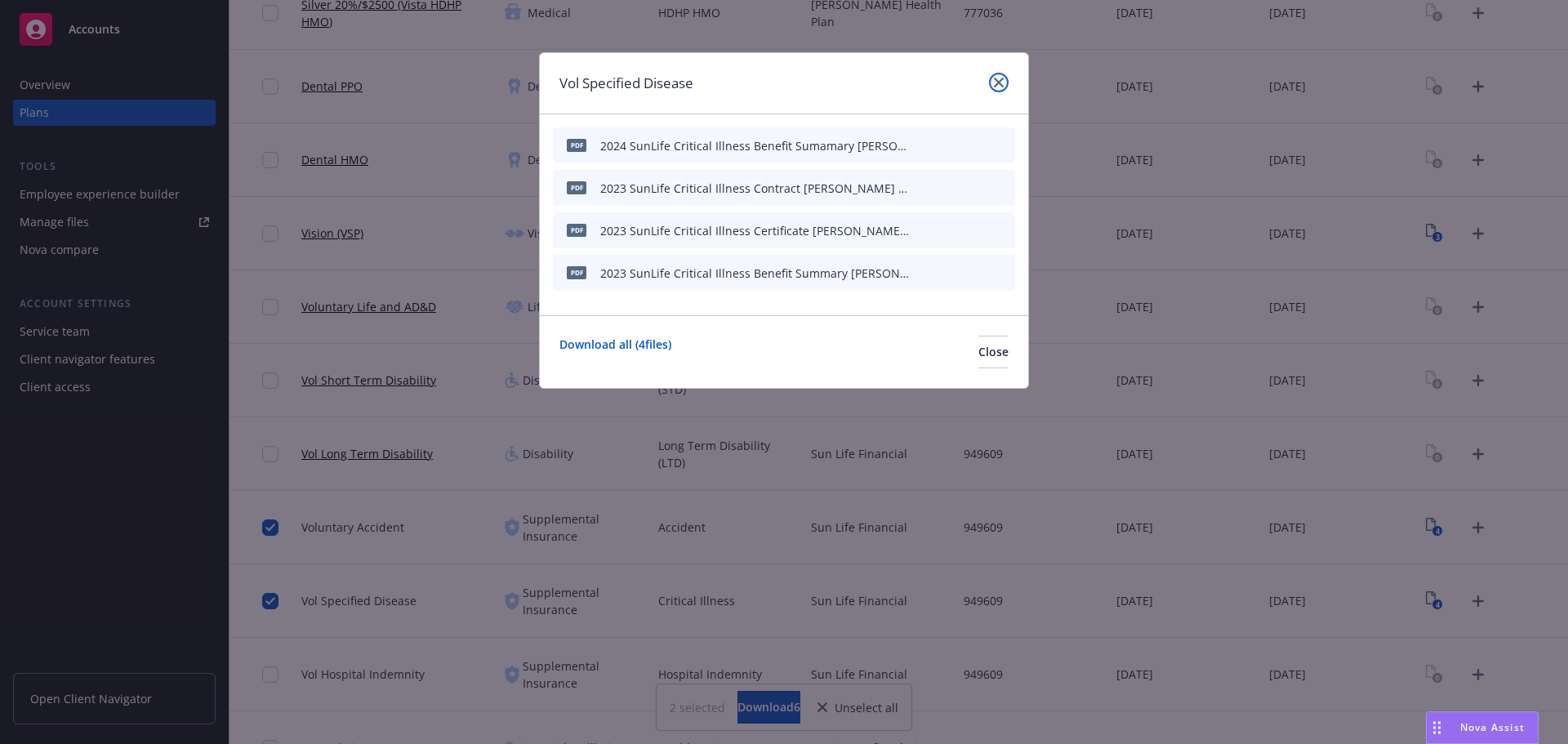
click at [999, 78] on icon "close" at bounding box center [998, 83] width 10 height 10
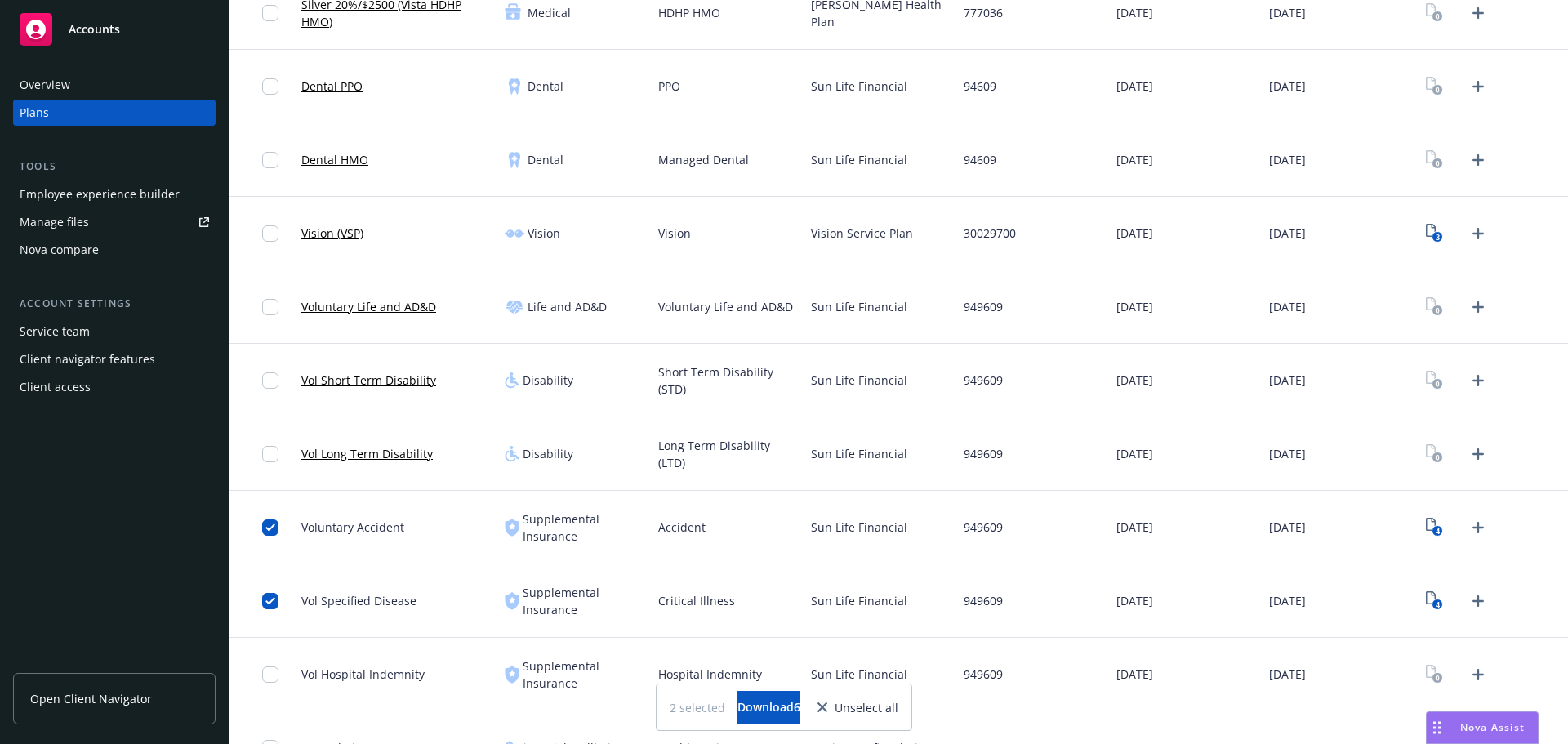
click at [272, 680] on input "checkbox" at bounding box center [270, 675] width 16 height 16
click at [1472, 676] on icon "Upload Plan Documents" at bounding box center [1477, 674] width 12 height 12
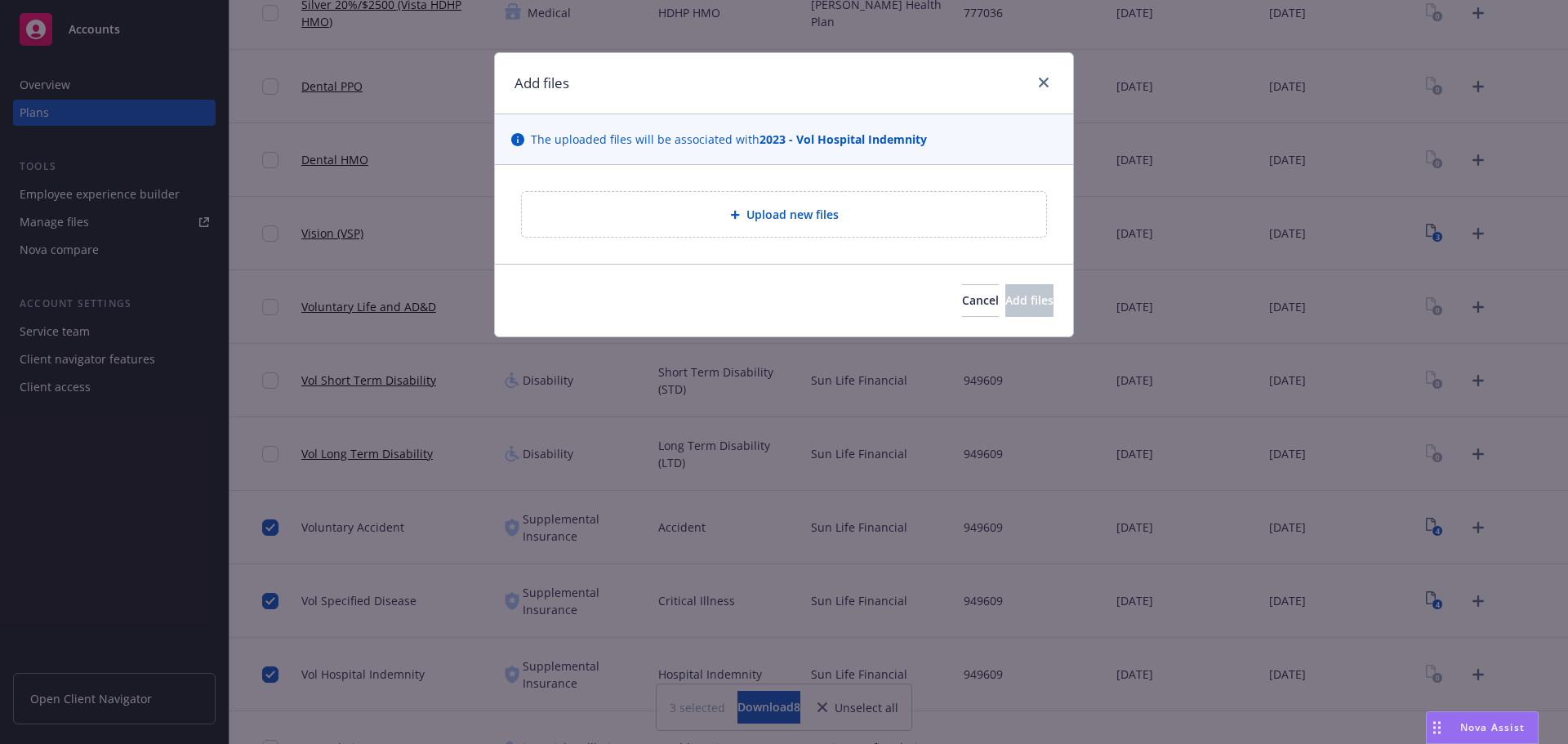
click at [836, 213] on span "Upload new files" at bounding box center [793, 214] width 93 height 17
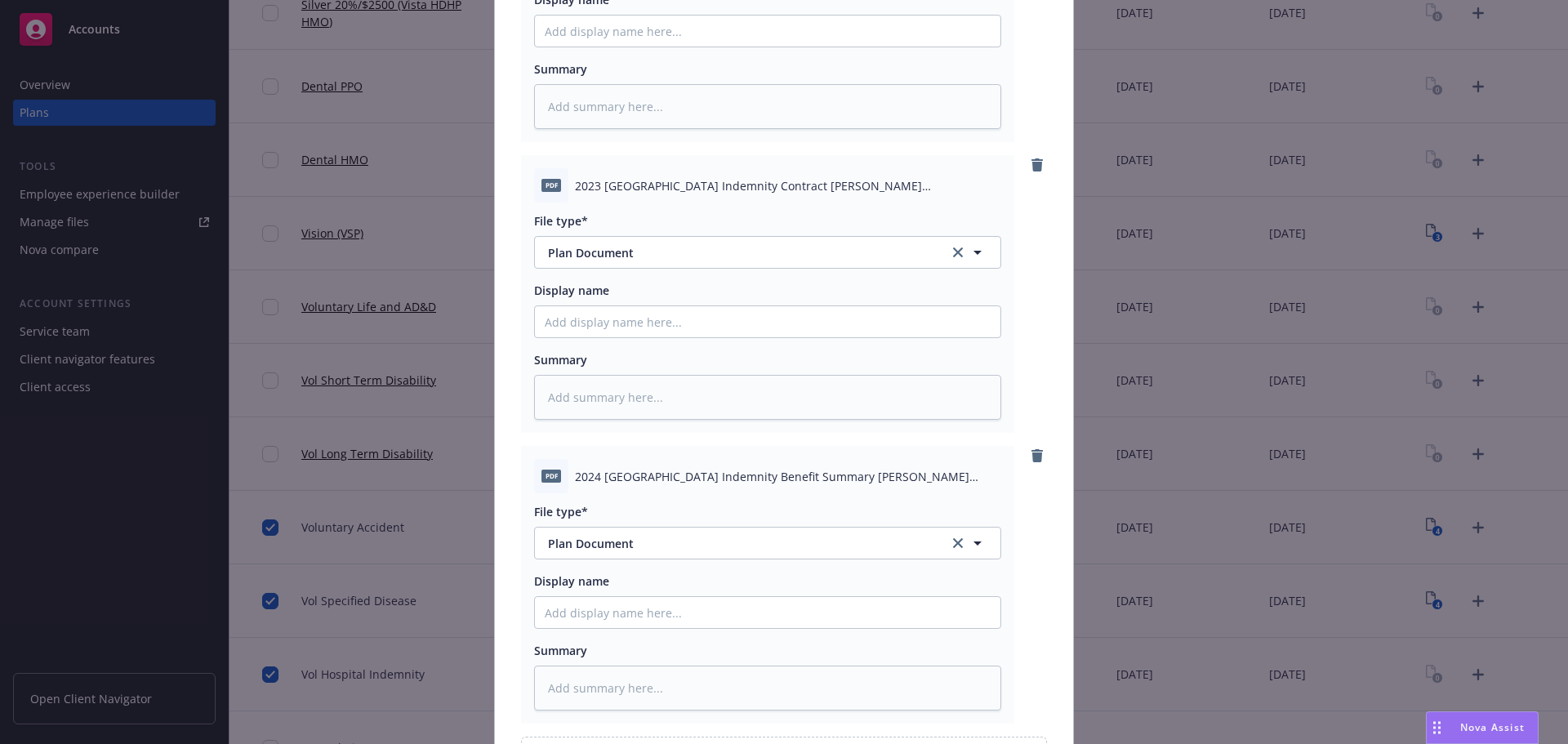
scroll to position [518, 0]
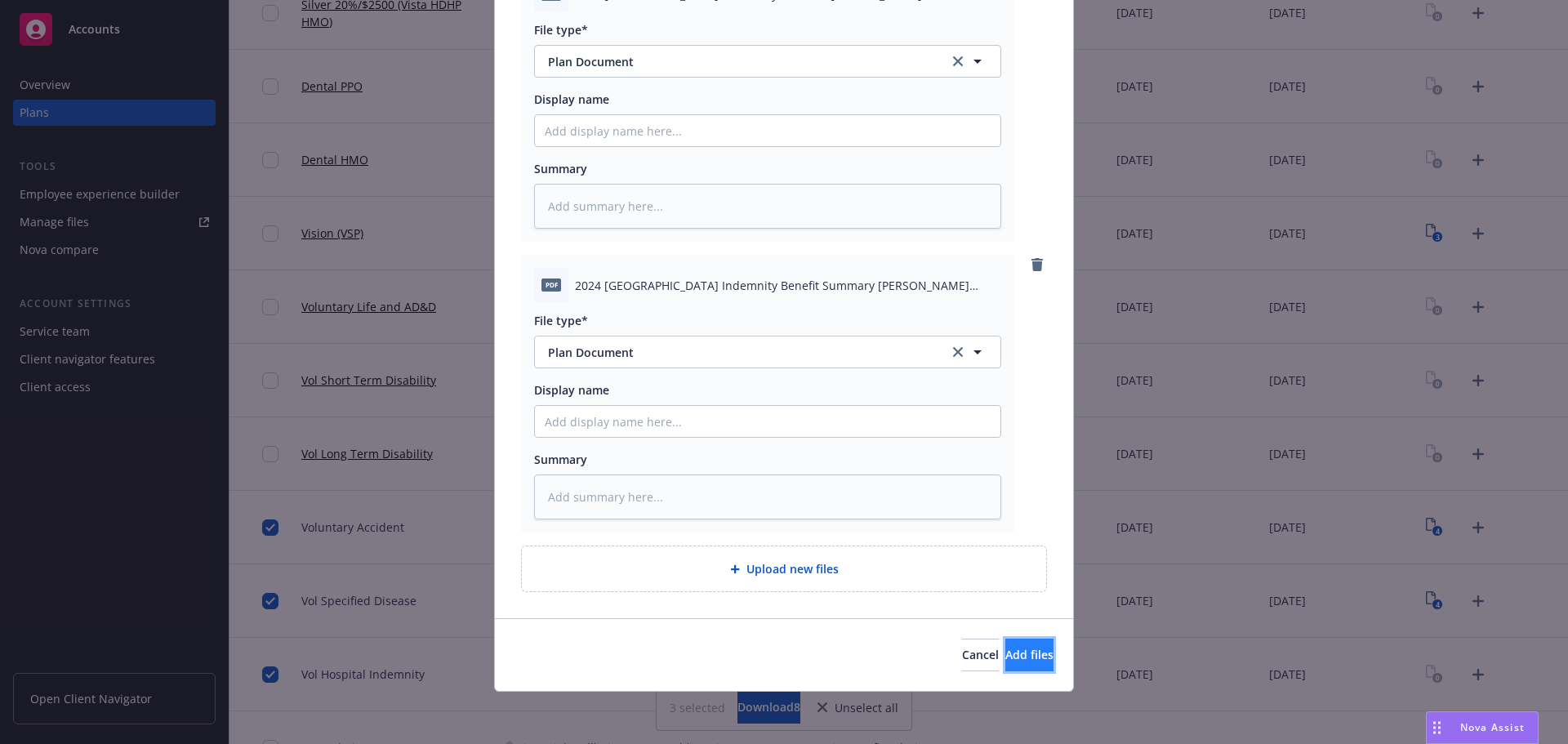
click at [1005, 650] on span "Add files" at bounding box center [1028, 654] width 48 height 15
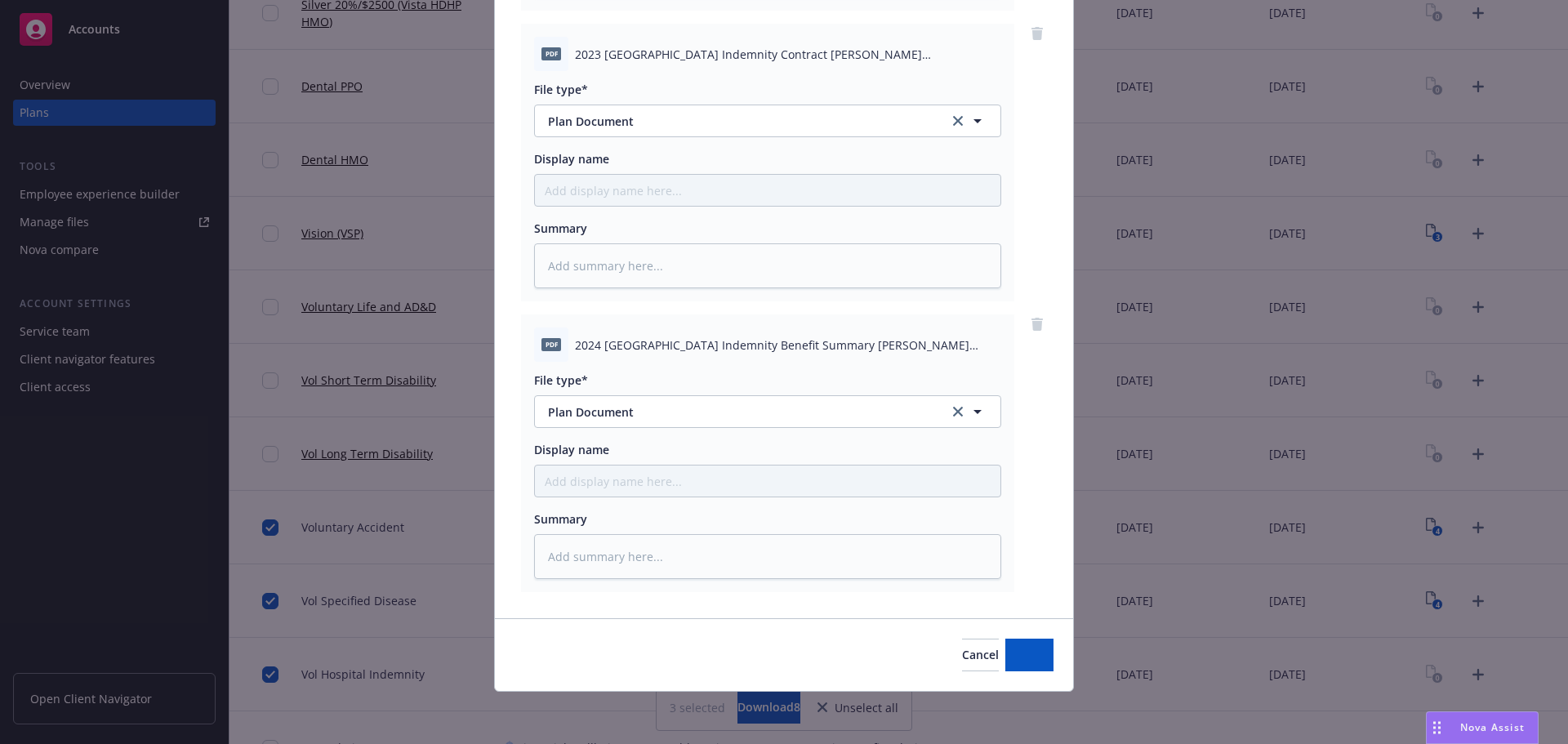
scroll to position [458, 0]
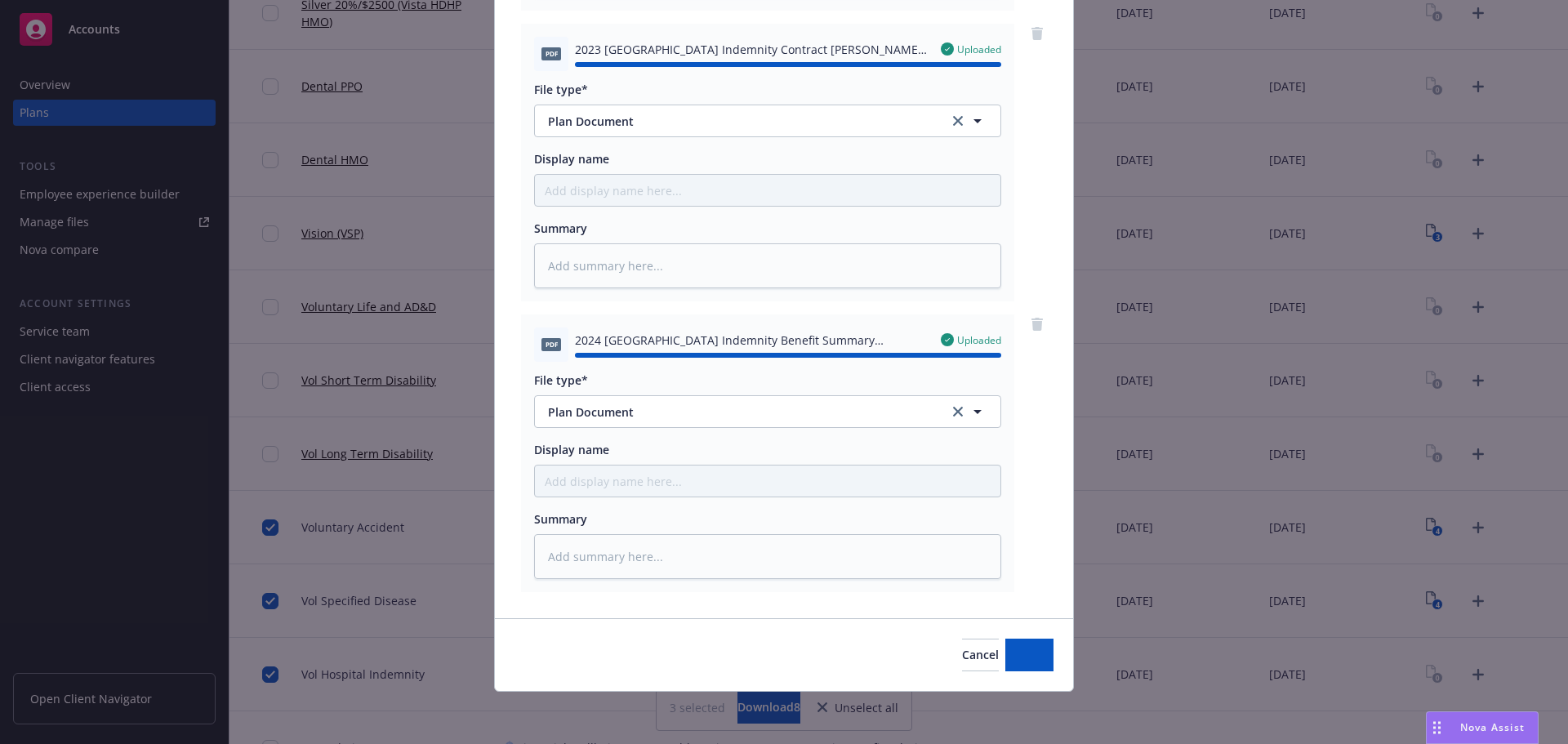
type textarea "x"
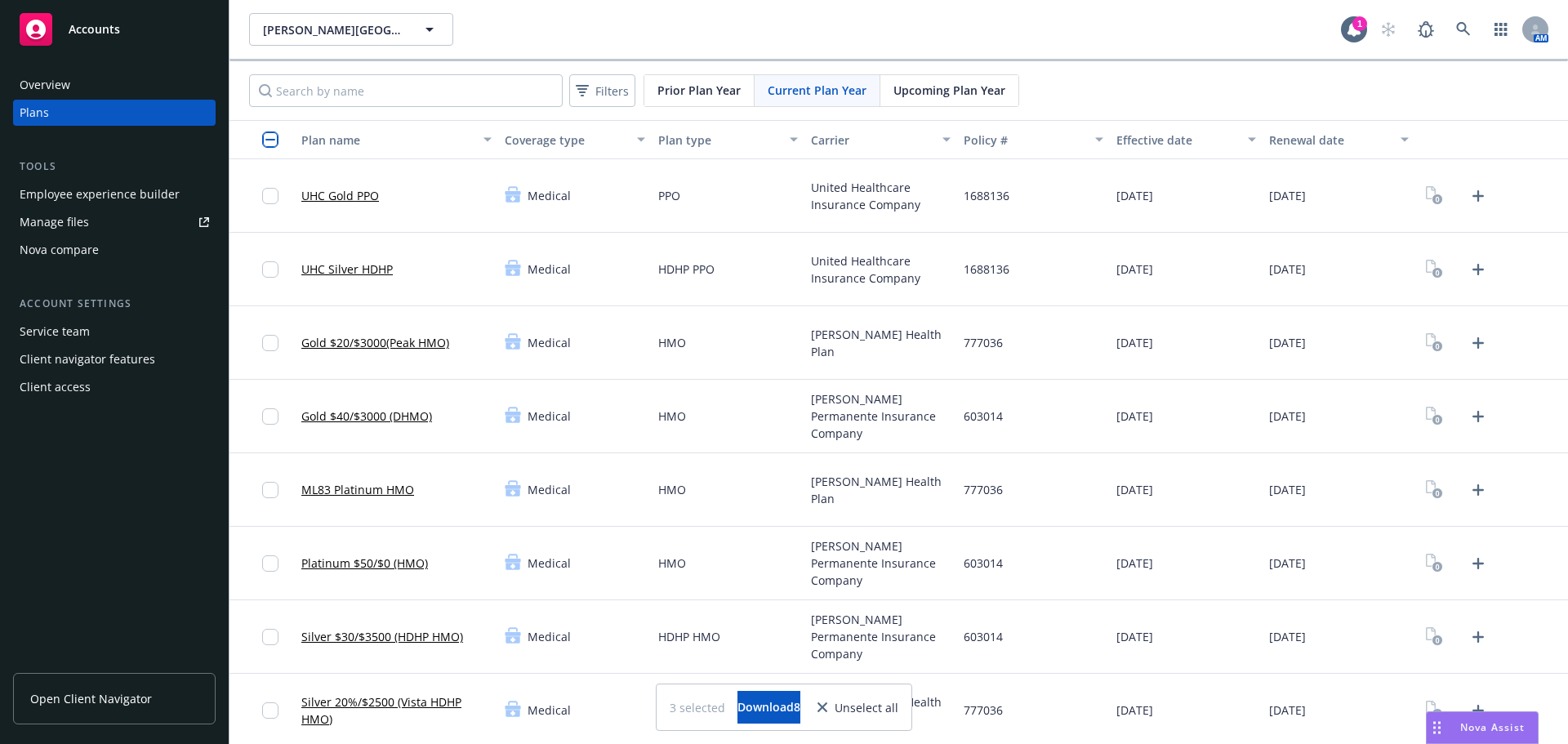
click at [731, 563] on div "HMO" at bounding box center [727, 563] width 152 height 73
click at [794, 471] on div "HMO" at bounding box center [727, 490] width 152 height 73
click at [443, 553] on div "Platinum $50/$0 (HMO)" at bounding box center [396, 563] width 203 height 73
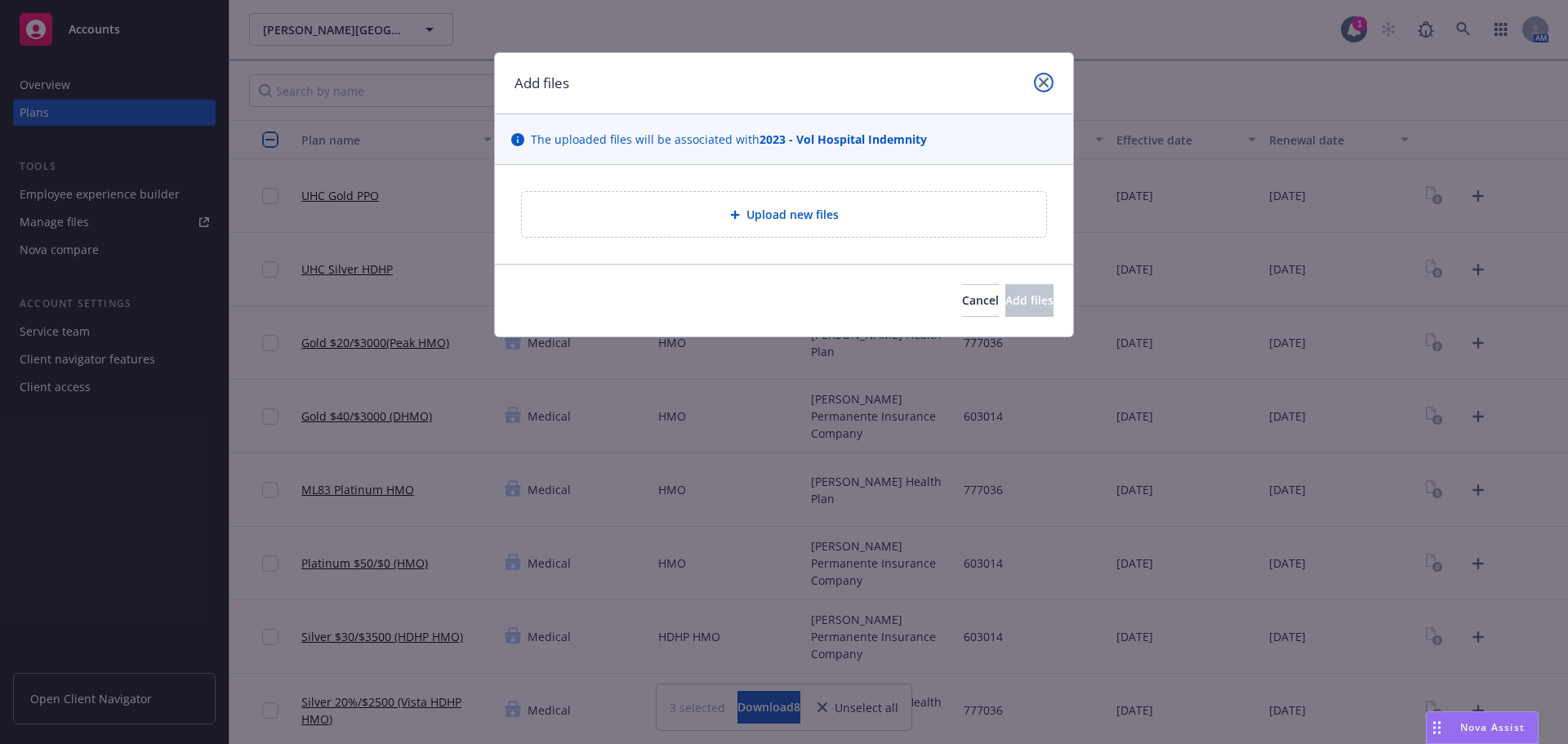
click at [1043, 85] on icon "close" at bounding box center [1043, 83] width 10 height 10
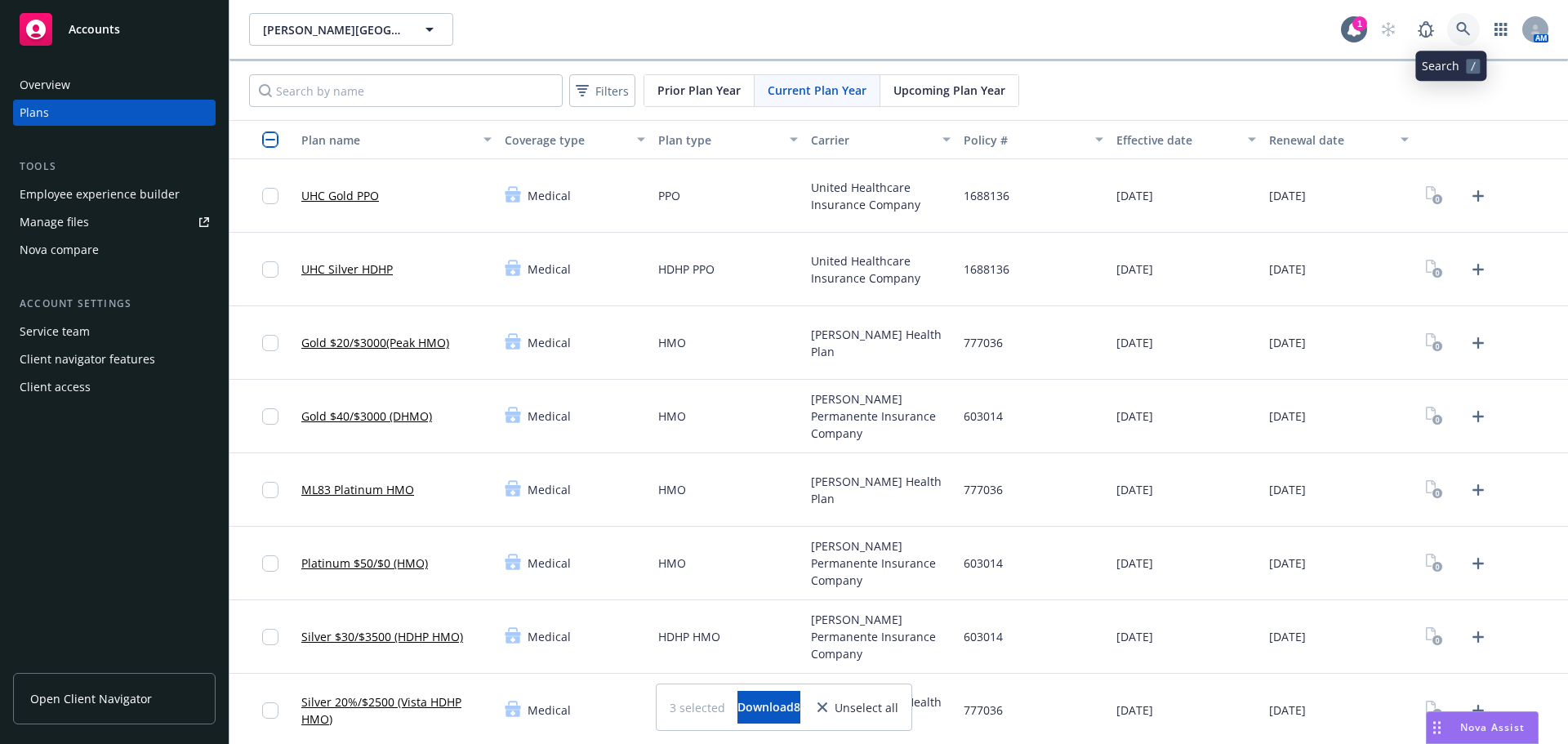
click at [1457, 36] on icon at bounding box center [1463, 29] width 15 height 15
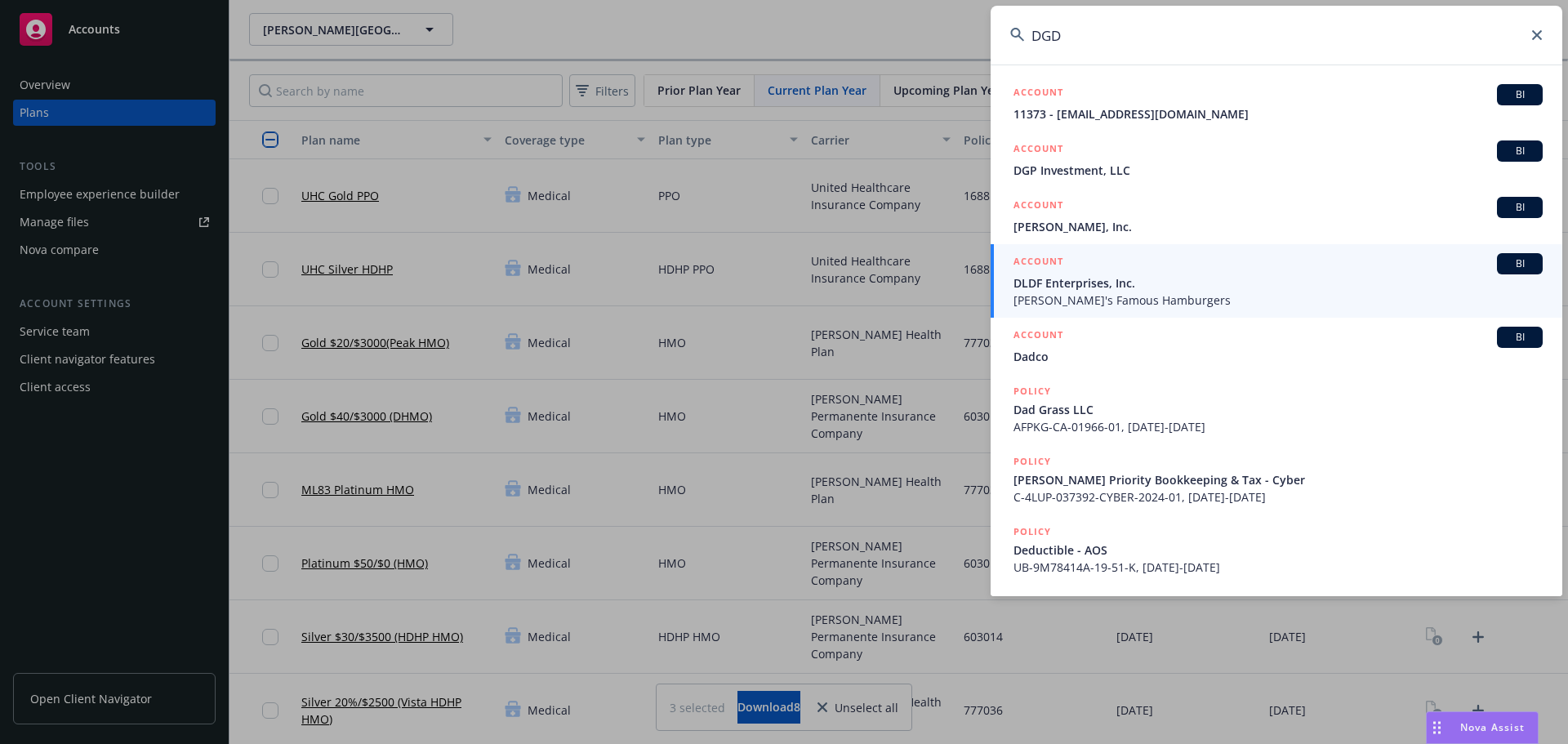
drag, startPoint x: 1120, startPoint y: 38, endPoint x: 989, endPoint y: 43, distance: 131.1
click at [992, 43] on input "DGD" at bounding box center [1276, 34] width 571 height 59
paste input "el Grande Dealer Group"
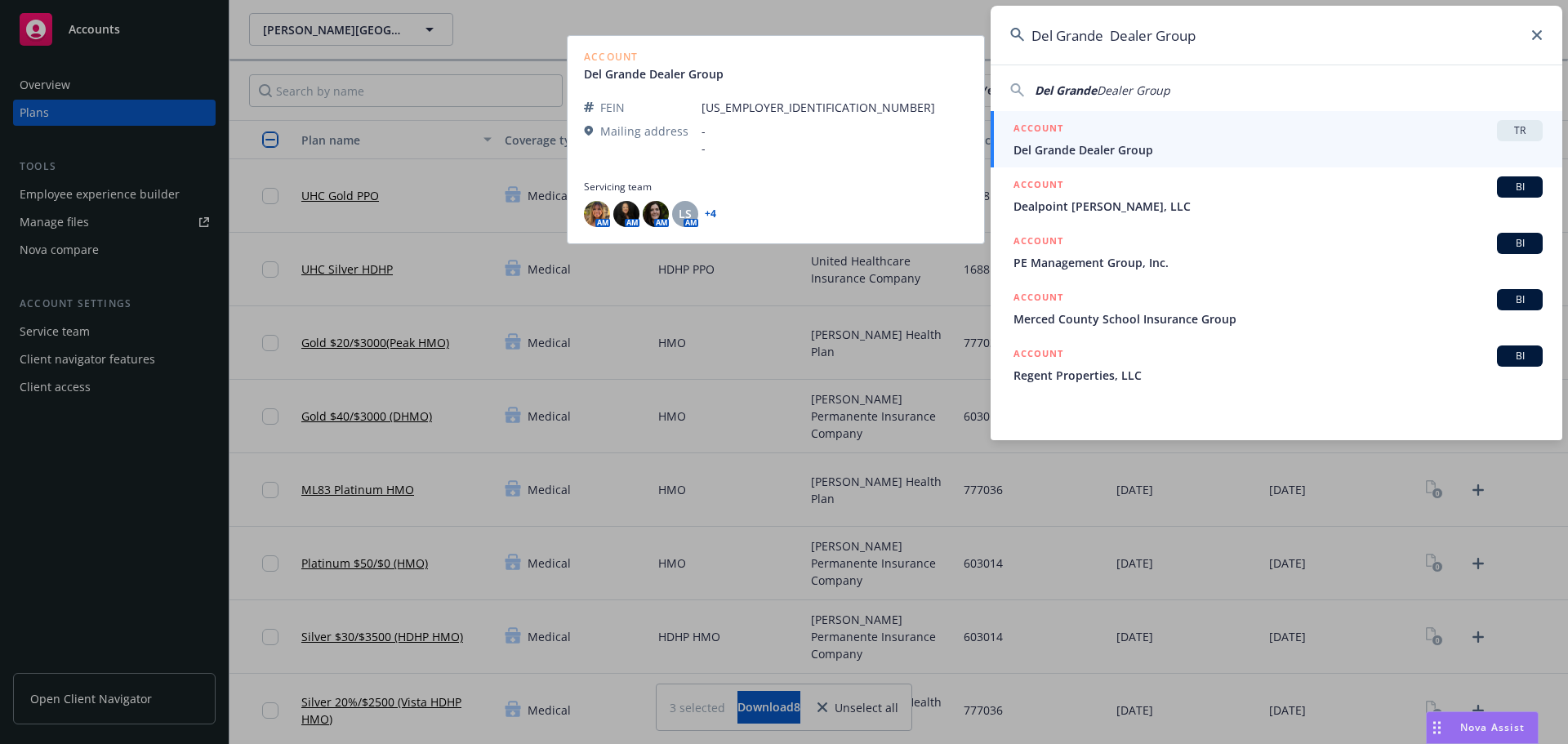
type input "Del Grande Dealer Group"
click at [1146, 148] on span "Del Grande Dealer Group" at bounding box center [1277, 150] width 529 height 17
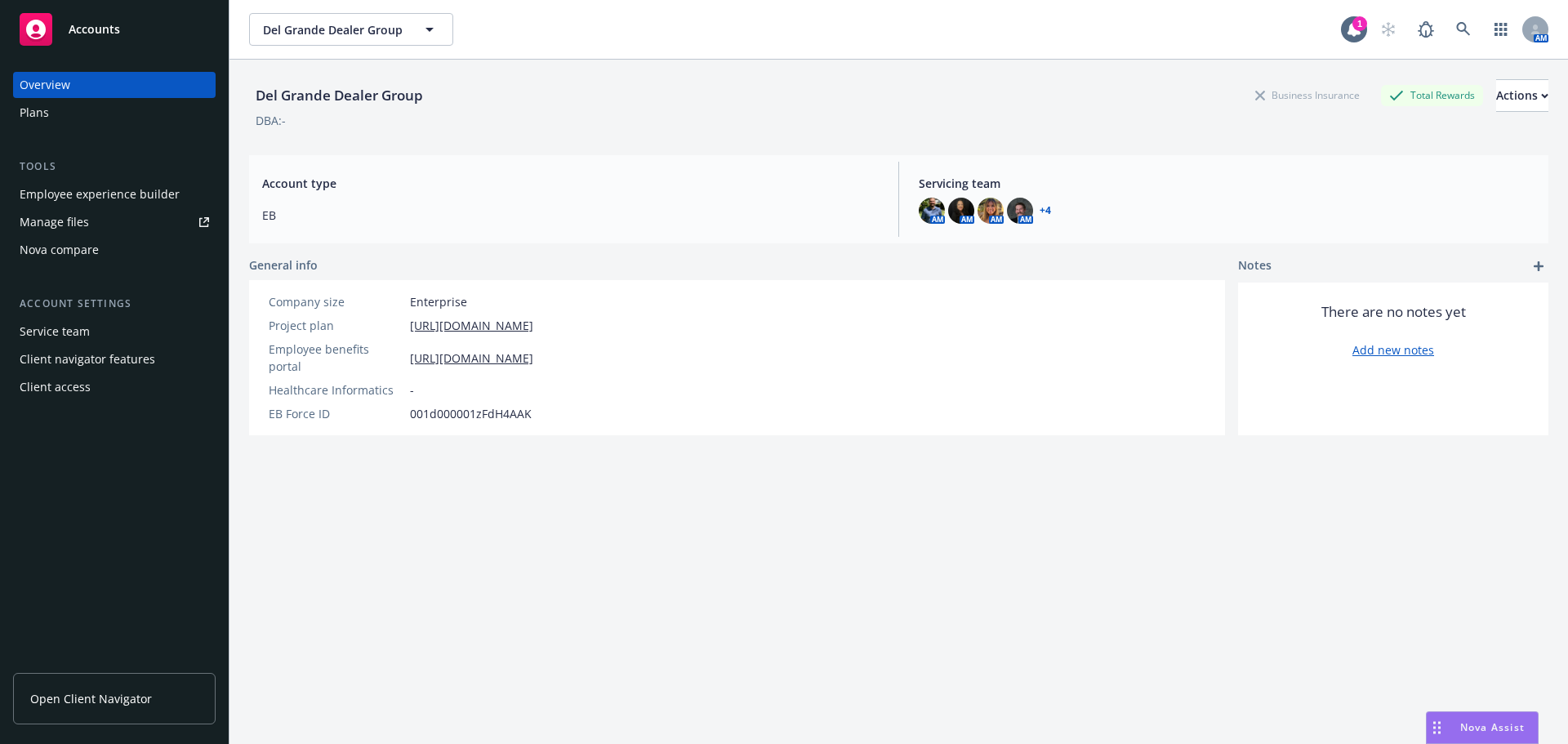
click at [74, 118] on div "Plans" at bounding box center [114, 113] width 190 height 26
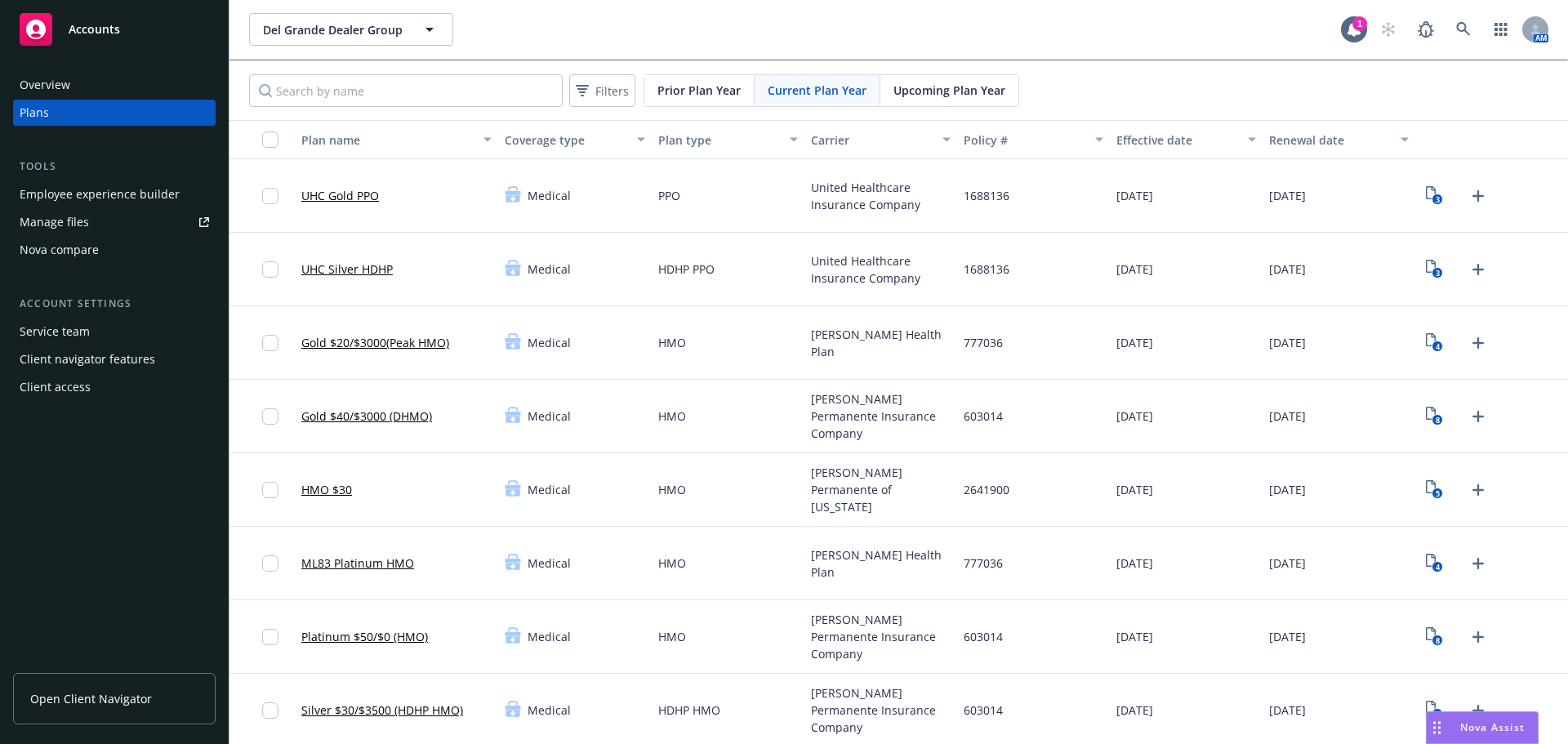
click at [570, 526] on div "Medical" at bounding box center [574, 490] width 152 height 73
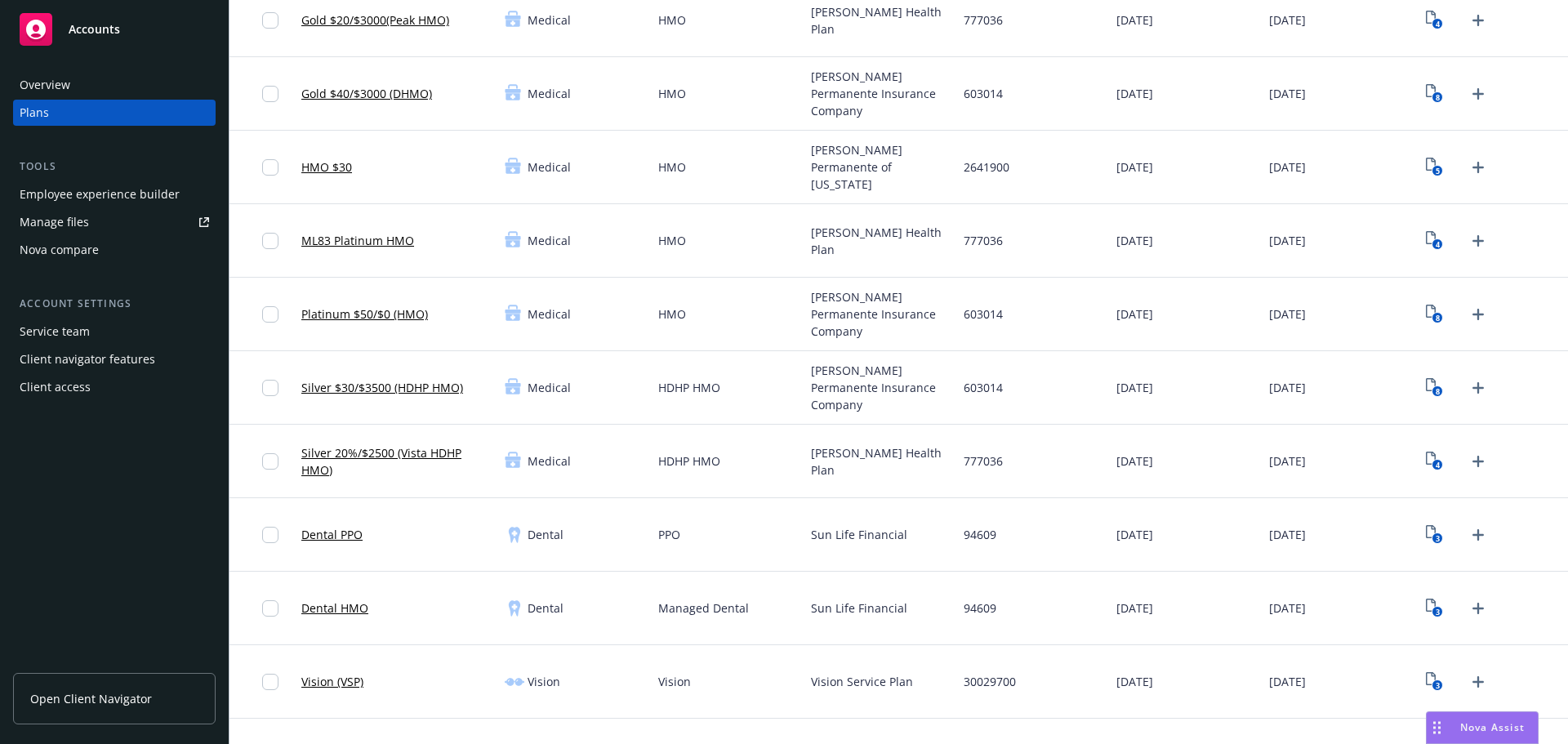
scroll to position [408, 0]
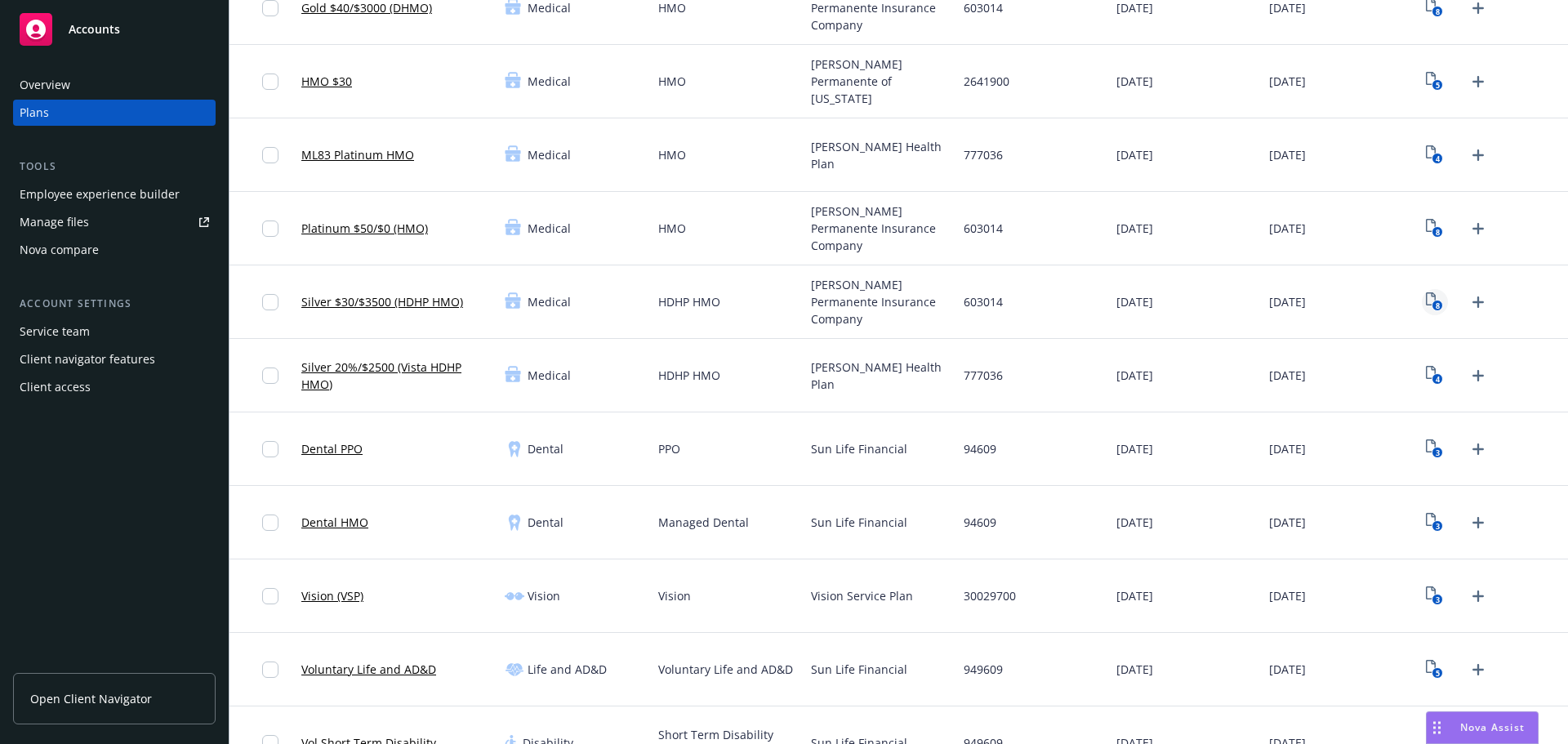
click at [1436, 303] on text "8" at bounding box center [1437, 306] width 5 height 11
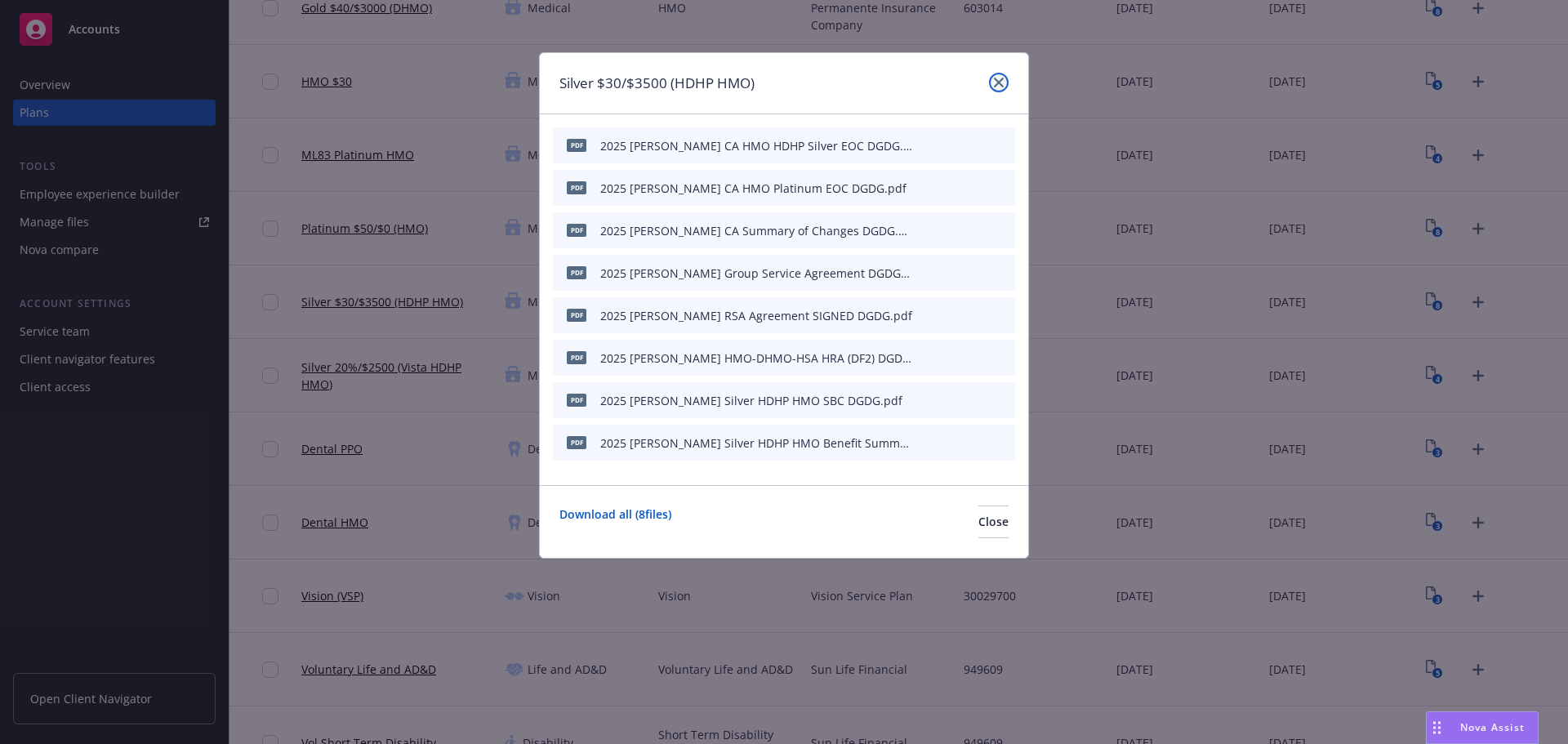
click at [997, 86] on icon "close" at bounding box center [998, 83] width 10 height 10
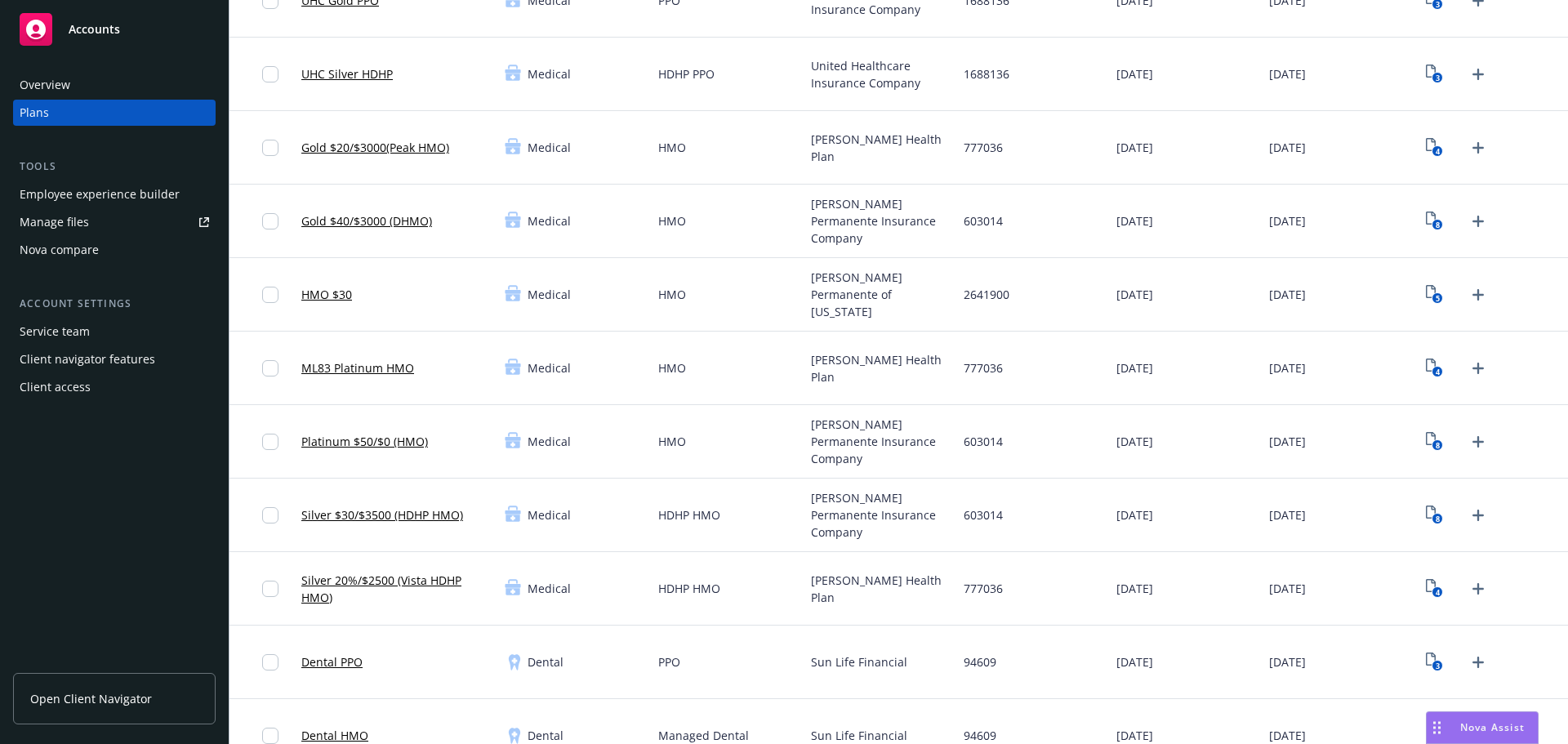
scroll to position [163, 0]
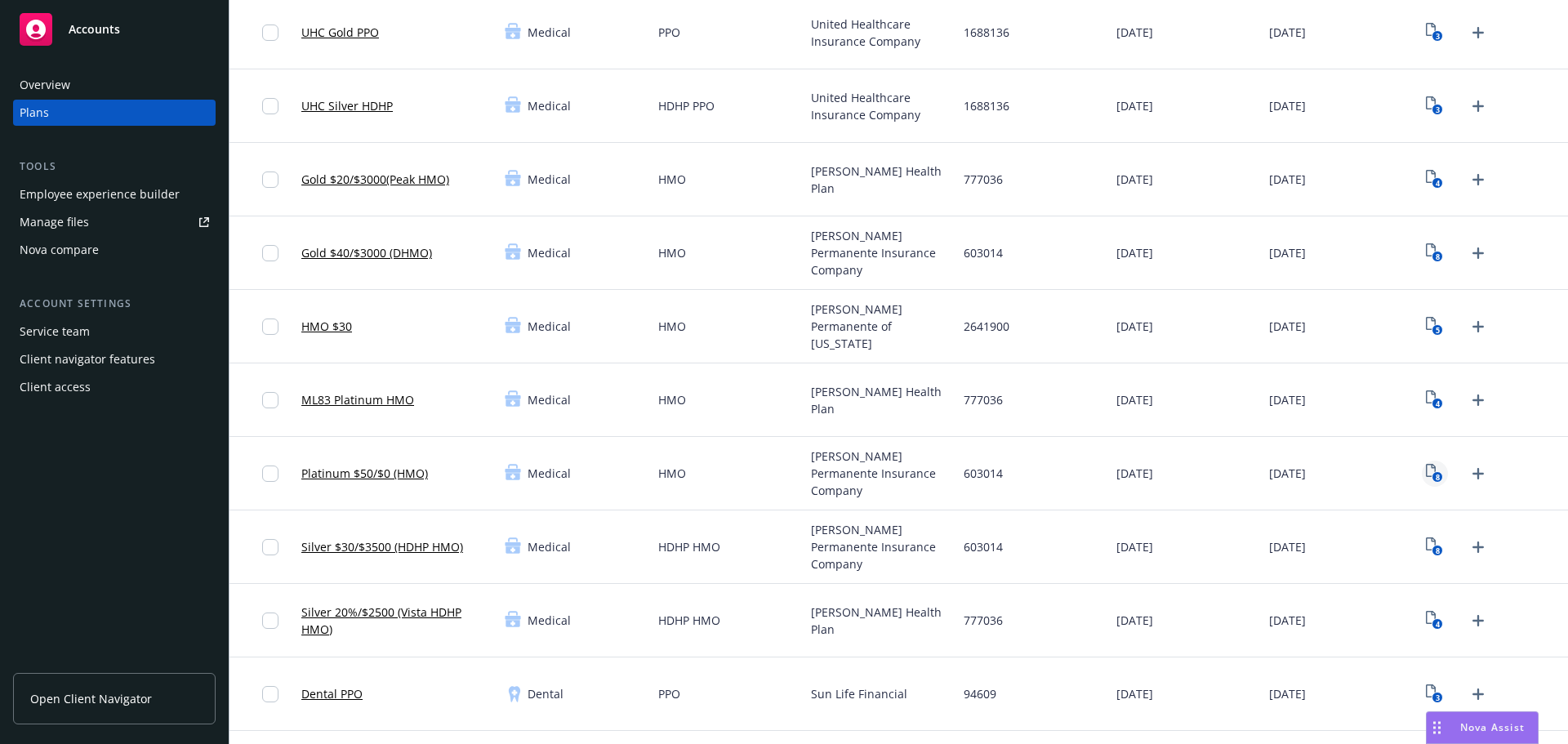
click at [1436, 474] on text "8" at bounding box center [1437, 477] width 5 height 11
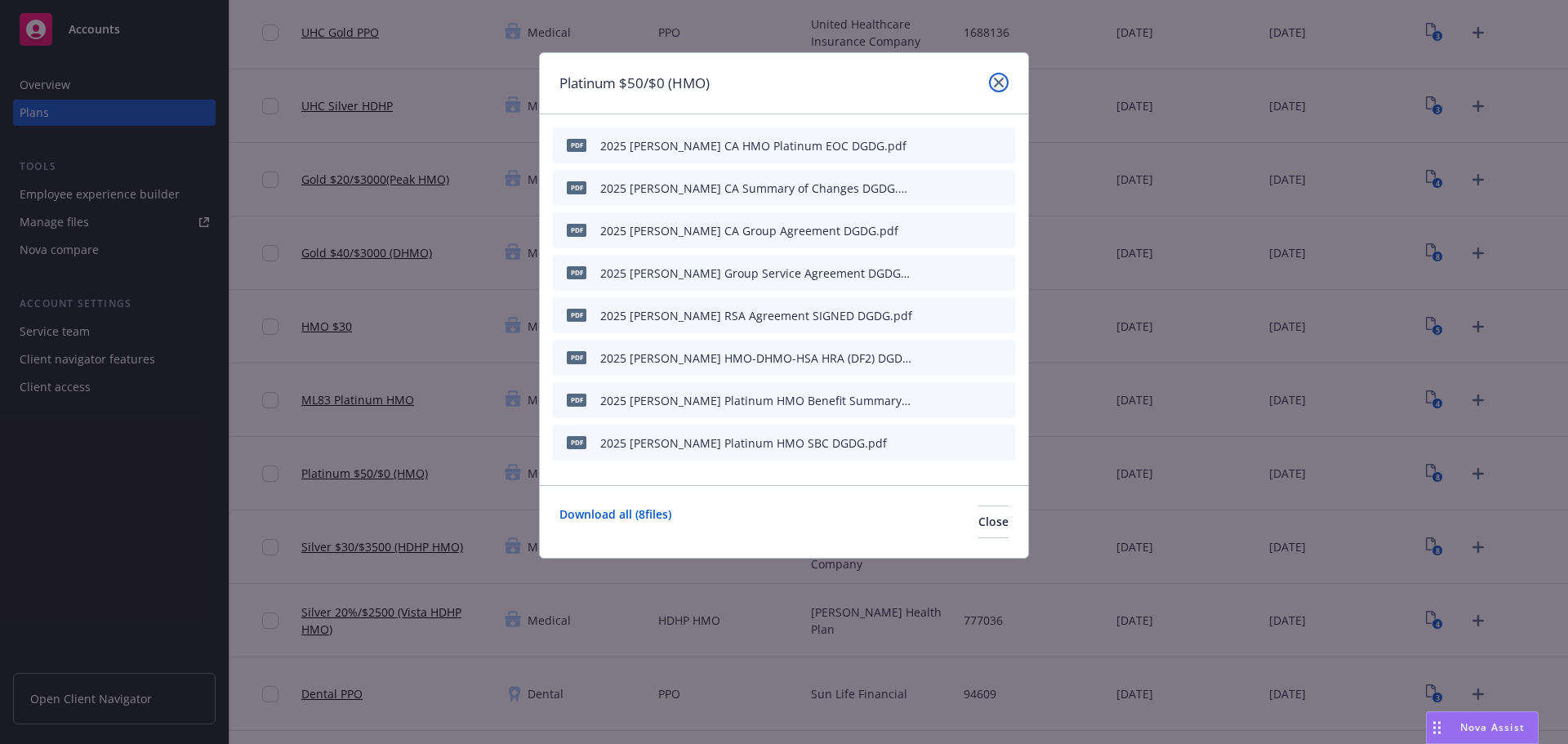
click at [999, 78] on icon "close" at bounding box center [998, 83] width 10 height 10
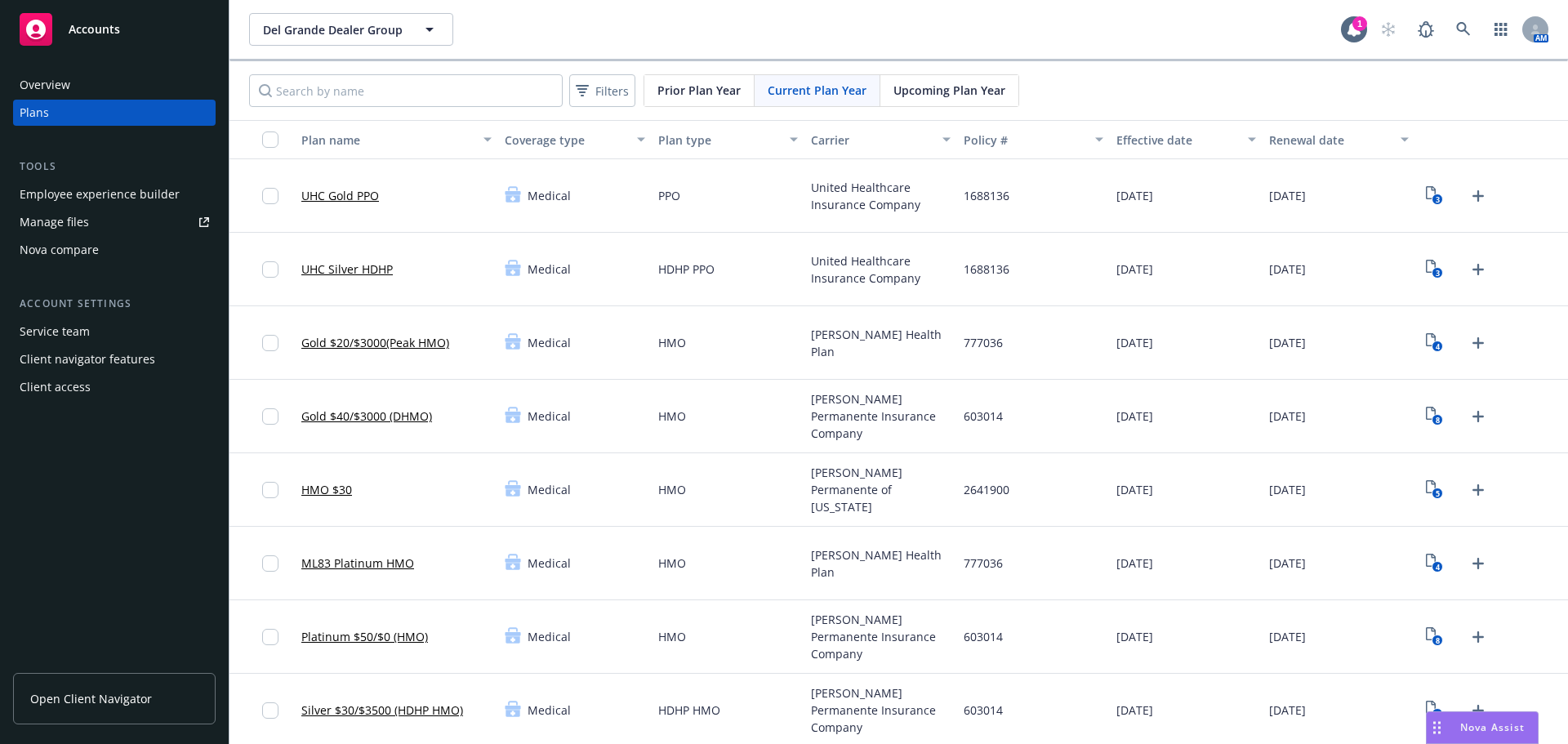
click at [1424, 430] on div "8" at bounding box center [1491, 416] width 152 height 73
click at [1436, 419] on text "8" at bounding box center [1437, 420] width 5 height 11
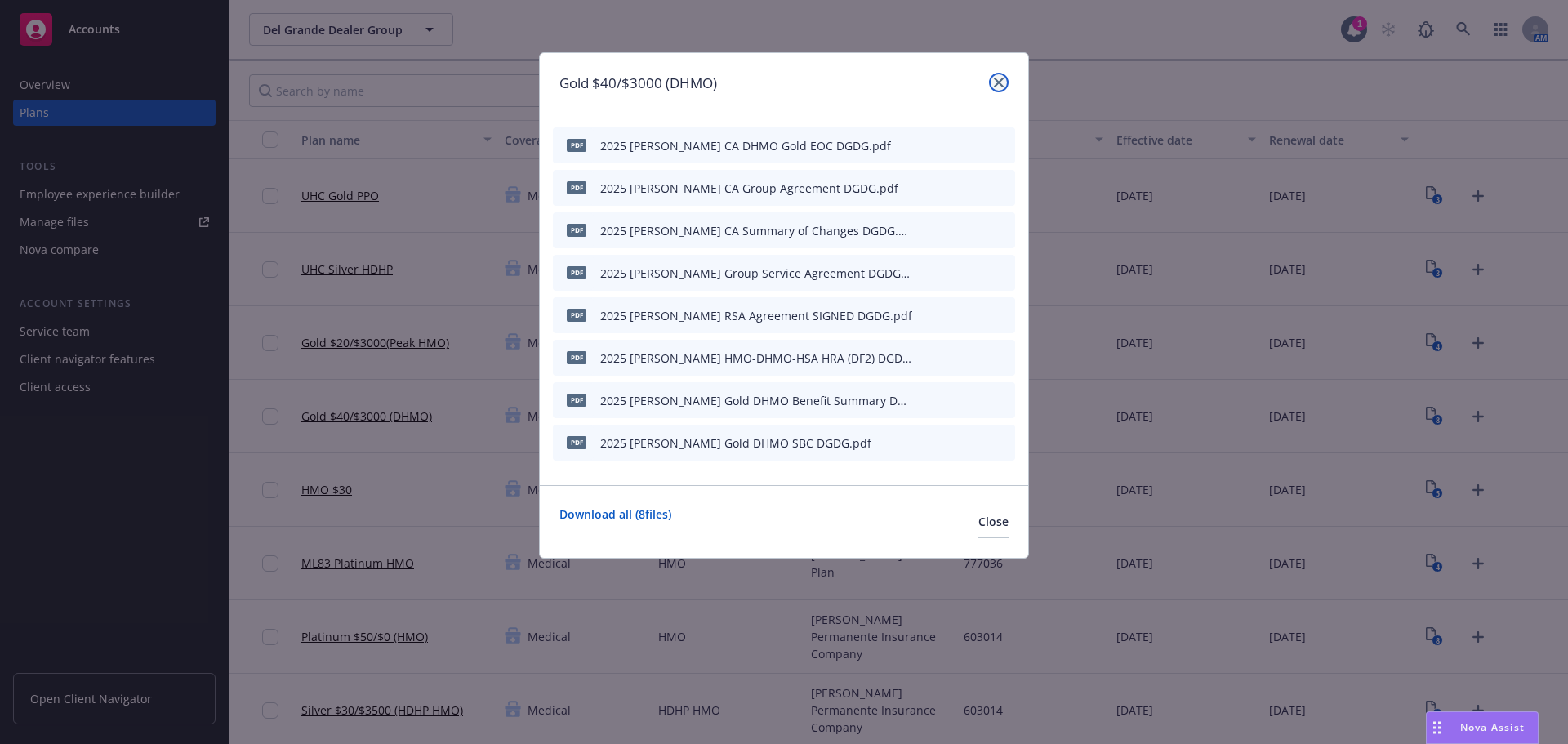
click at [1002, 78] on icon "close" at bounding box center [998, 83] width 10 height 10
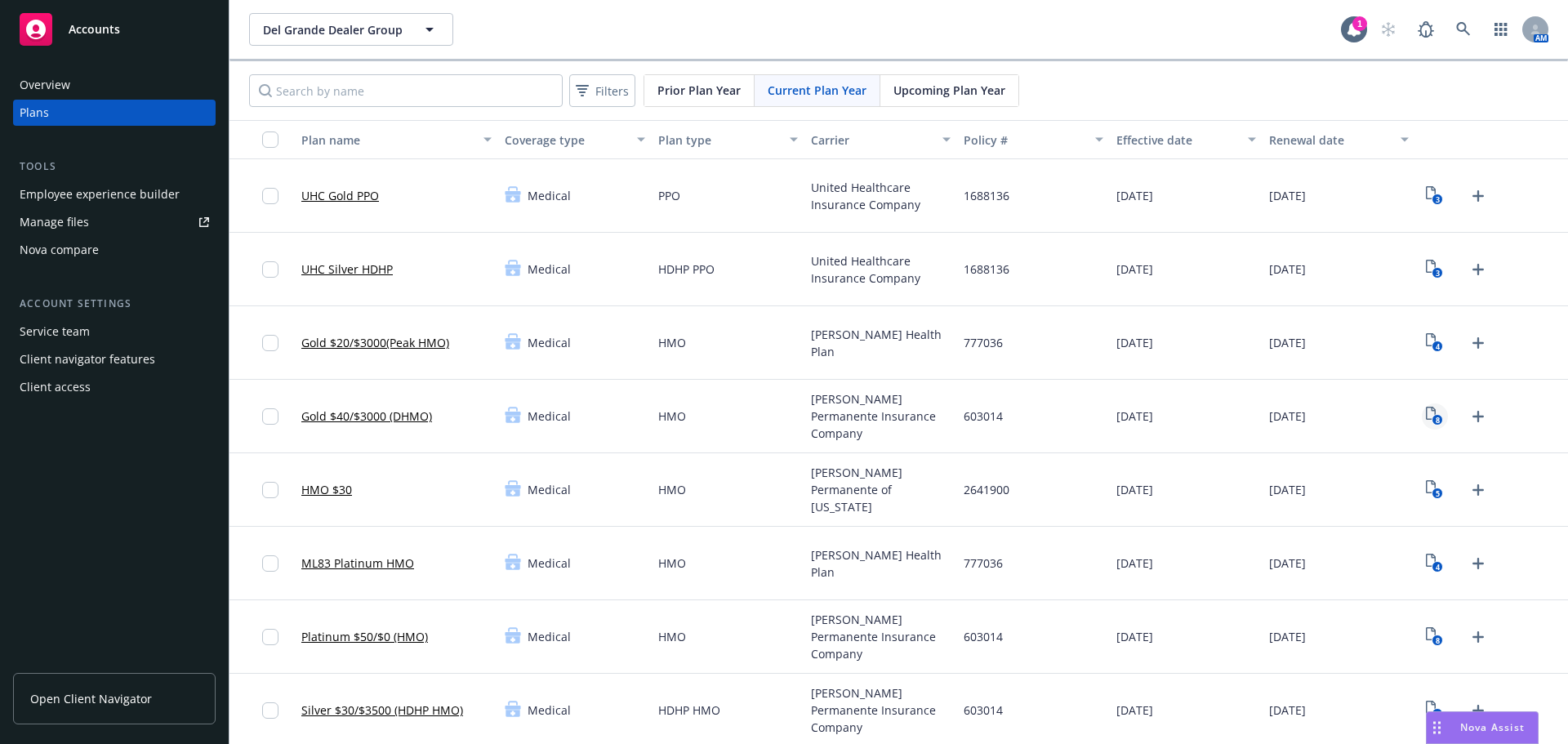
click at [1427, 411] on icon "8" at bounding box center [1434, 416] width 17 height 19
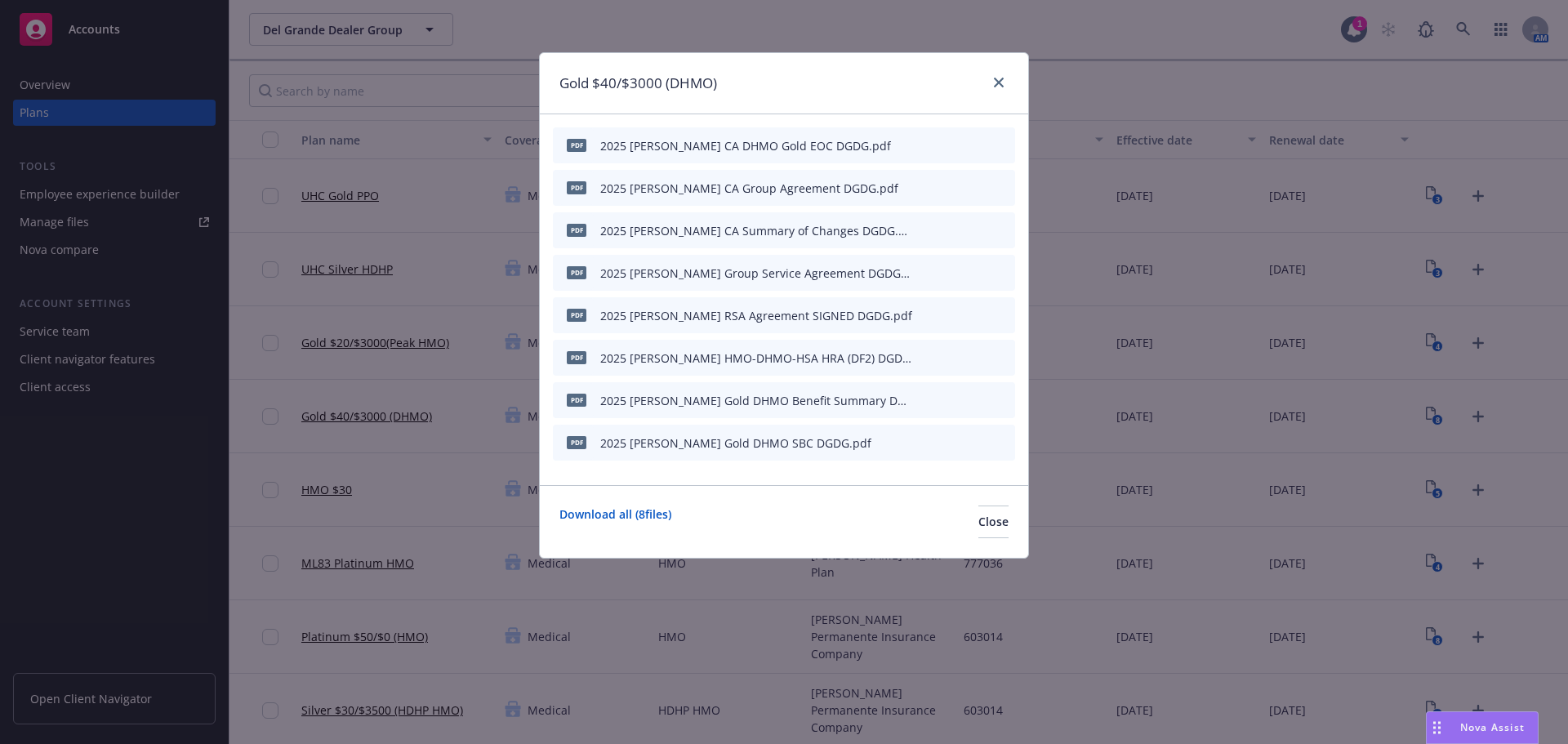
click at [1008, 81] on div "Gold $40/$3000 (DHMO)" at bounding box center [784, 84] width 488 height 62
click at [996, 82] on icon "close" at bounding box center [998, 83] width 10 height 10
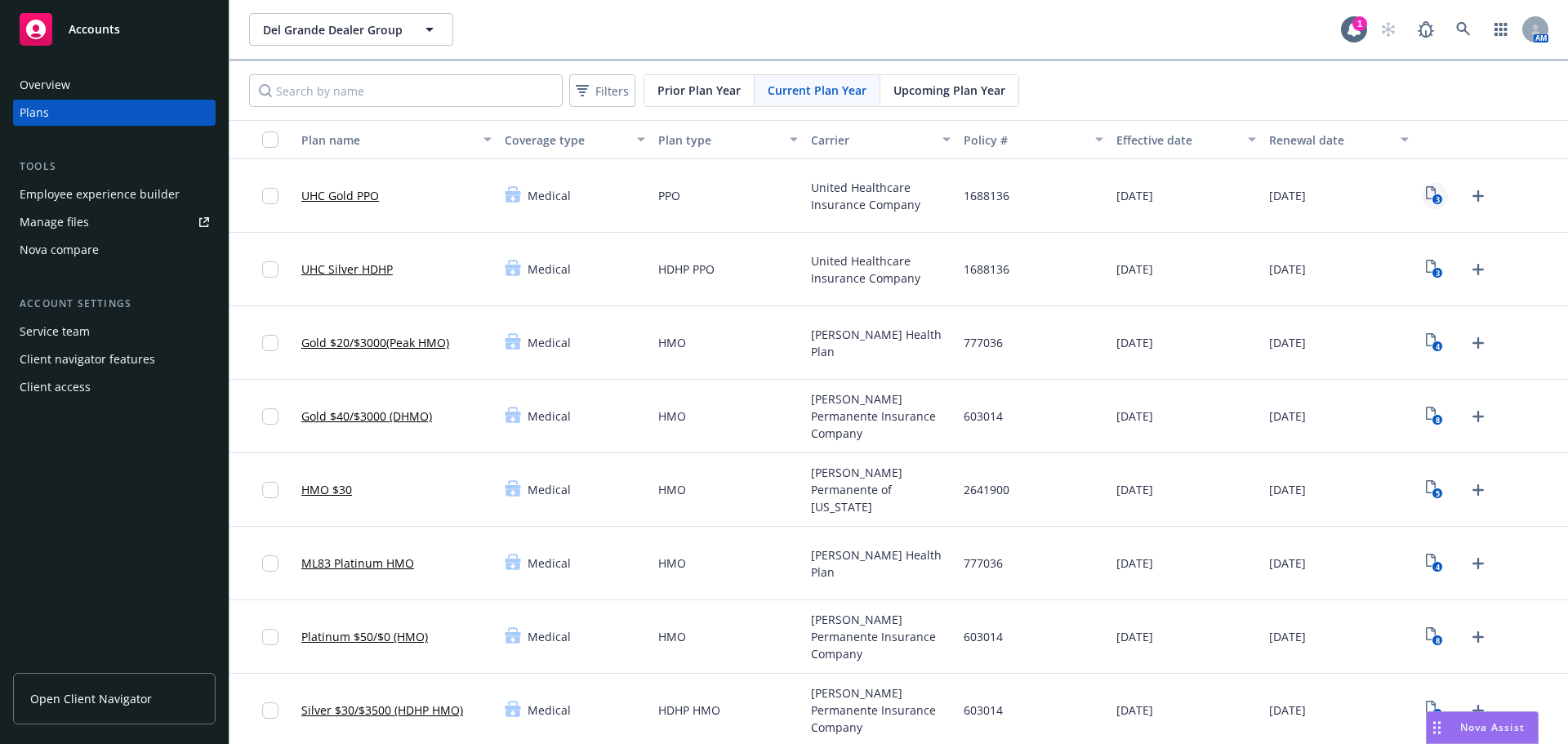
click at [1432, 196] on rect "View Plan Documents" at bounding box center [1437, 200] width 11 height 11
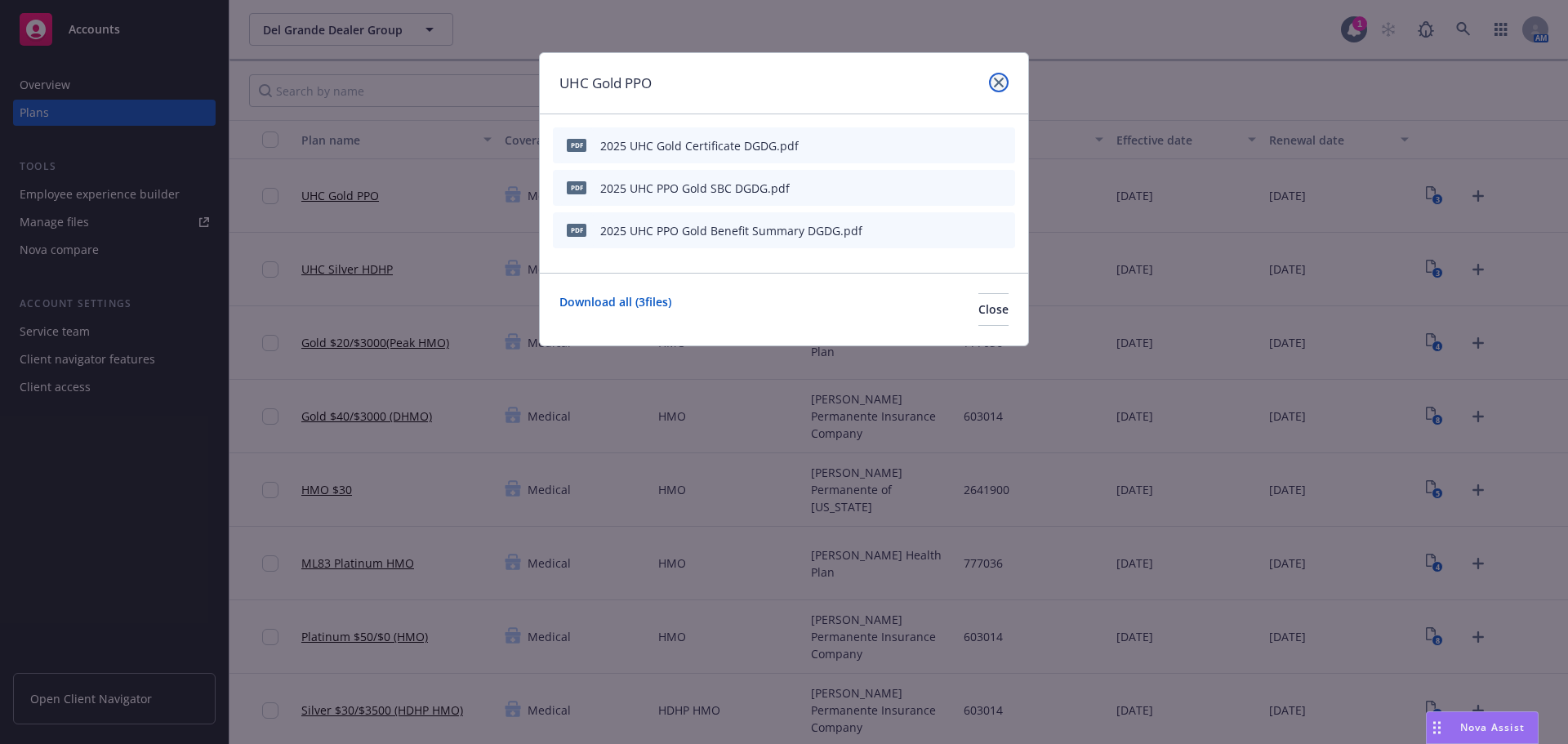
click at [996, 84] on icon "close" at bounding box center [998, 83] width 10 height 10
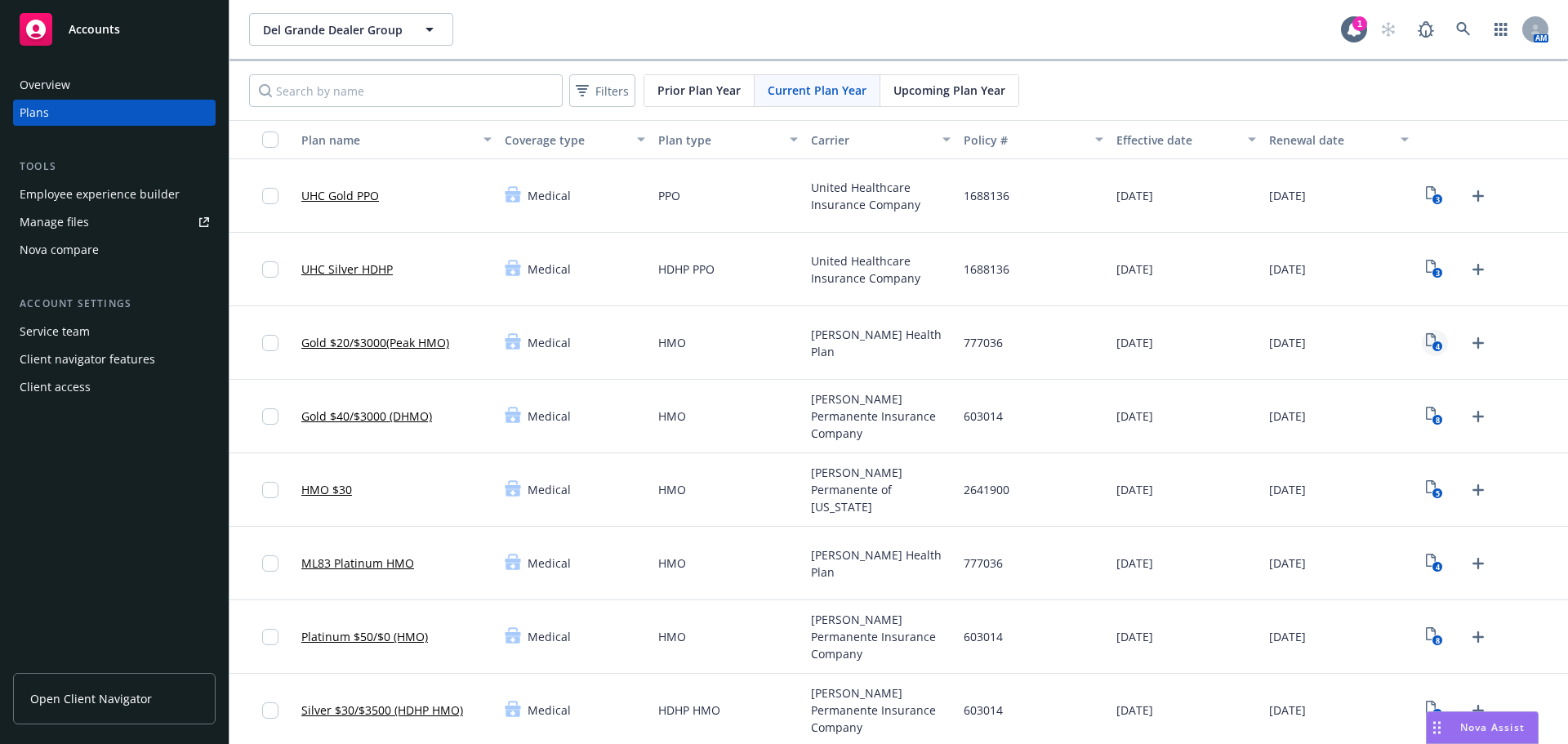
click at [1432, 347] on rect "View Plan Documents" at bounding box center [1437, 347] width 11 height 11
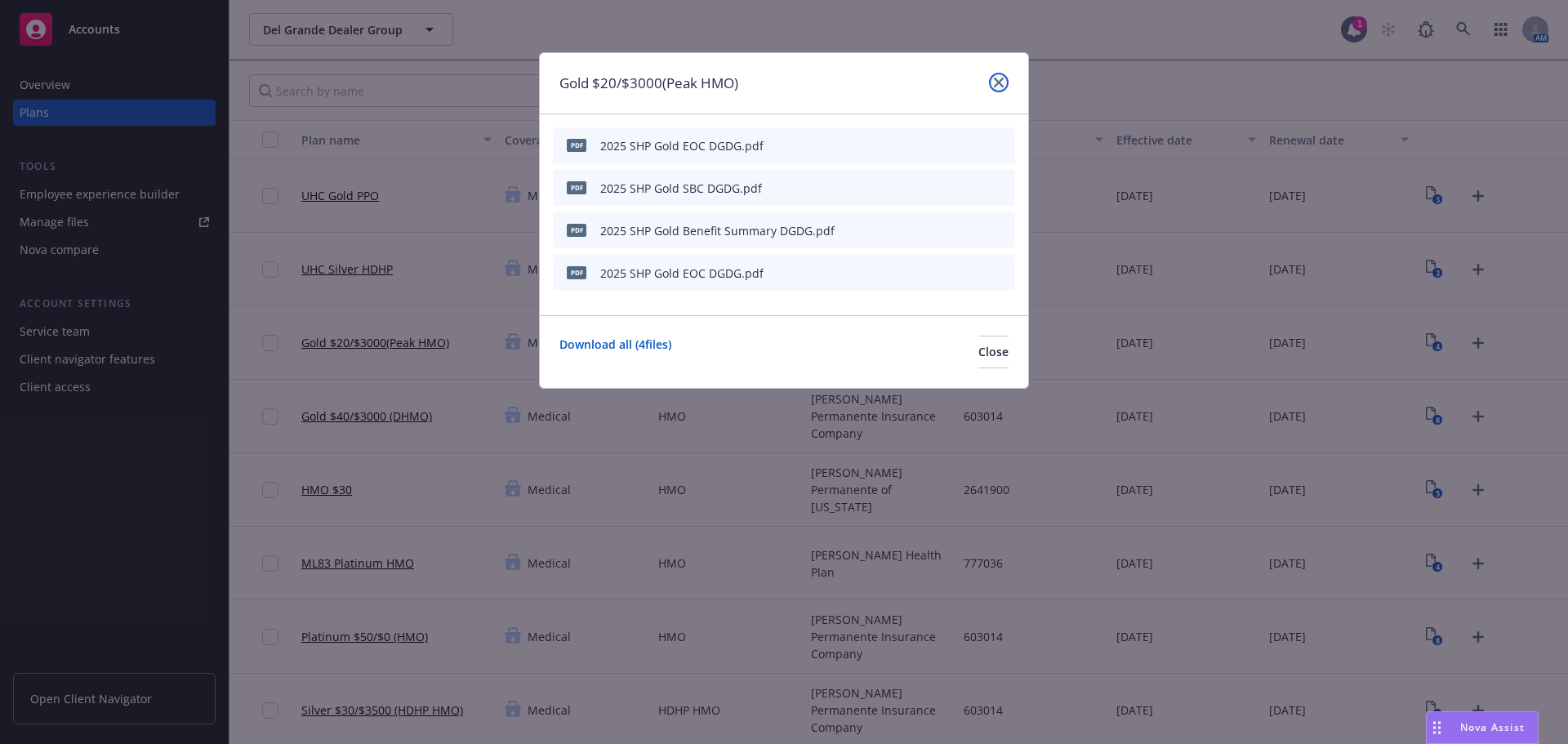
click at [1004, 82] on link "close" at bounding box center [998, 83] width 20 height 20
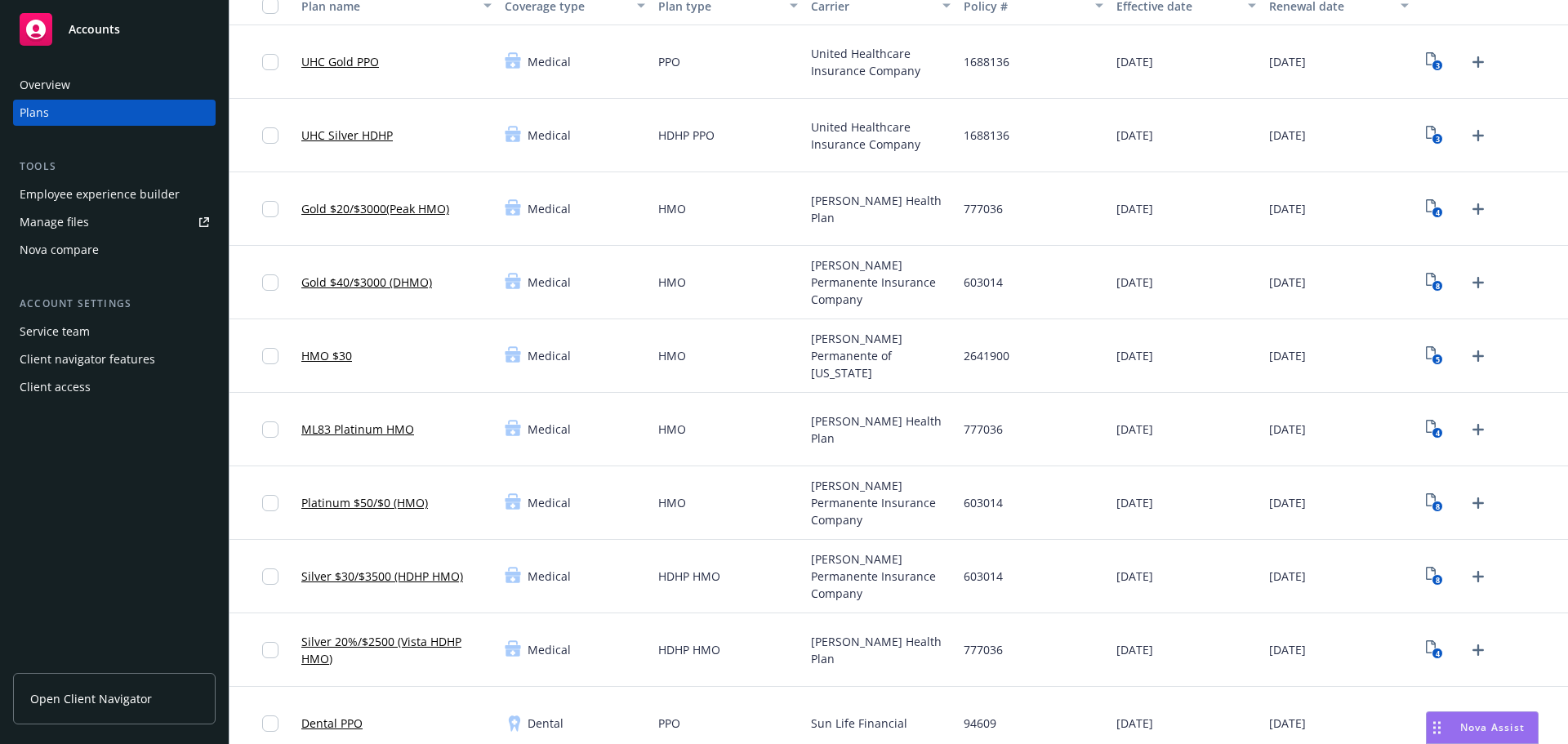
scroll to position [163, 0]
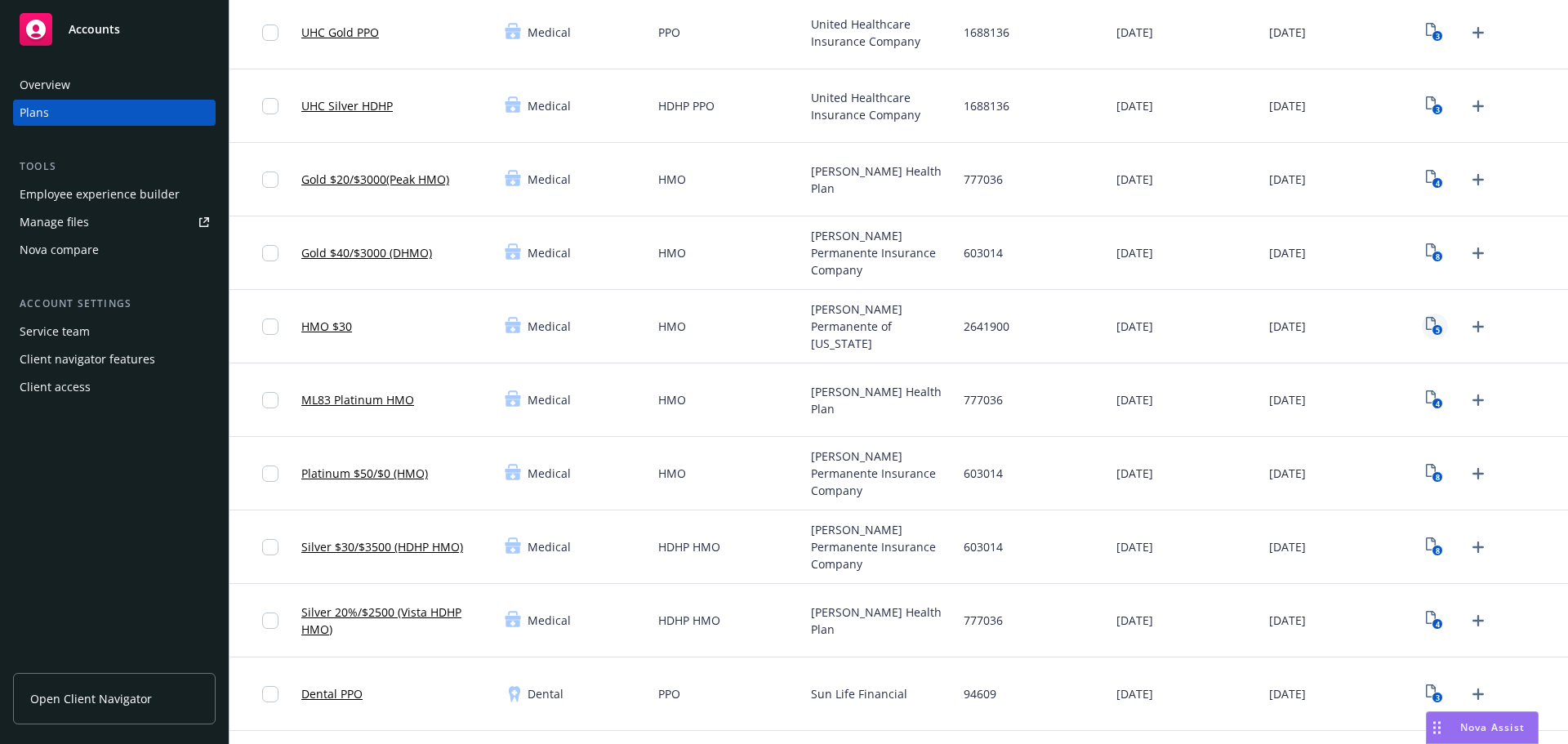
click at [1436, 332] on text "5" at bounding box center [1437, 330] width 5 height 11
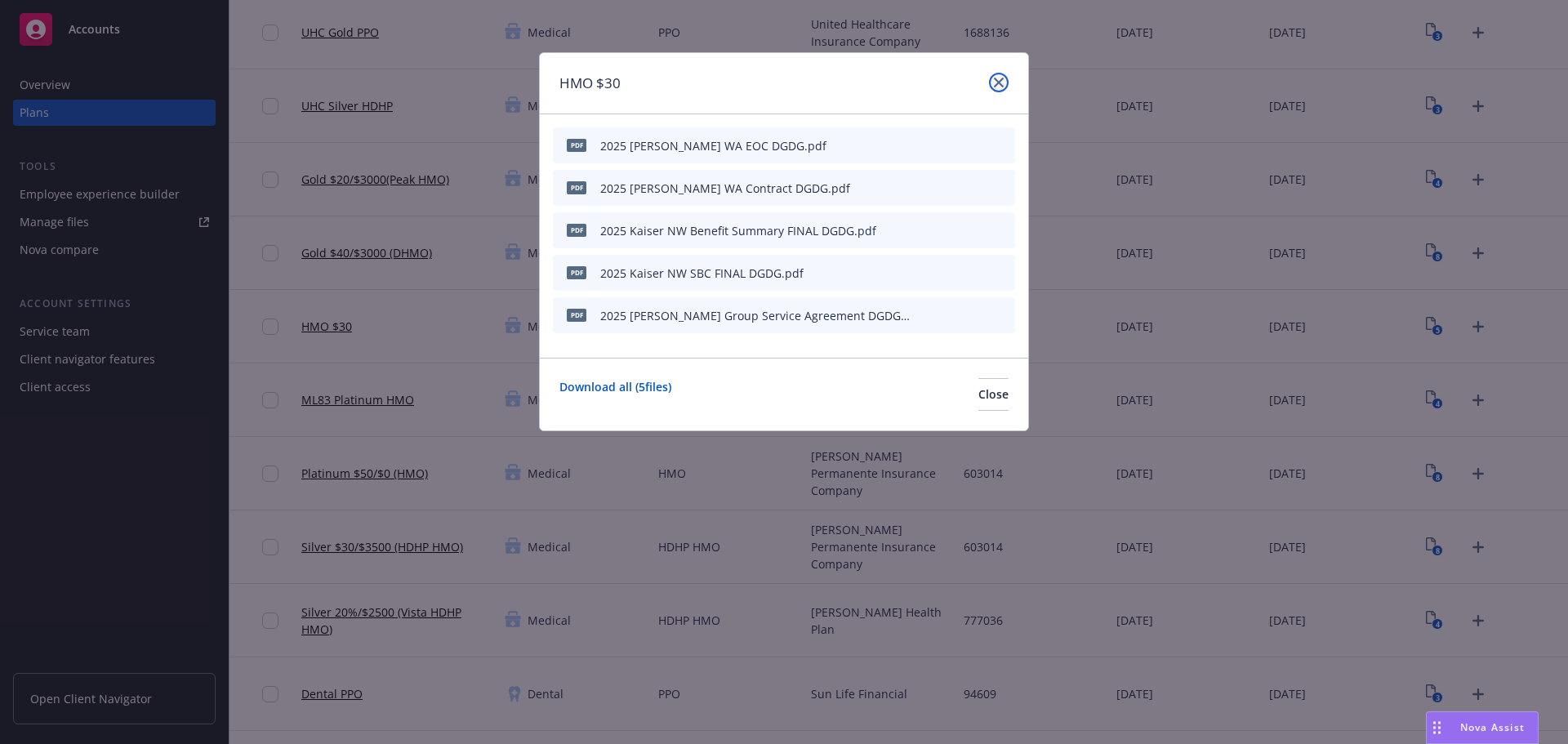
click at [996, 85] on icon "close" at bounding box center [998, 83] width 10 height 10
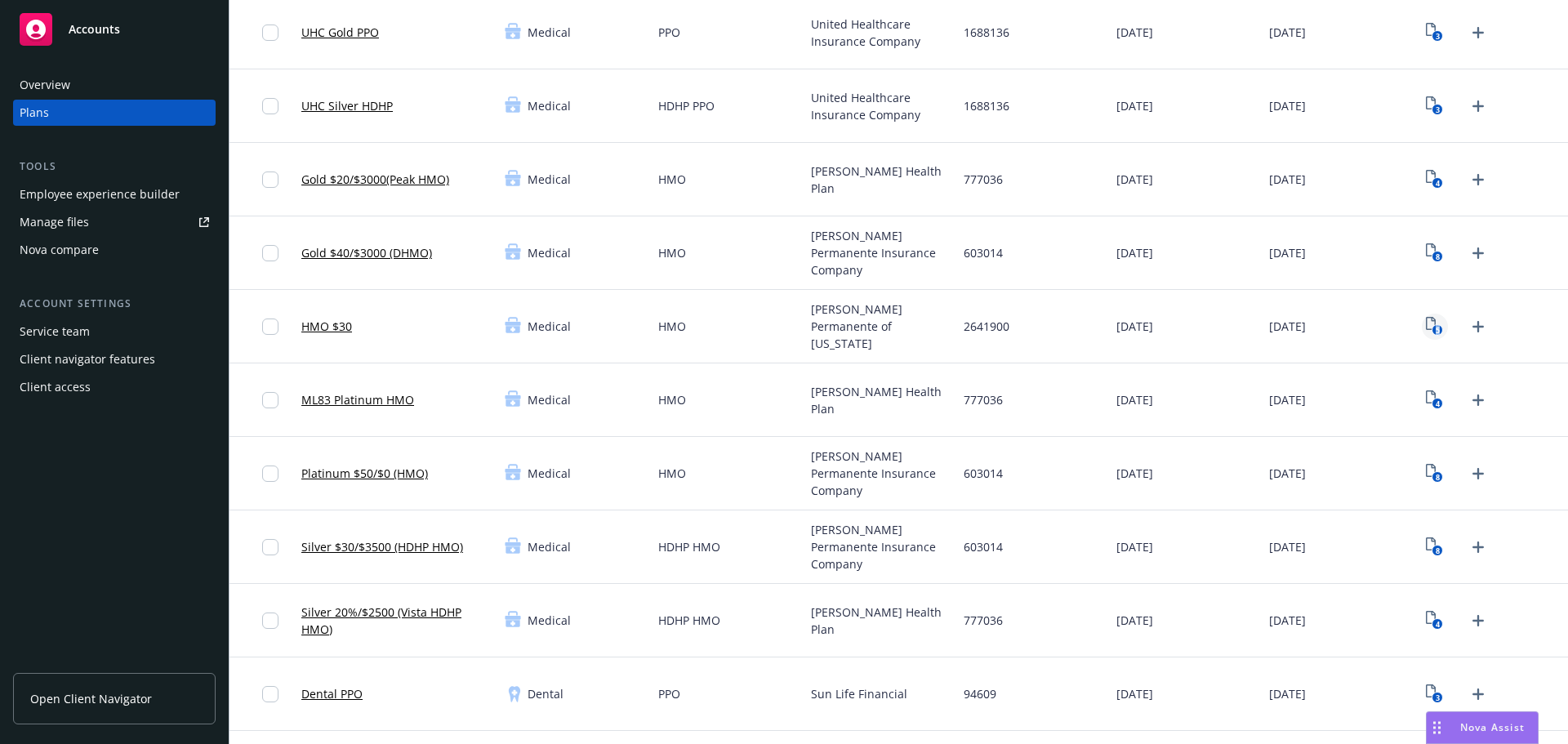
click at [1436, 327] on text "5" at bounding box center [1437, 330] width 5 height 11
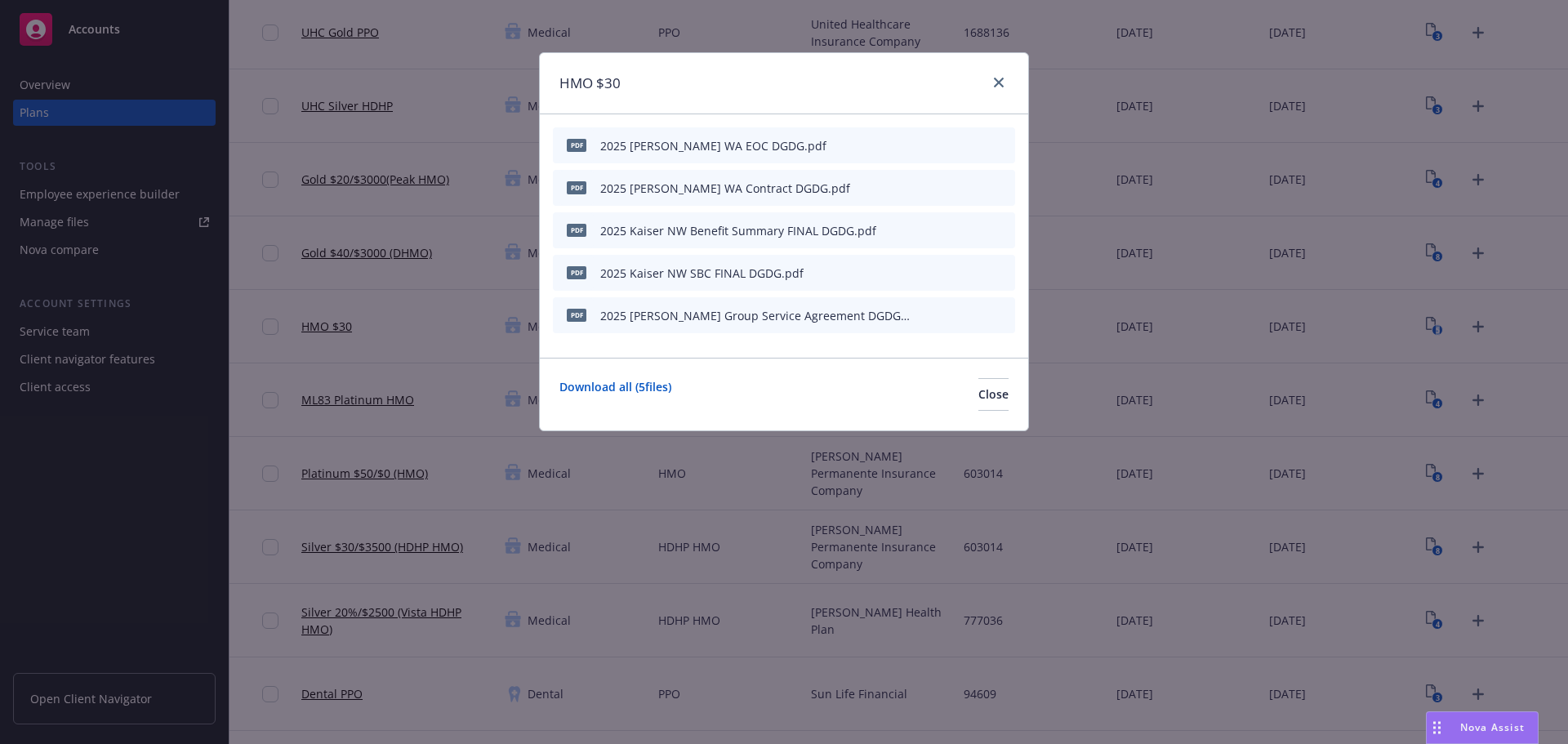
click at [974, 229] on icon "preview file" at bounding box center [973, 230] width 15 height 12
click at [1003, 77] on link "close" at bounding box center [998, 83] width 20 height 20
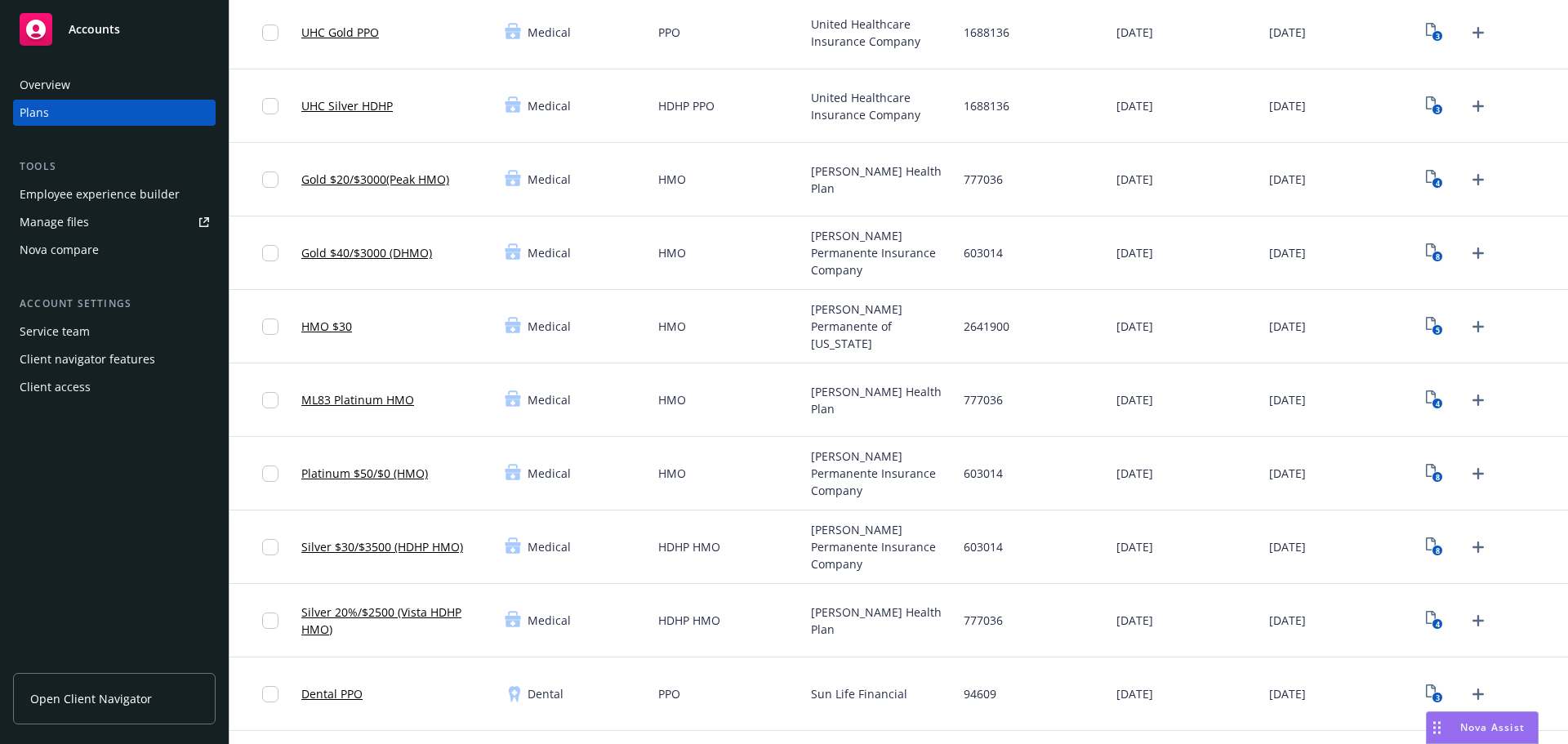
click at [840, 342] on span "[PERSON_NAME] Permanente of [US_STATE]" at bounding box center [881, 326] width 140 height 52
click at [1436, 328] on text "5" at bounding box center [1437, 330] width 5 height 11
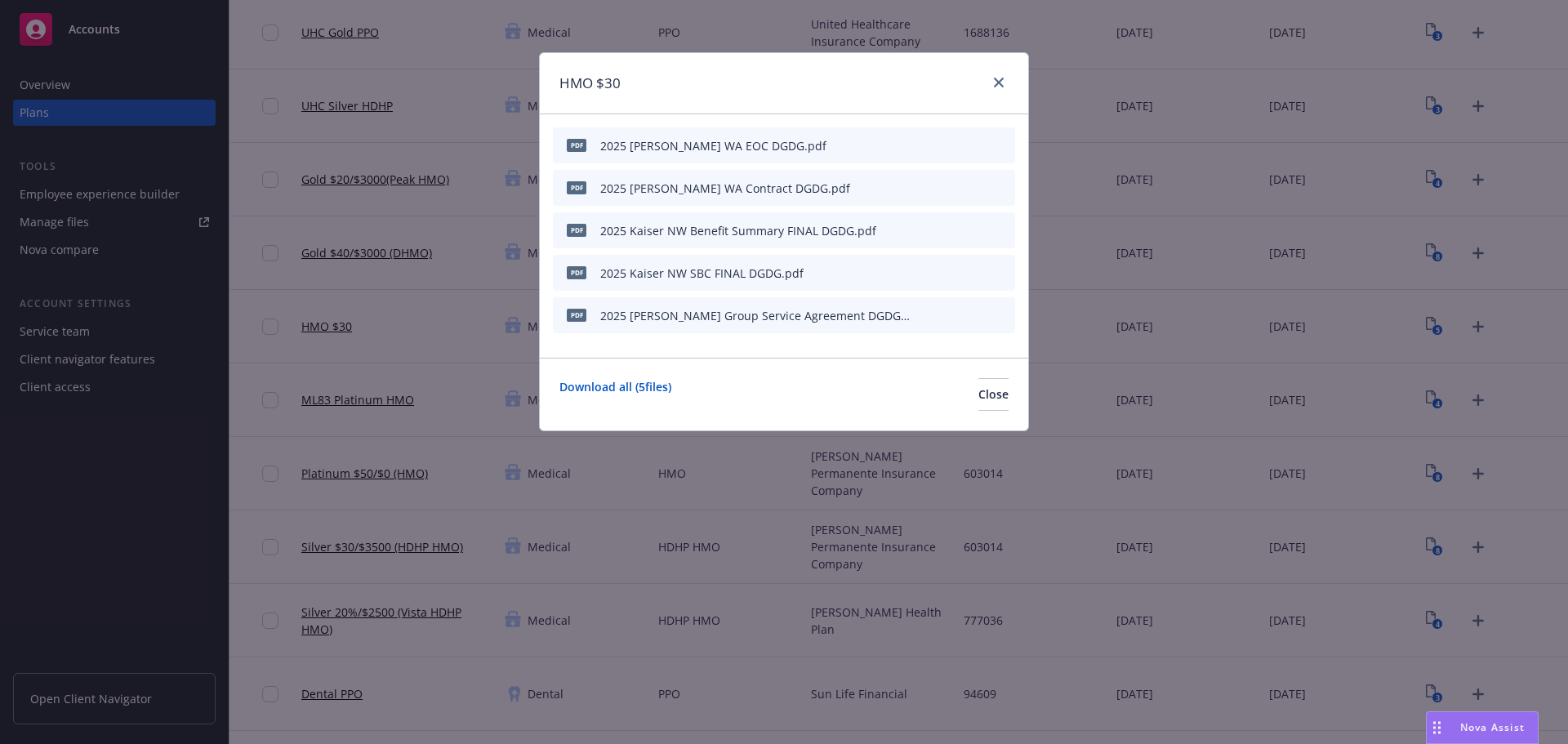
click at [977, 269] on icon "preview file" at bounding box center [973, 271] width 15 height 12
click at [998, 85] on icon "close" at bounding box center [998, 83] width 10 height 10
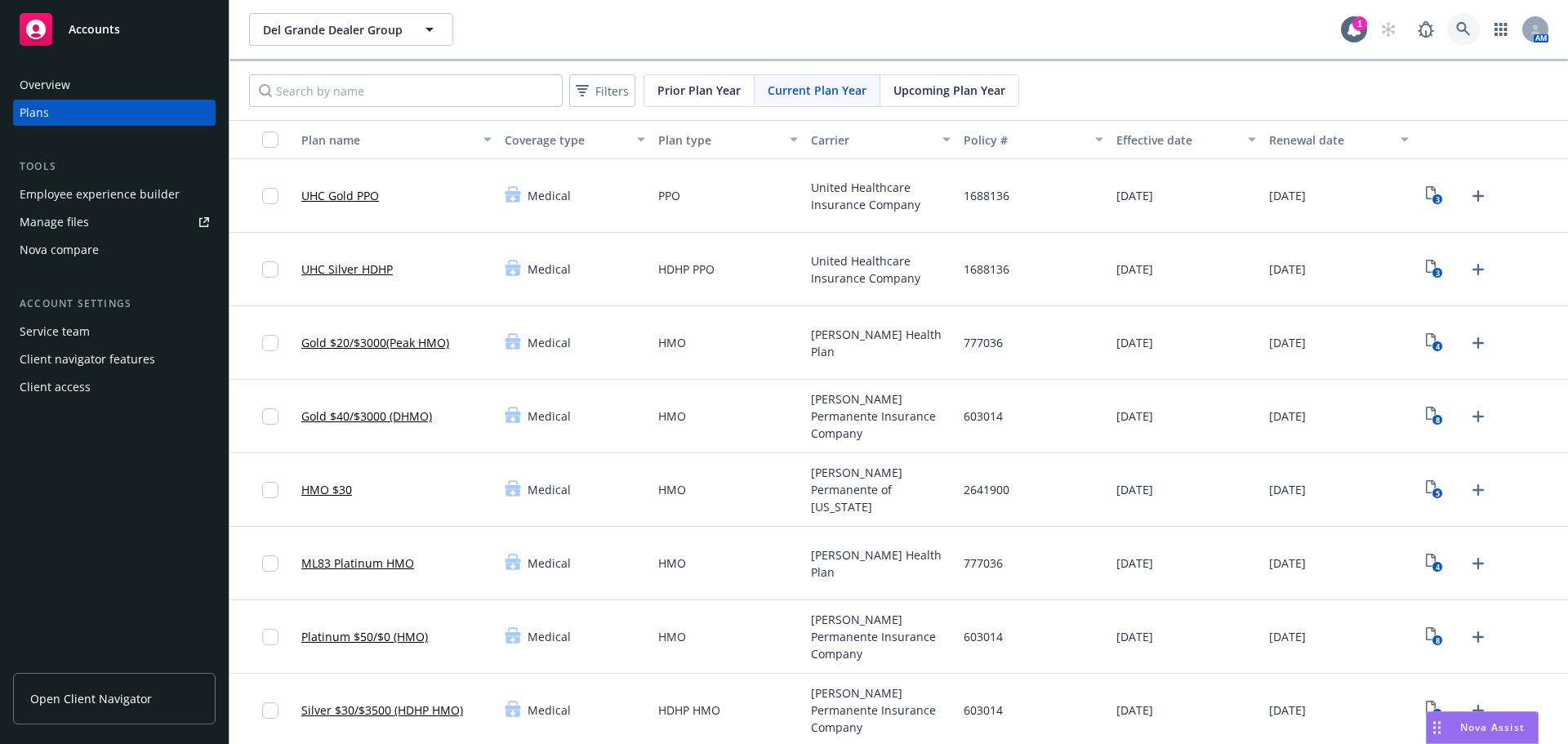
click at [1453, 37] on link at bounding box center [1463, 29] width 33 height 33
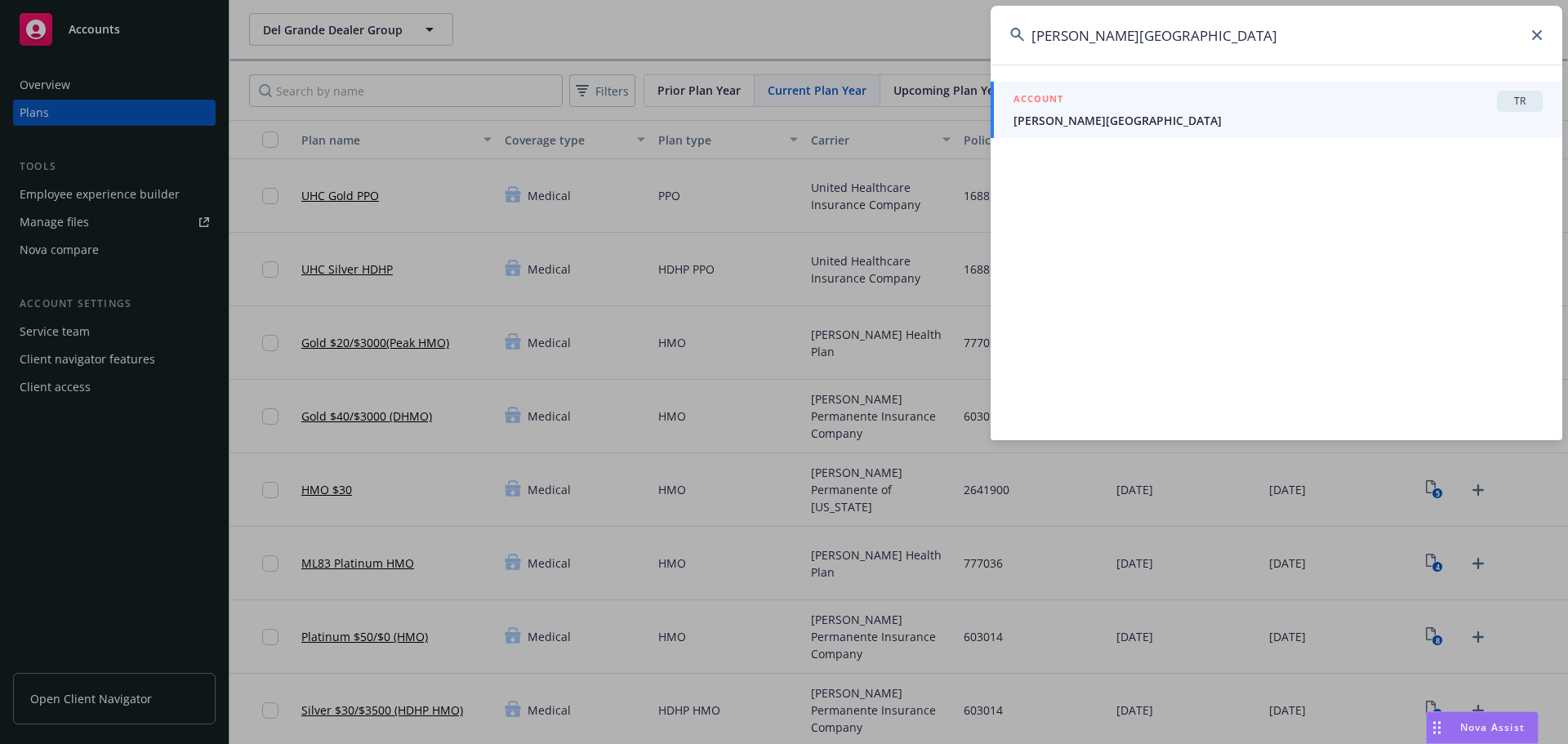
type input "[PERSON_NAME][GEOGRAPHIC_DATA]"
click at [1189, 118] on span "[PERSON_NAME][GEOGRAPHIC_DATA]" at bounding box center [1277, 120] width 529 height 17
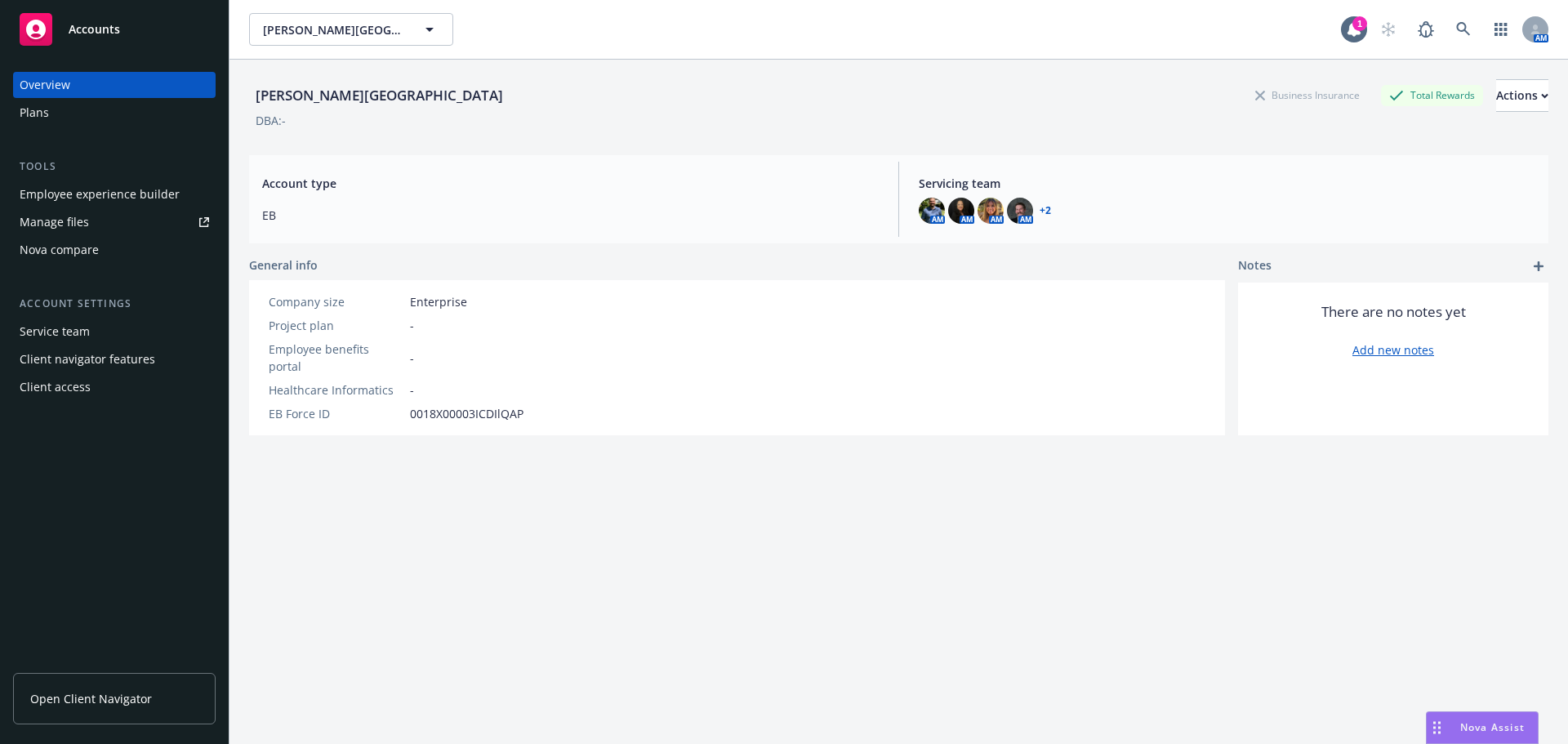
click at [141, 134] on div "Overview Plans Tools Employee experience builder Manage files Nova compare Acco…" at bounding box center [113, 236] width 202 height 328
click at [109, 122] on div "Plans" at bounding box center [114, 113] width 190 height 26
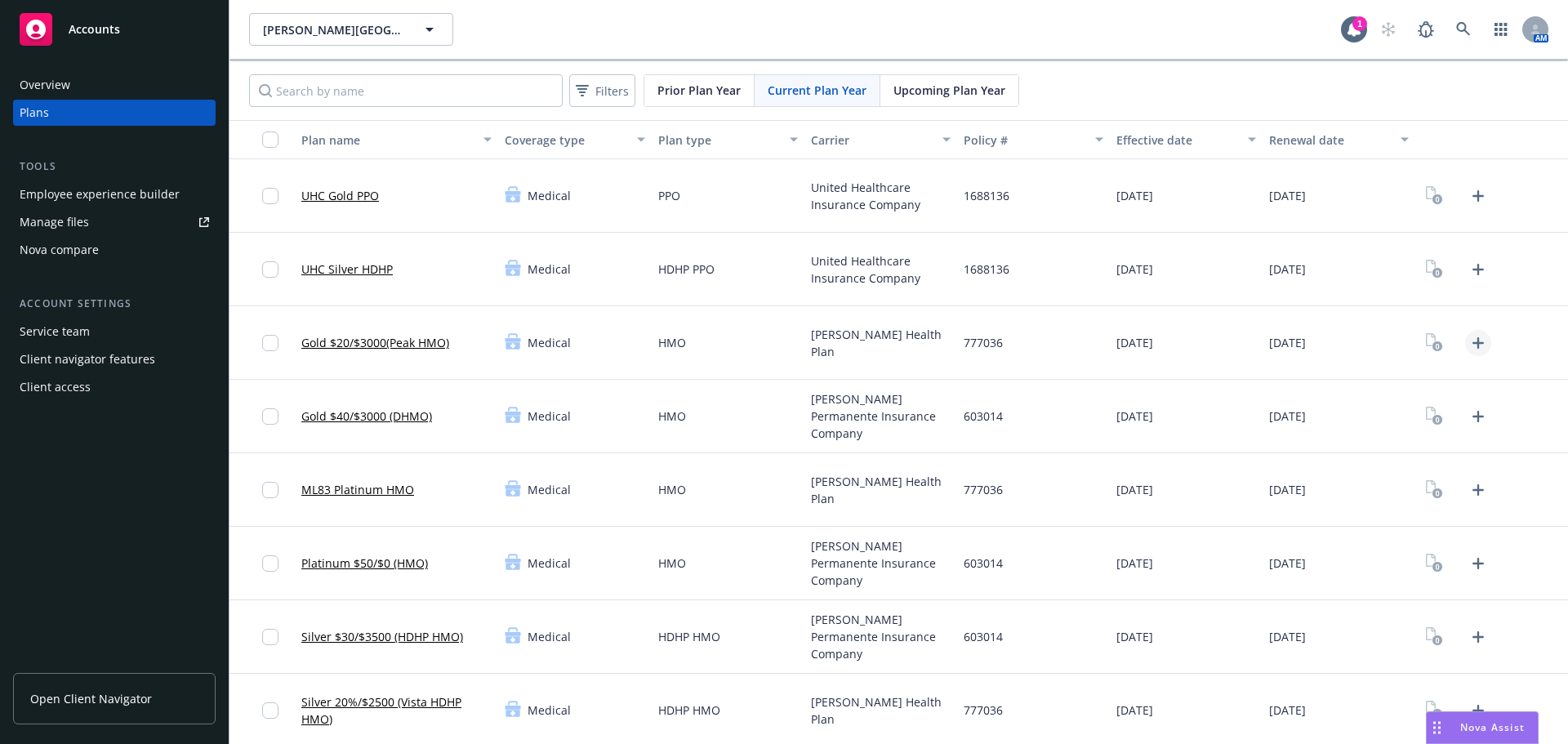
click at [1468, 348] on icon "Upload Plan Documents" at bounding box center [1478, 343] width 20 height 20
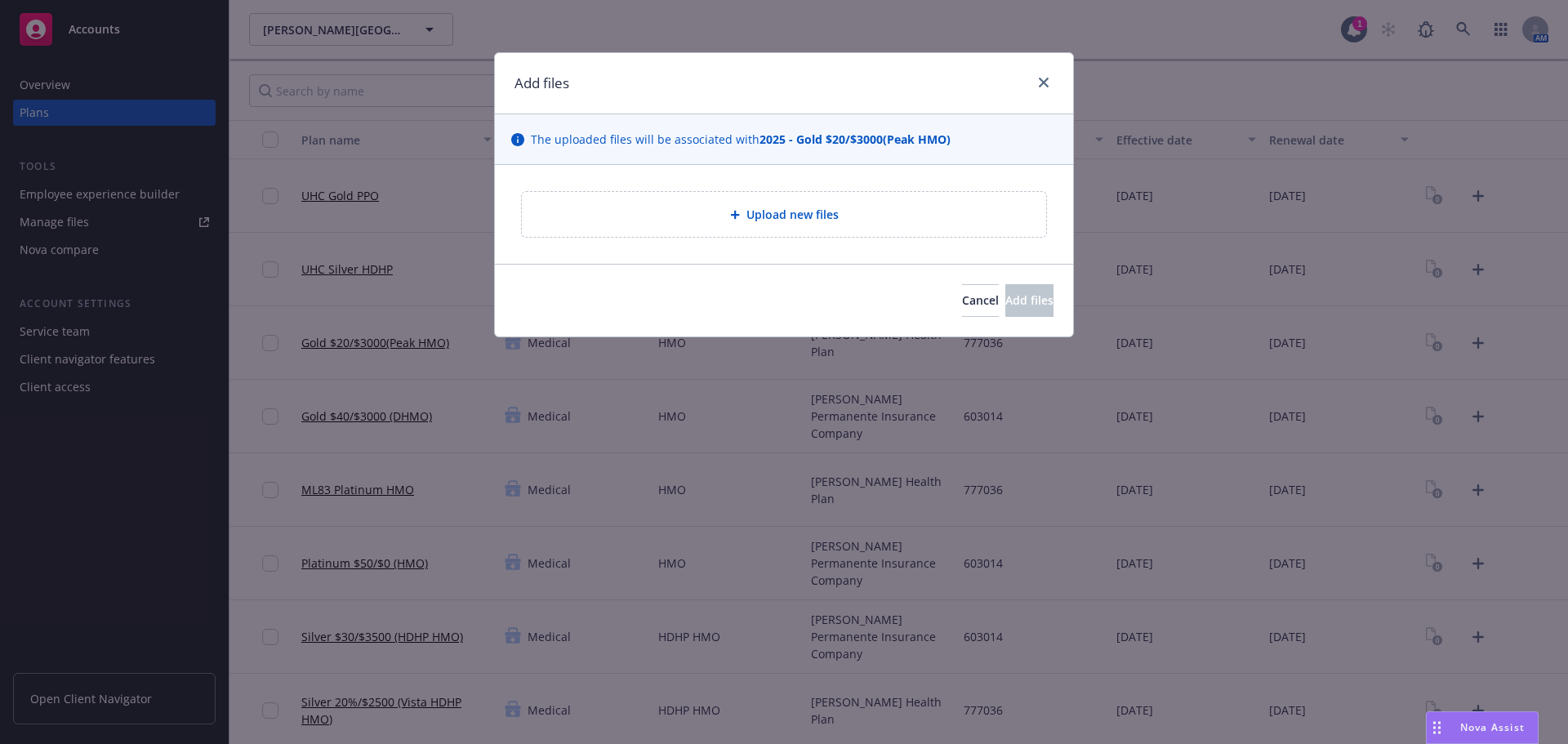
click at [733, 210] on icon at bounding box center [735, 214] width 10 height 10
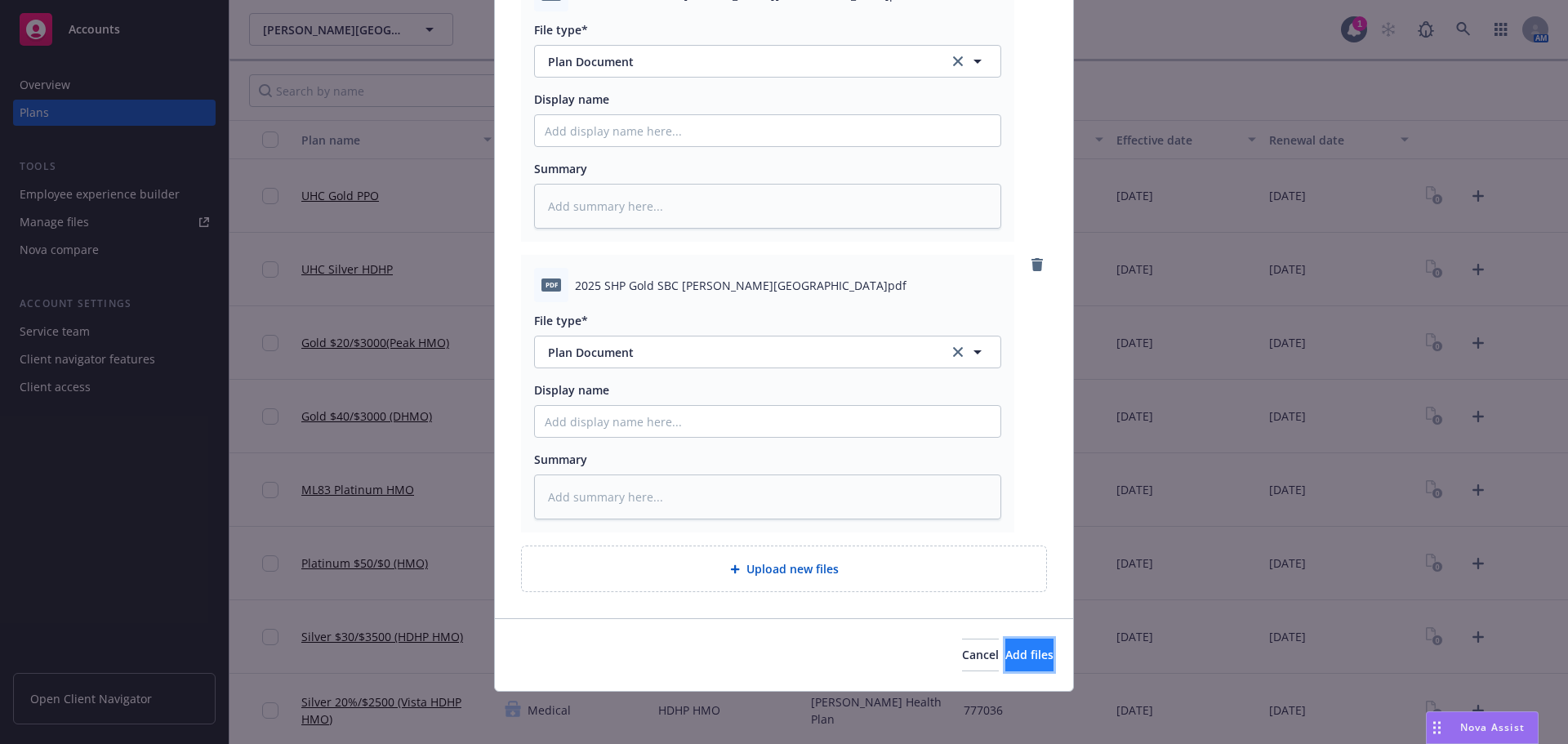
click at [1005, 644] on button "Add files" at bounding box center [1028, 655] width 48 height 33
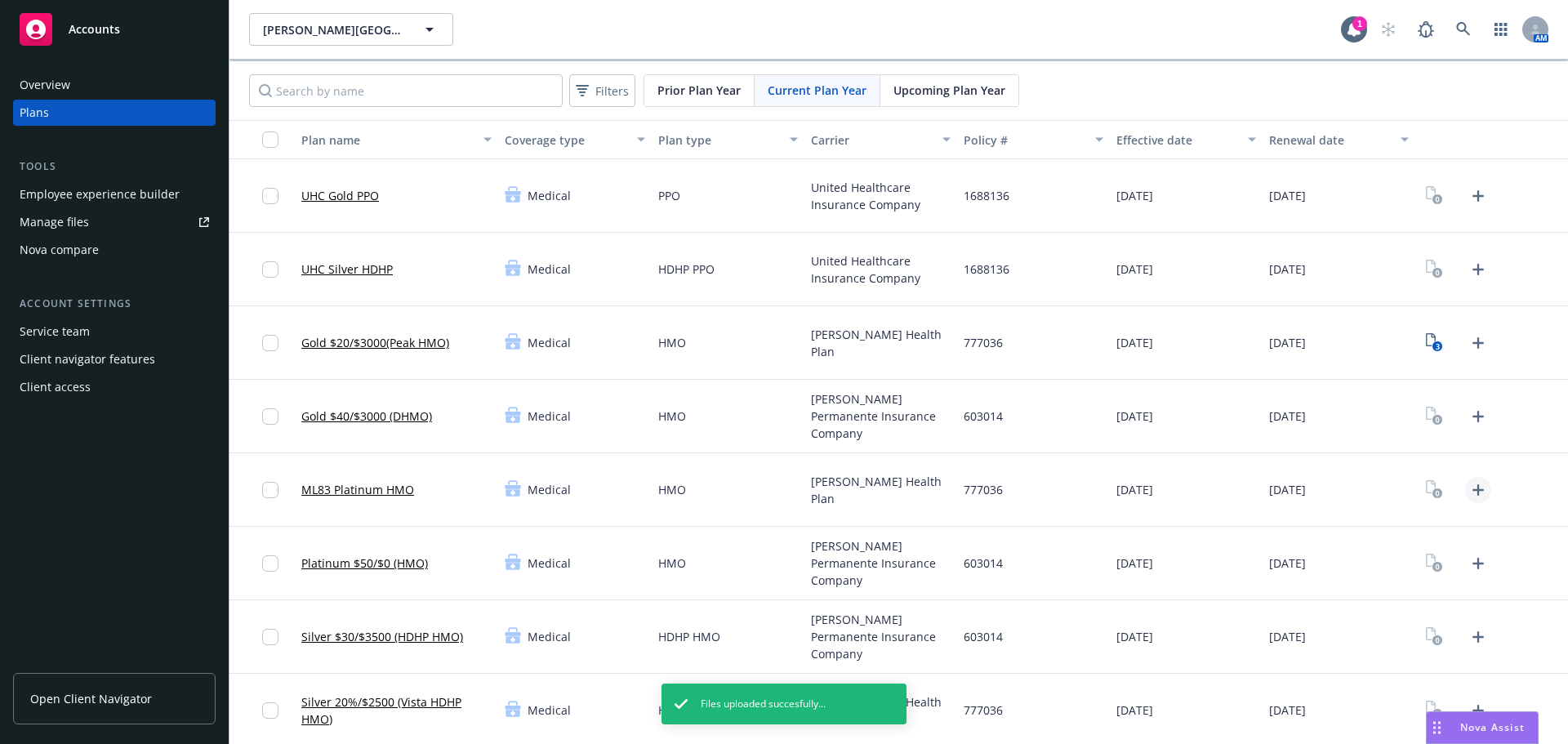
click at [1471, 494] on icon "Upload Plan Documents" at bounding box center [1478, 490] width 20 height 20
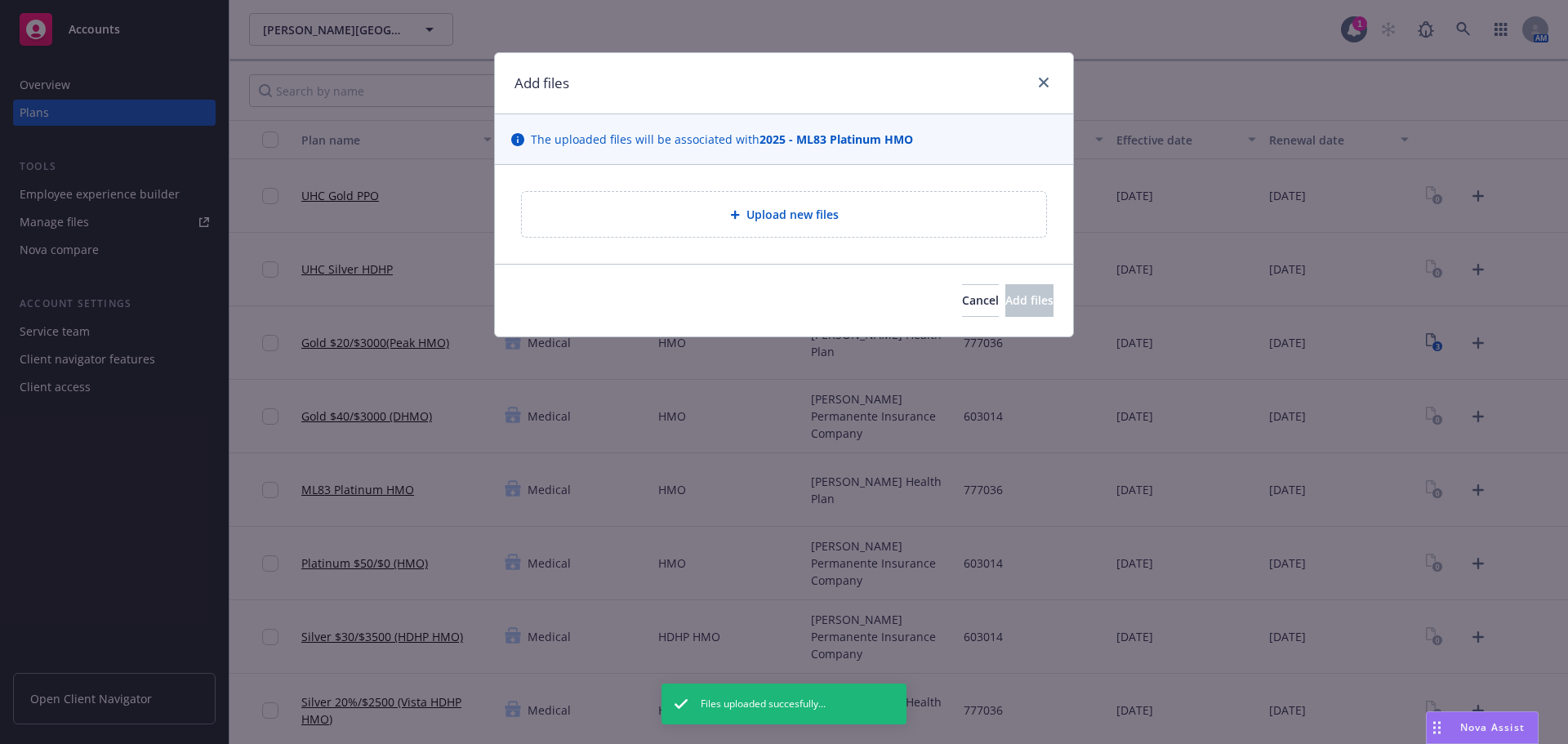
click at [782, 225] on div "Upload new files" at bounding box center [784, 215] width 524 height 45
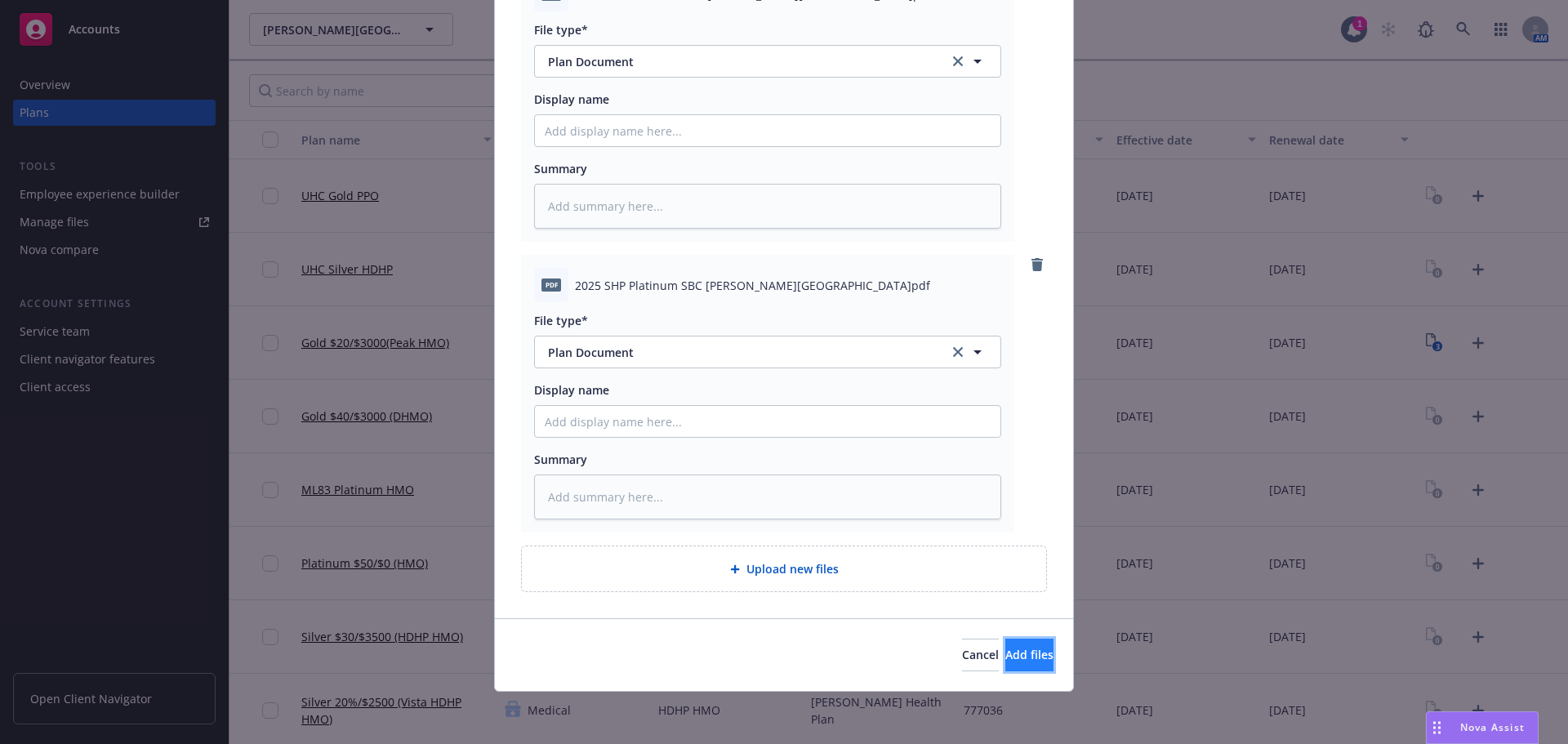
click at [1015, 656] on span "Add files" at bounding box center [1028, 654] width 48 height 15
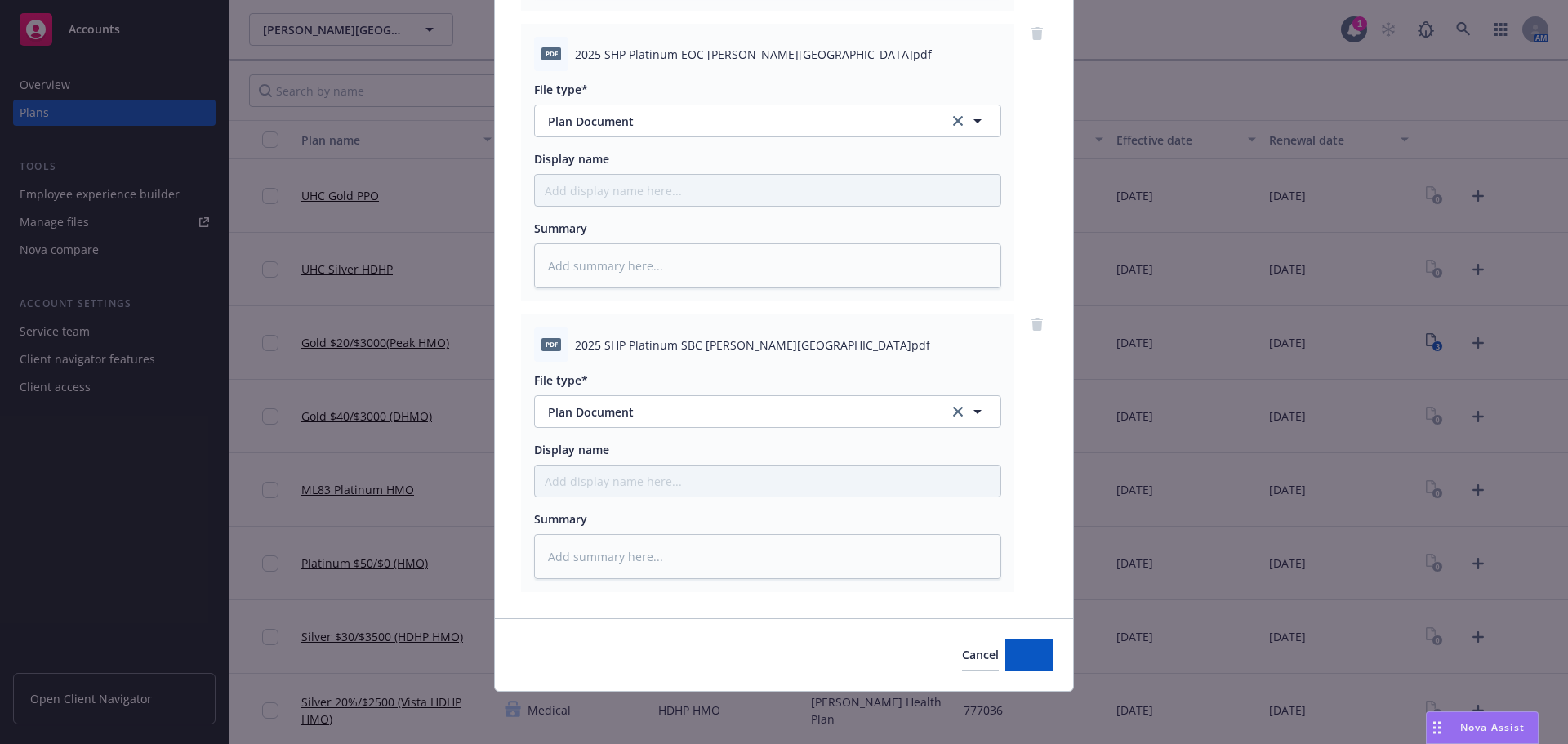
scroll to position [458, 0]
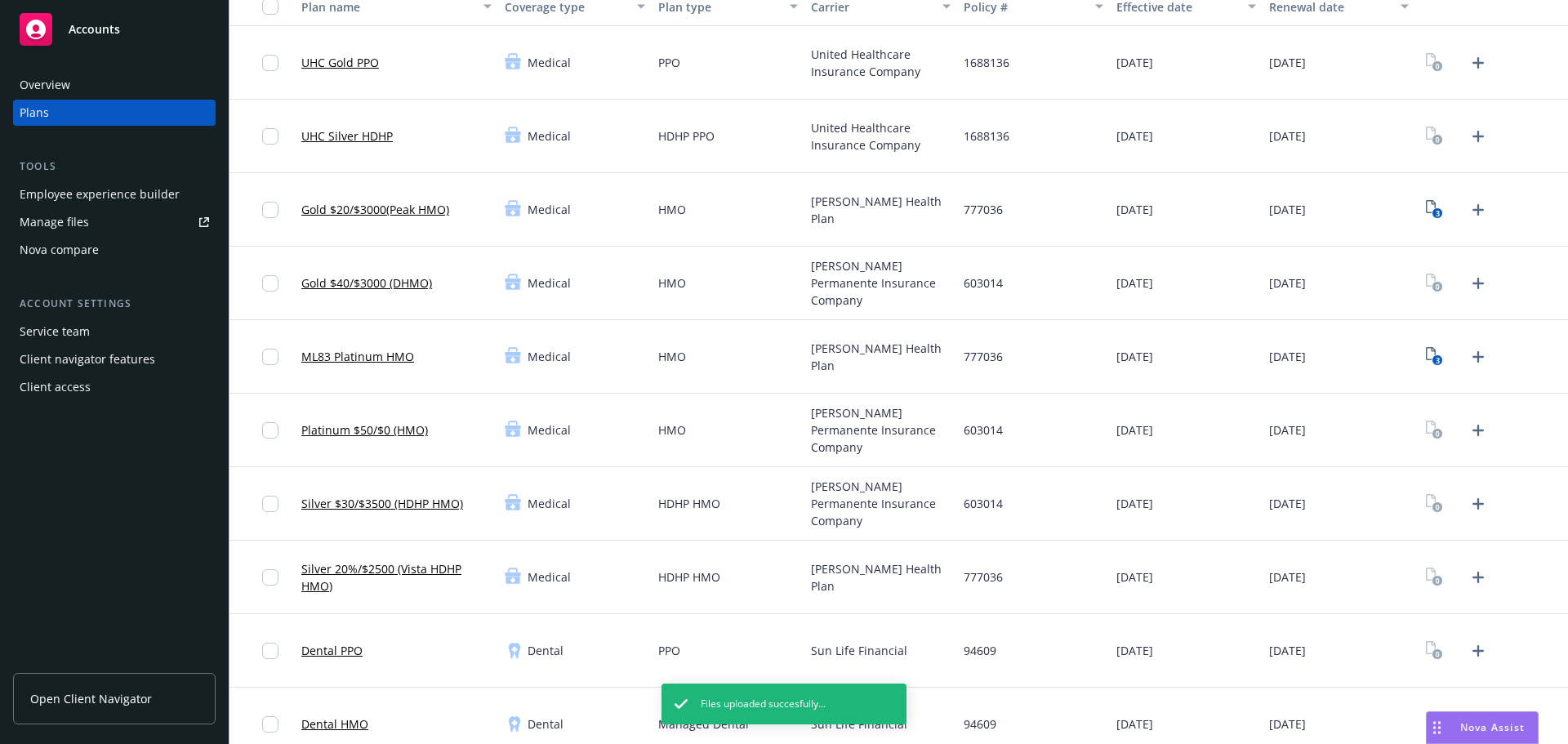
scroll to position [245, 0]
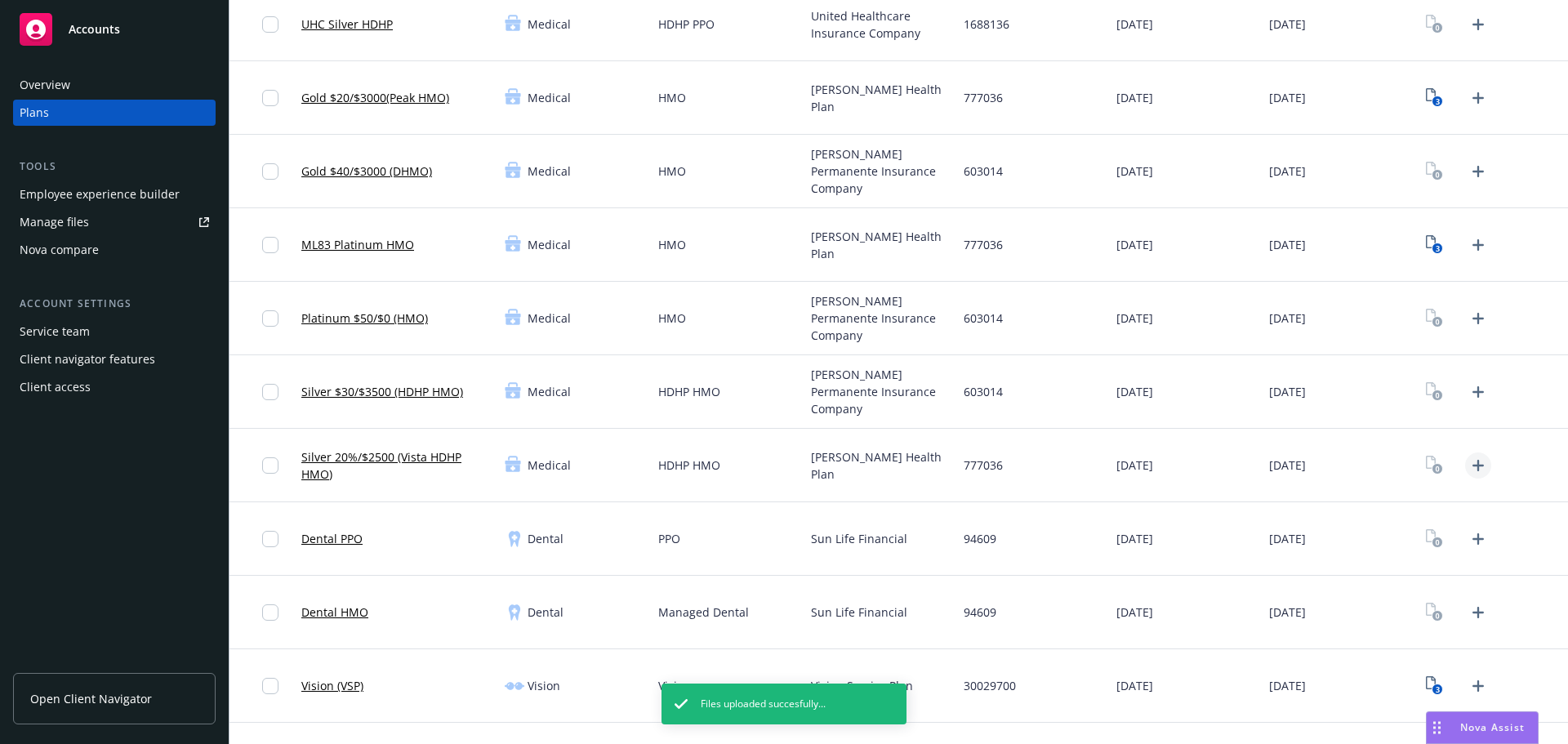
click at [1465, 468] on link "Upload Plan Documents" at bounding box center [1477, 465] width 26 height 26
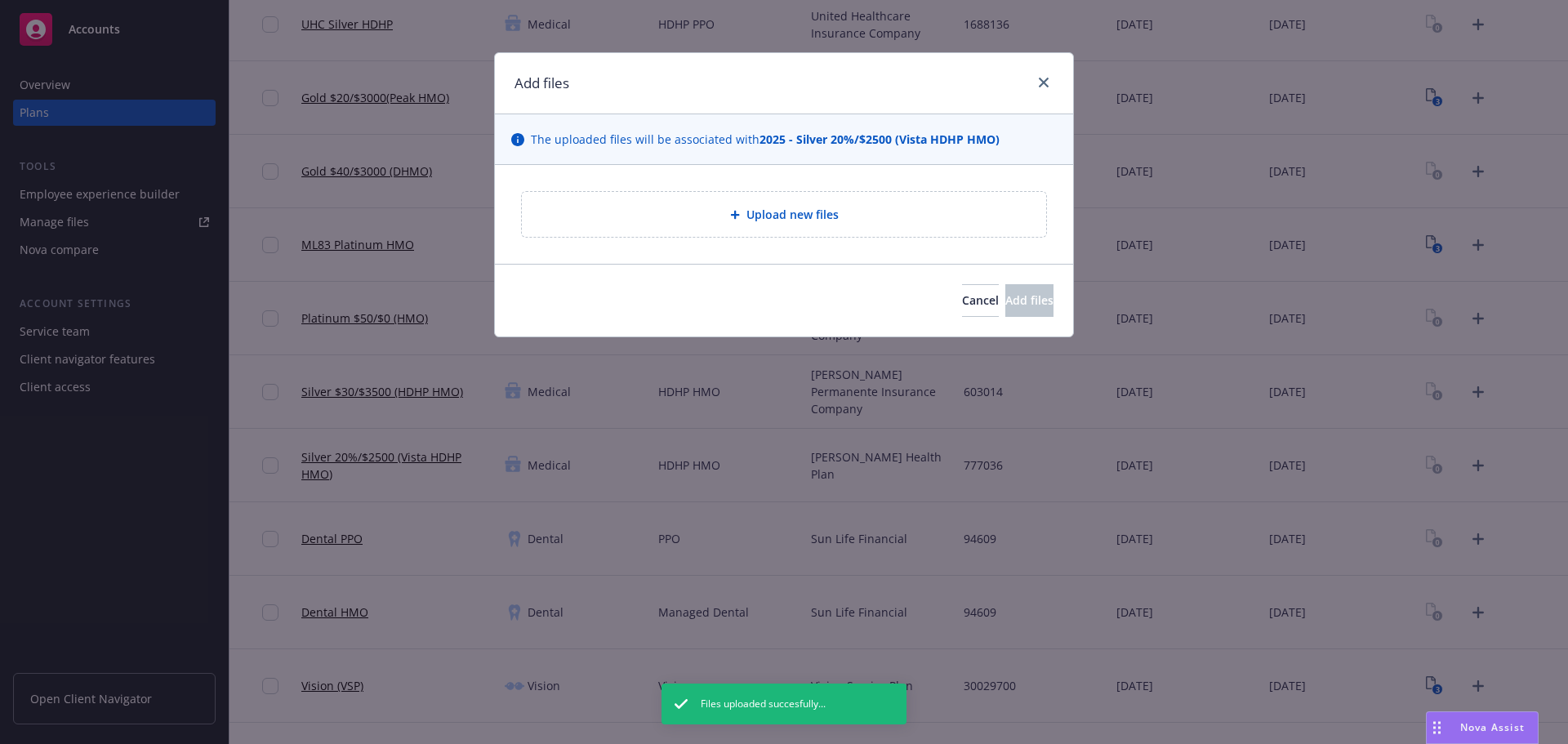
click at [758, 218] on span "Upload new files" at bounding box center [793, 214] width 93 height 17
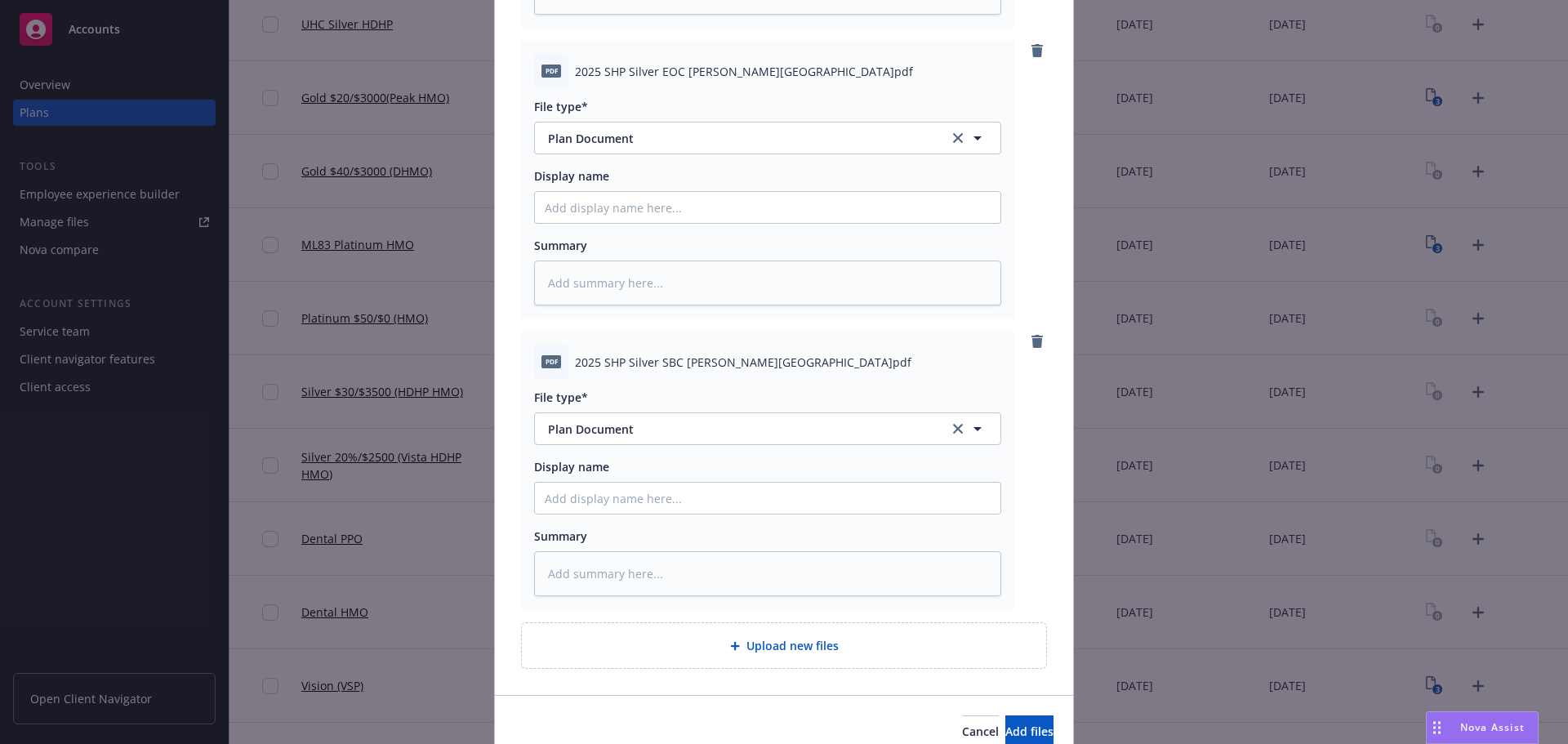
scroll to position [518, 0]
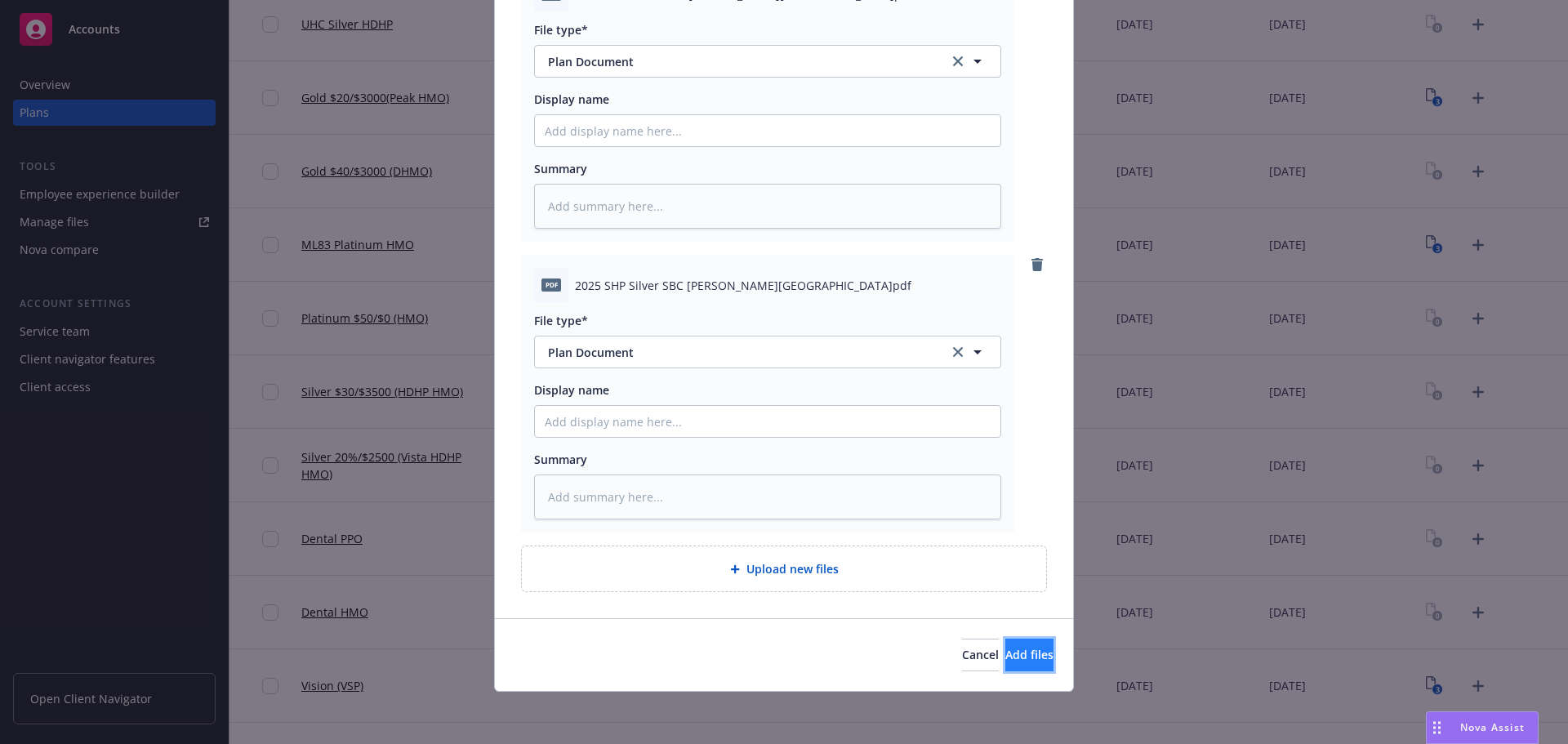
click at [1005, 644] on button "Add files" at bounding box center [1028, 655] width 48 height 33
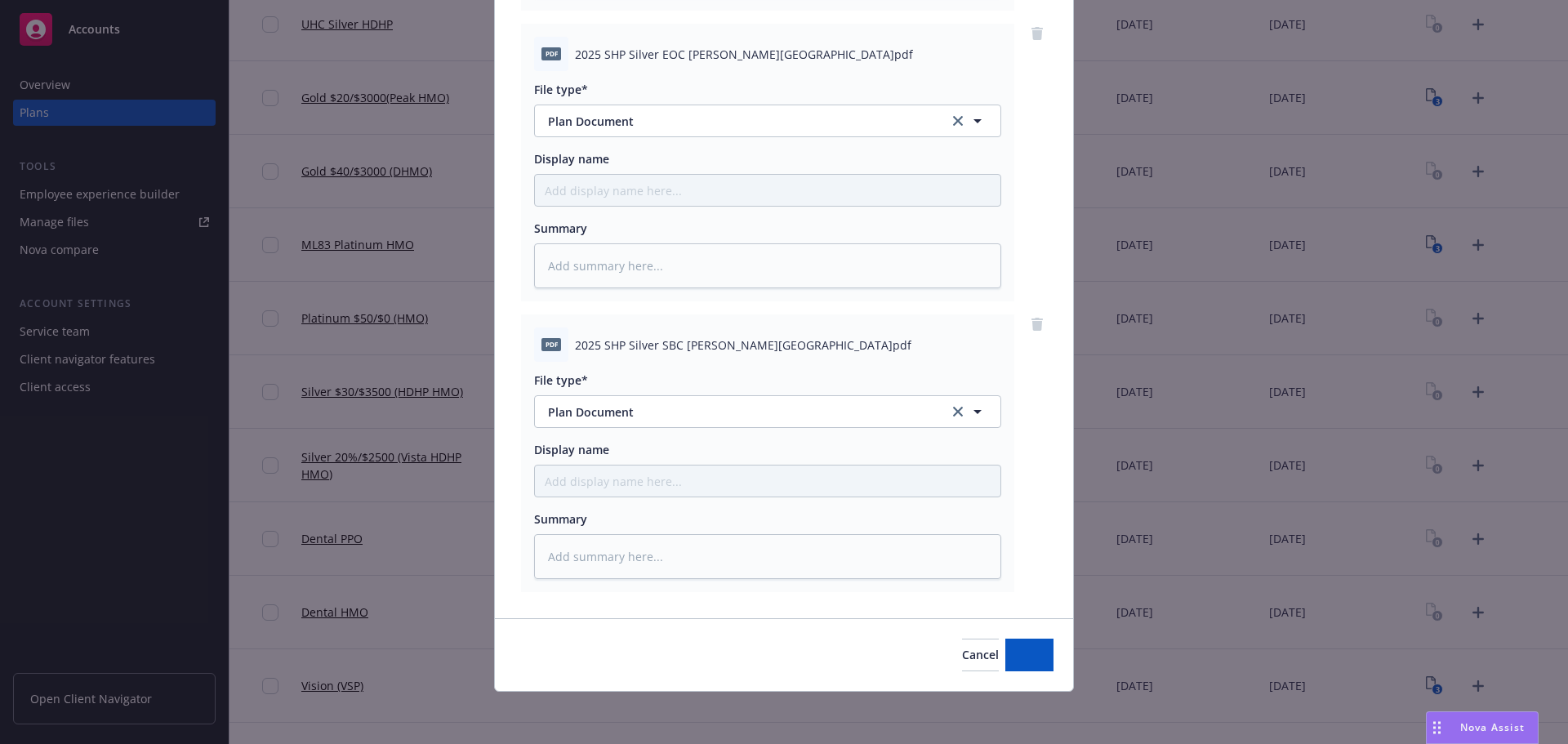
scroll to position [458, 0]
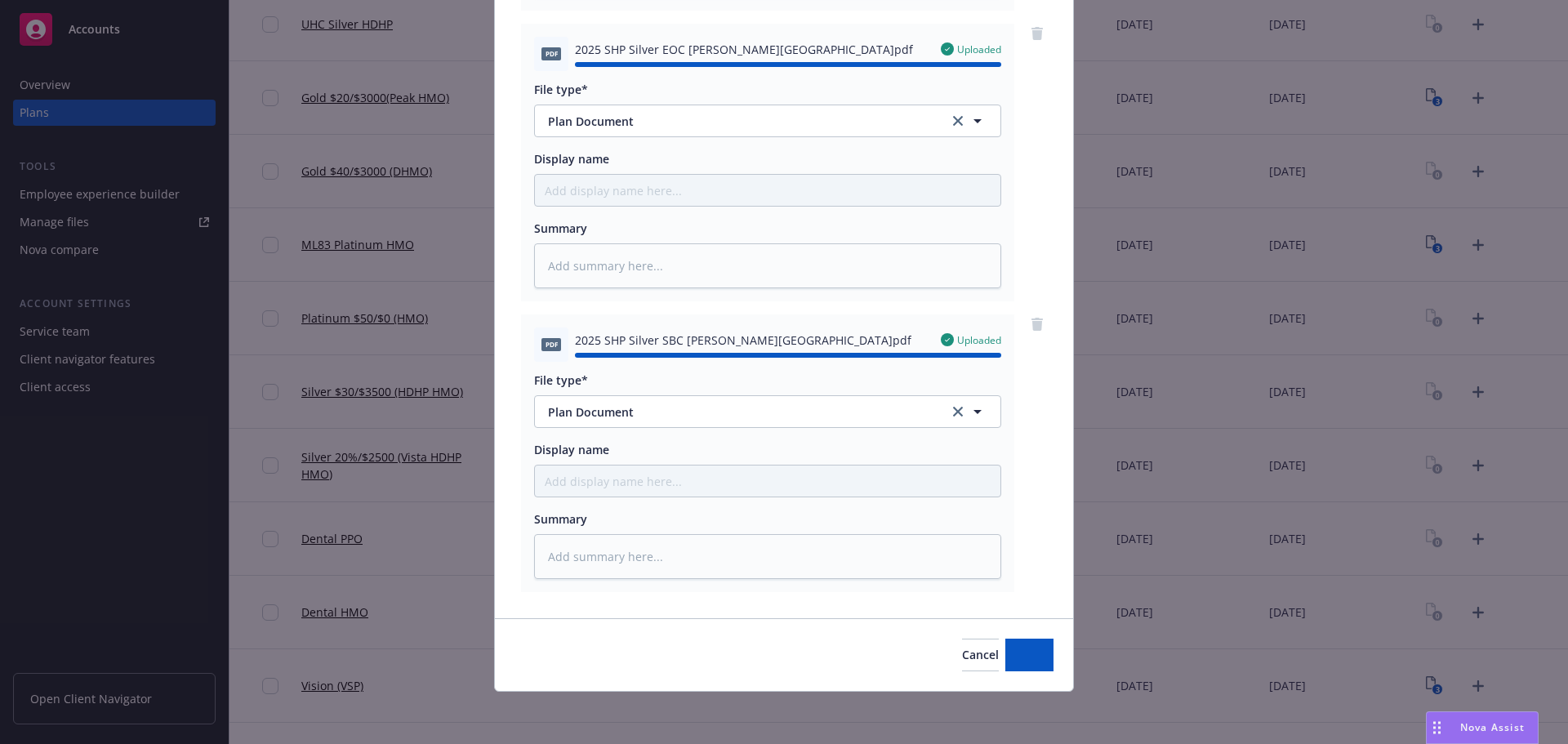
type textarea "x"
